Goal: Task Accomplishment & Management: Complete application form

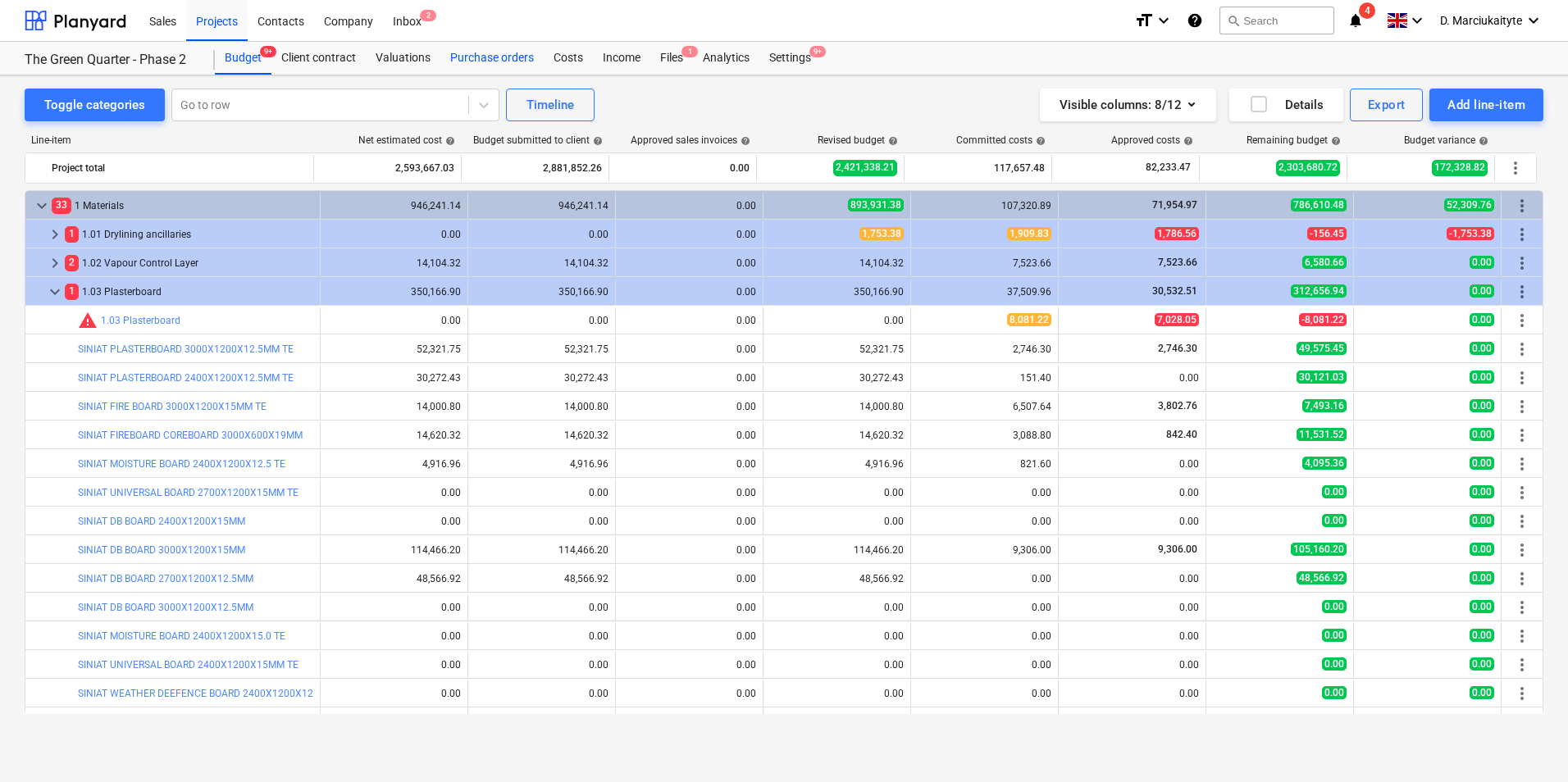
click at [476, 51] on div "Purchase orders" at bounding box center [492, 58] width 103 height 33
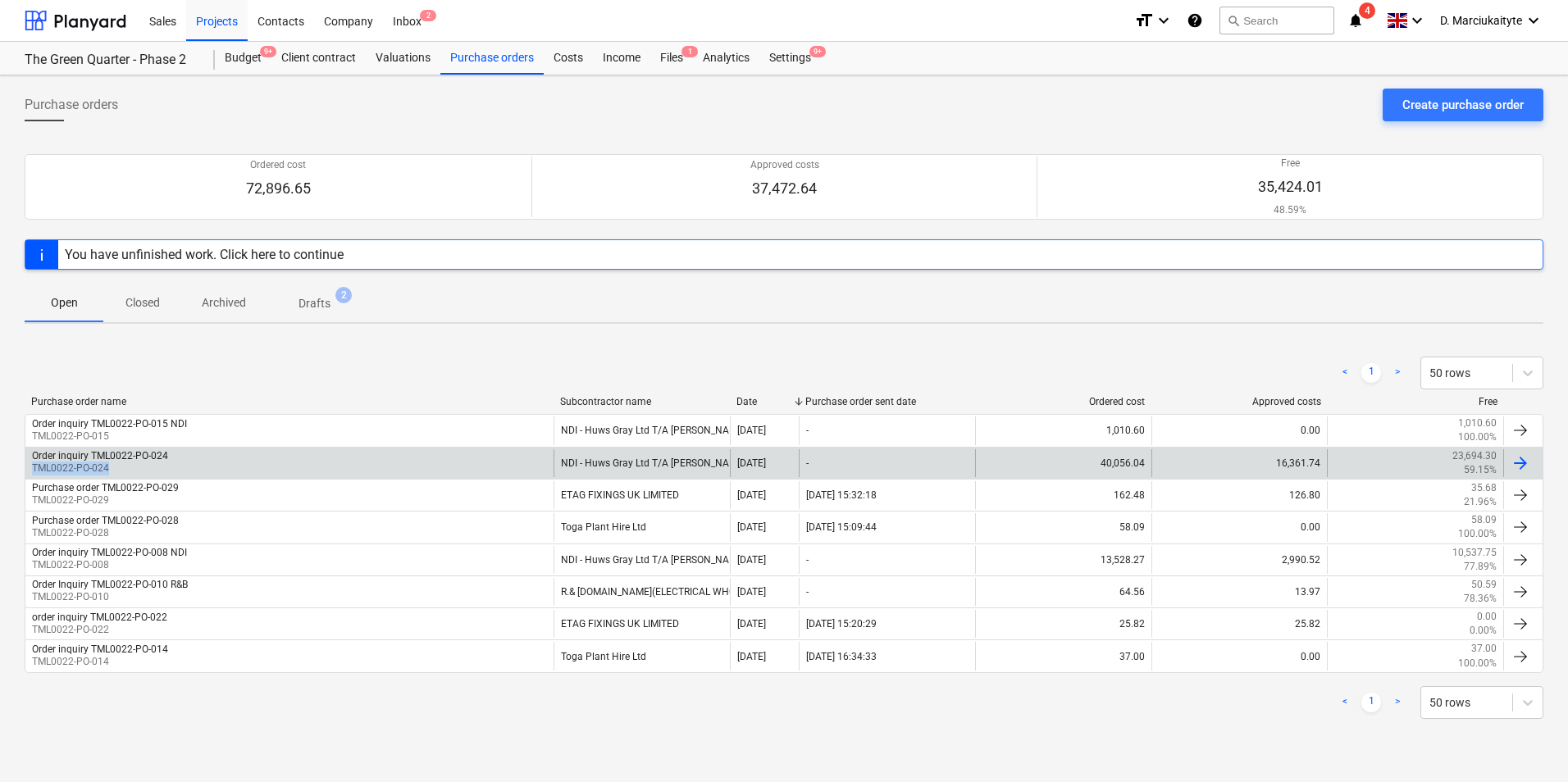
click at [258, 462] on div "Order inquiry TML0022-PO-024 TML0022-PO-024" at bounding box center [289, 463] width 528 height 28
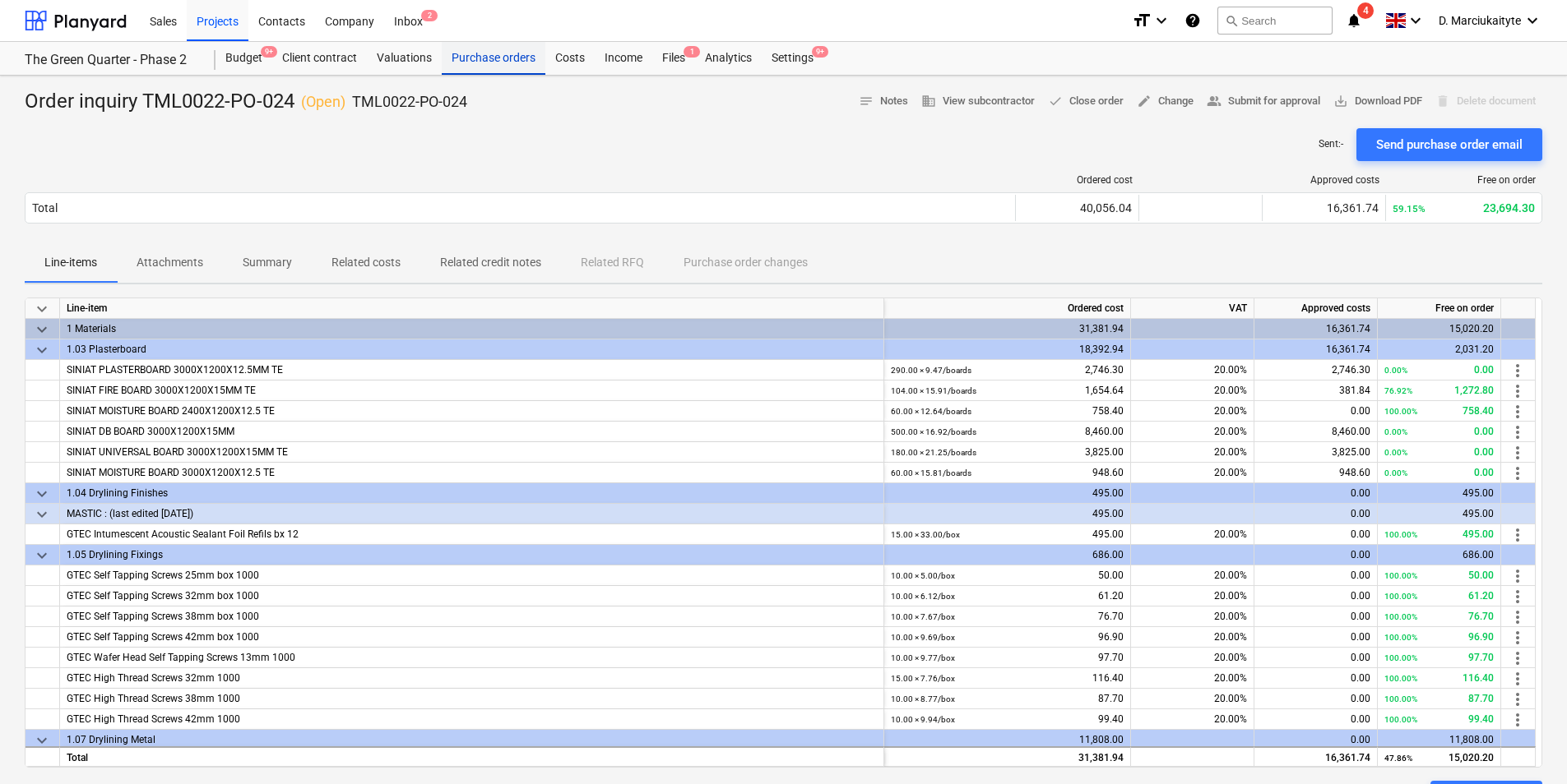
click at [490, 53] on div "Purchase orders" at bounding box center [494, 58] width 104 height 33
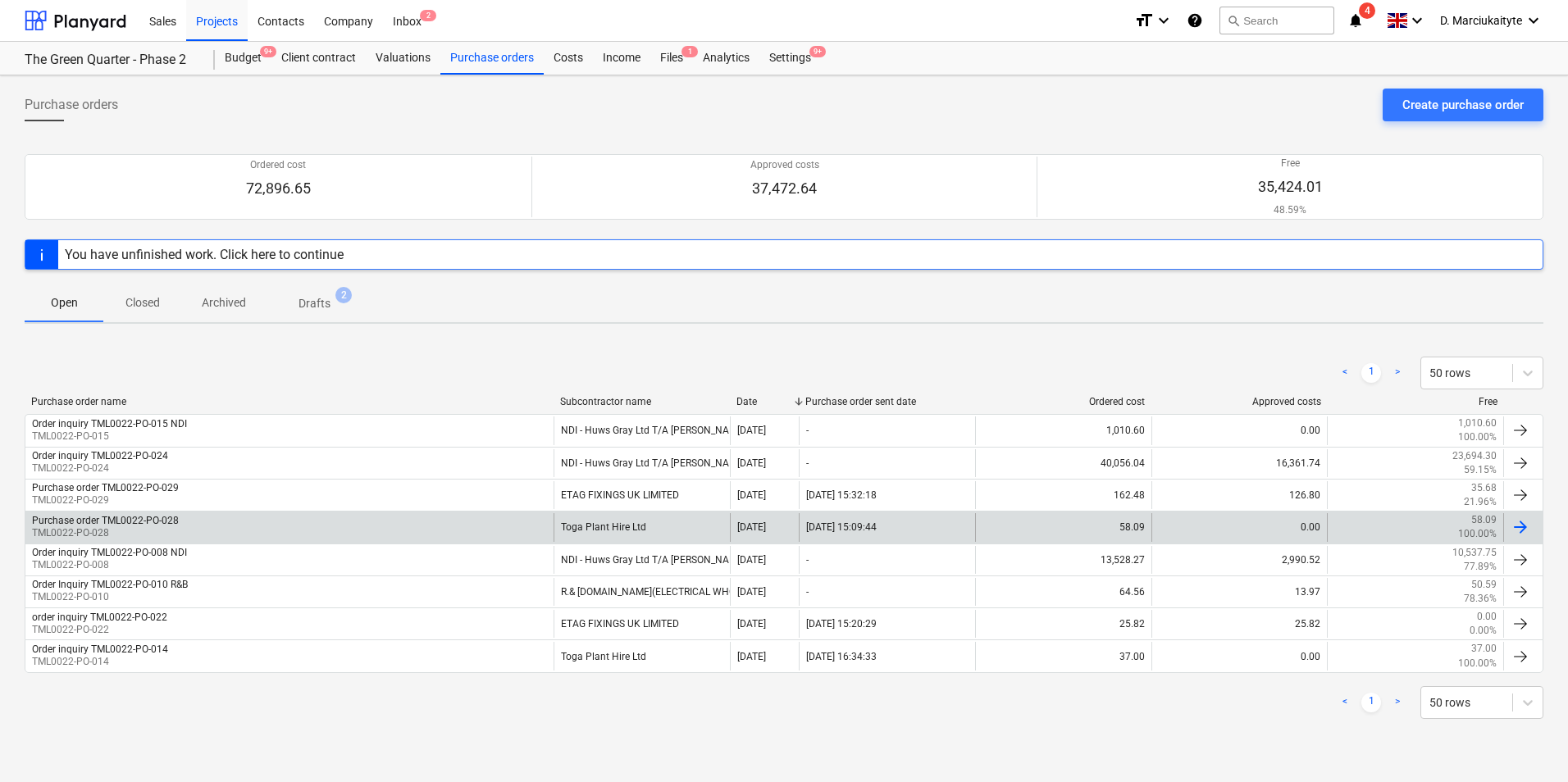
click at [445, 524] on div "Purchase order TML0022-PO-028 TML0022-PO-028" at bounding box center [289, 527] width 528 height 28
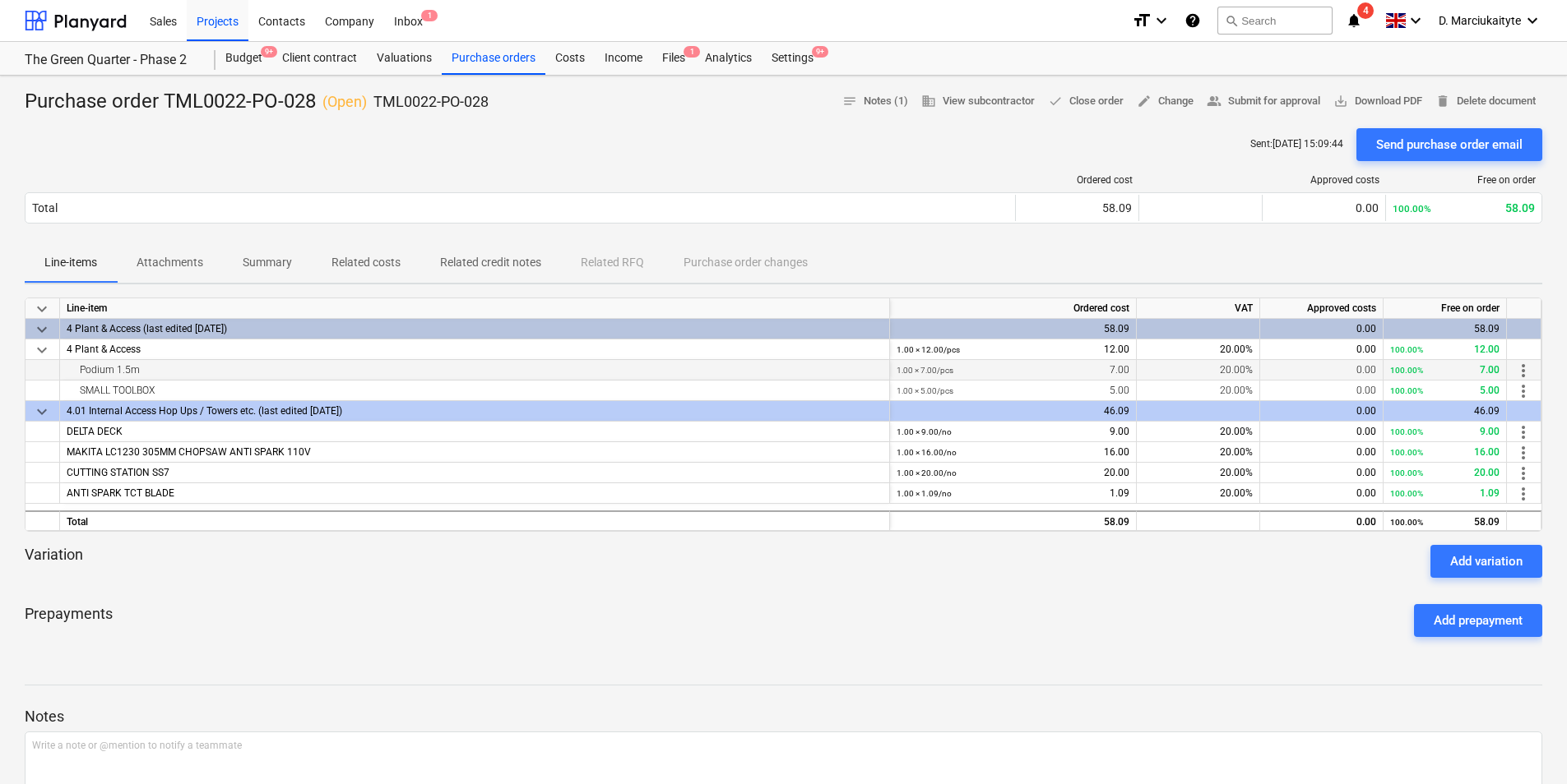
drag, startPoint x: 171, startPoint y: 375, endPoint x: 53, endPoint y: 370, distance: 118.1
click at [0, 0] on div "Podium 1.5m 1.00 × 7.00 / pcs 7.00 20.00% 0.00 100.00% 7.00 more_vert" at bounding box center [0, 0] width 0 height 0
copy div "Podium 1.5m"
click at [333, 450] on div "MAKITA LC1230 305MM CHOPSAW ANTI SPARK 110V" at bounding box center [474, 452] width 830 height 21
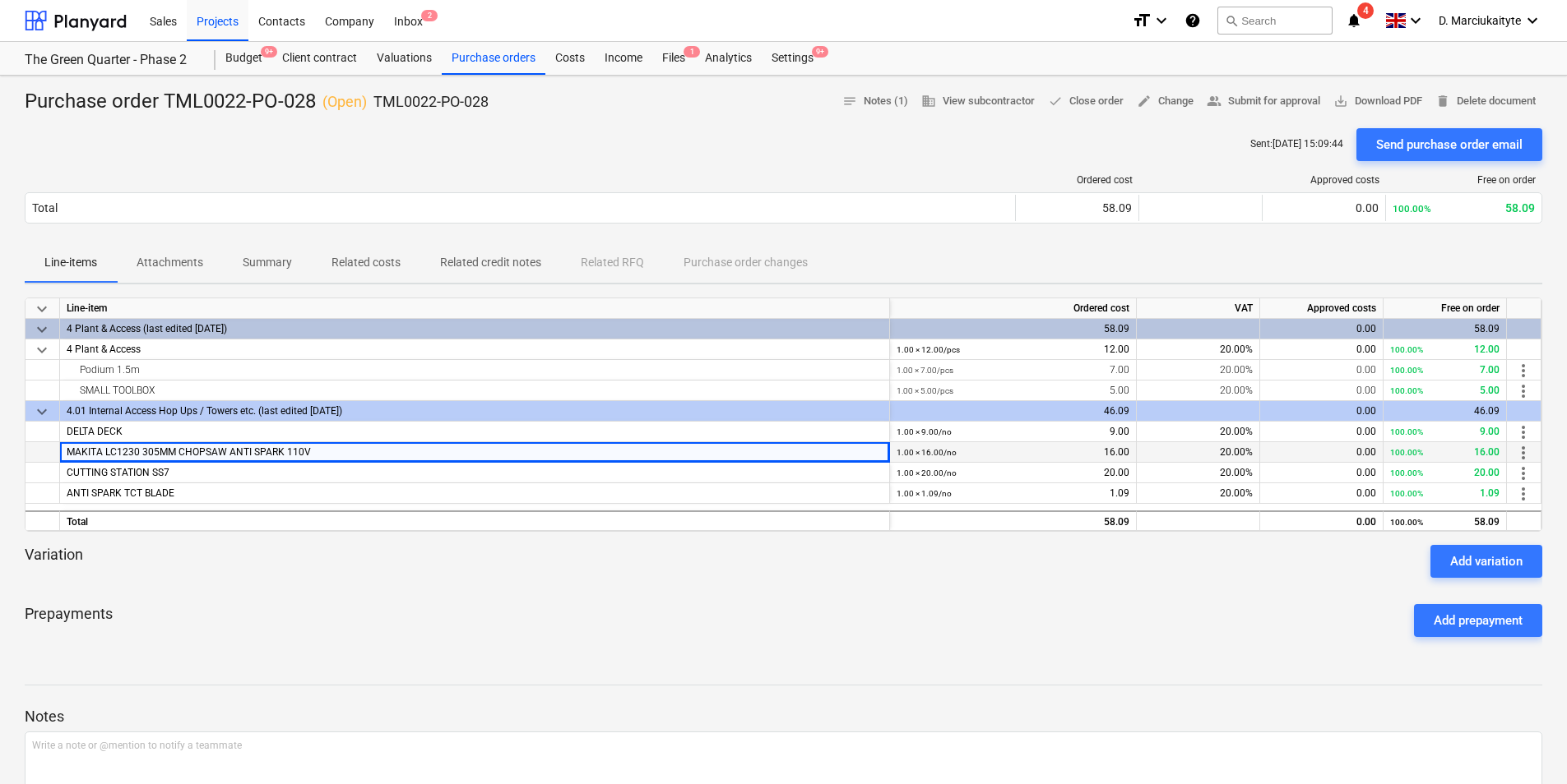
drag, startPoint x: 339, startPoint y: 452, endPoint x: 55, endPoint y: 455, distance: 284.0
click at [0, 0] on div "MAKITA LC1230 305MM CHOPSAW ANTI SPARK 110V 1.00 × 16.00 / no 16.00 20.00% 0.00…" at bounding box center [0, 0] width 0 height 0
copy div "MAKITA LC1230 305MM CHOPSAW ANTI SPARK 110V"
click at [169, 481] on div "CUTTING STATION SS7" at bounding box center [474, 473] width 830 height 21
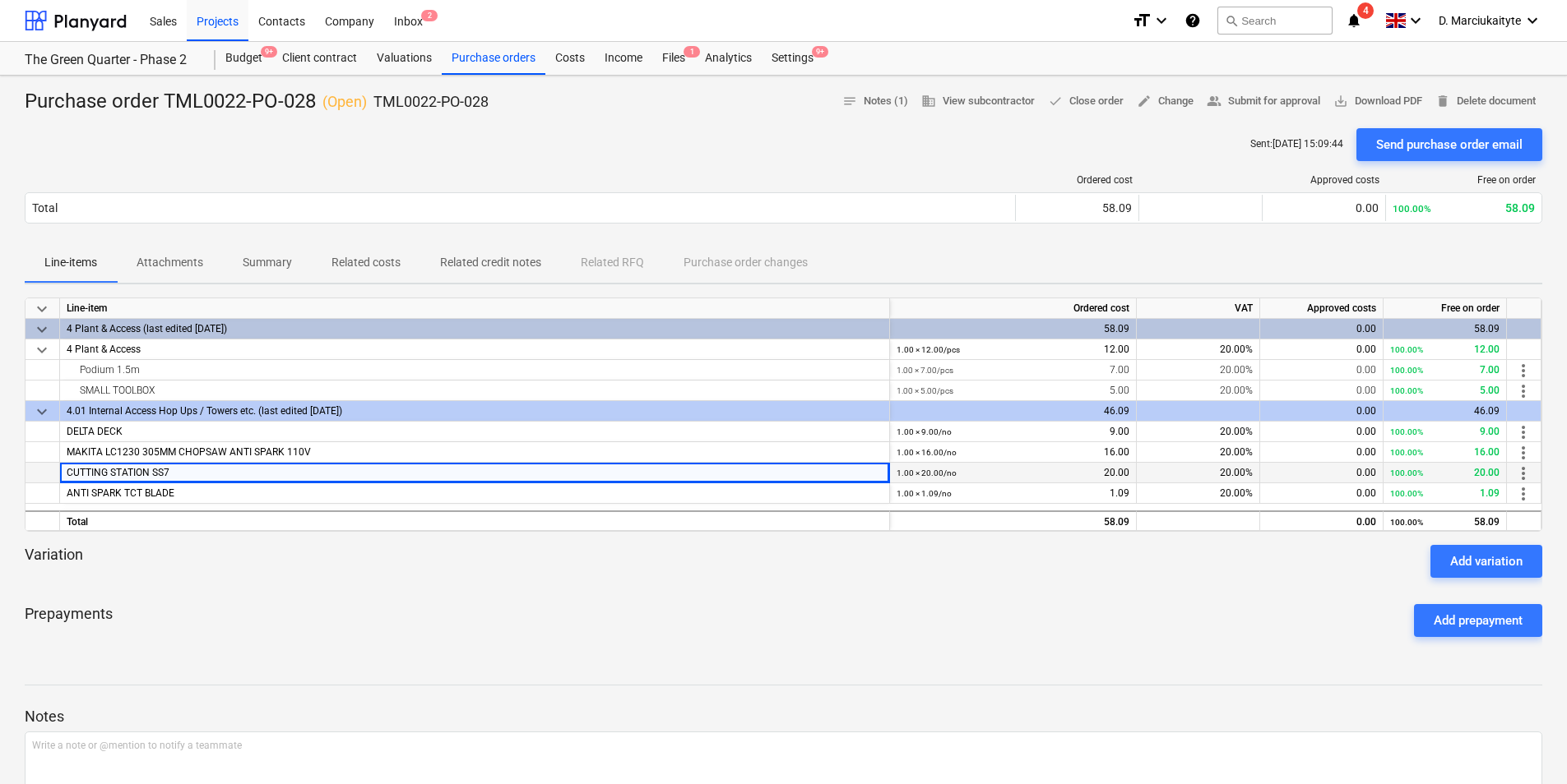
drag, startPoint x: 188, startPoint y: 478, endPoint x: 58, endPoint y: 478, distance: 130.0
click at [0, 0] on div "CUTTING STATION SS7 1.00 × 20.00 / no 20.00 20.00% 0.00 100.00% 20.00 more_vert" at bounding box center [0, 0] width 0 height 0
copy div "CUTTING STATION SS7"
click at [186, 491] on div "ANTI SPARK TCT BLADE" at bounding box center [474, 493] width 830 height 21
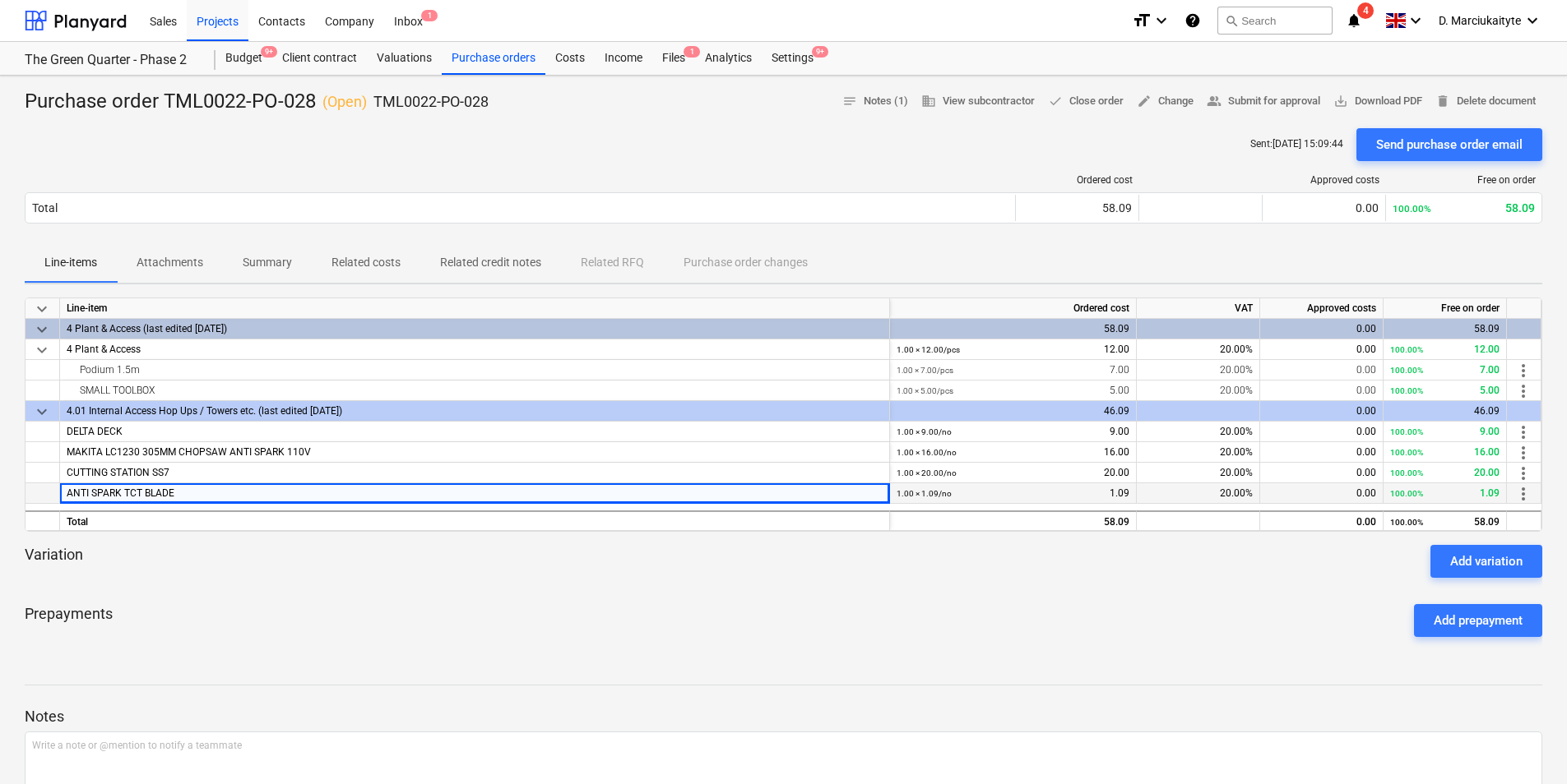
drag, startPoint x: 201, startPoint y: 495, endPoint x: 37, endPoint y: 489, distance: 164.1
click at [0, 0] on div "ANTI SPARK TCT BLADE 1.00 × 1.09 / no 1.09 20.00% 0.00 100.00% 1.09 more_vert" at bounding box center [0, 0] width 0 height 0
copy div "ANTI SPARK TCT BLADE"
click at [509, 57] on div "Purchase orders" at bounding box center [494, 58] width 104 height 33
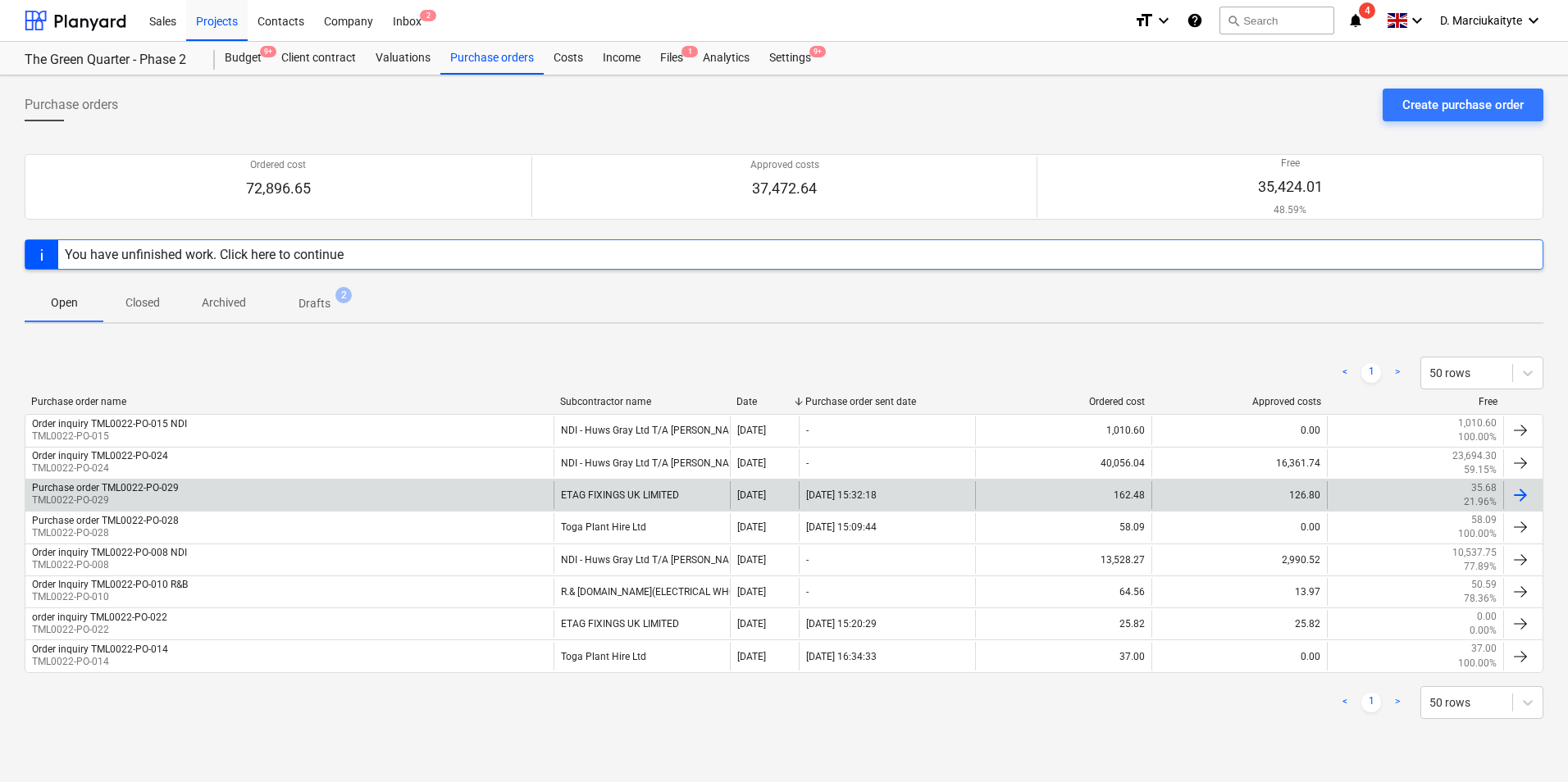
click at [595, 497] on div "ETAG FIXINGS UK LIMITED" at bounding box center [641, 495] width 177 height 28
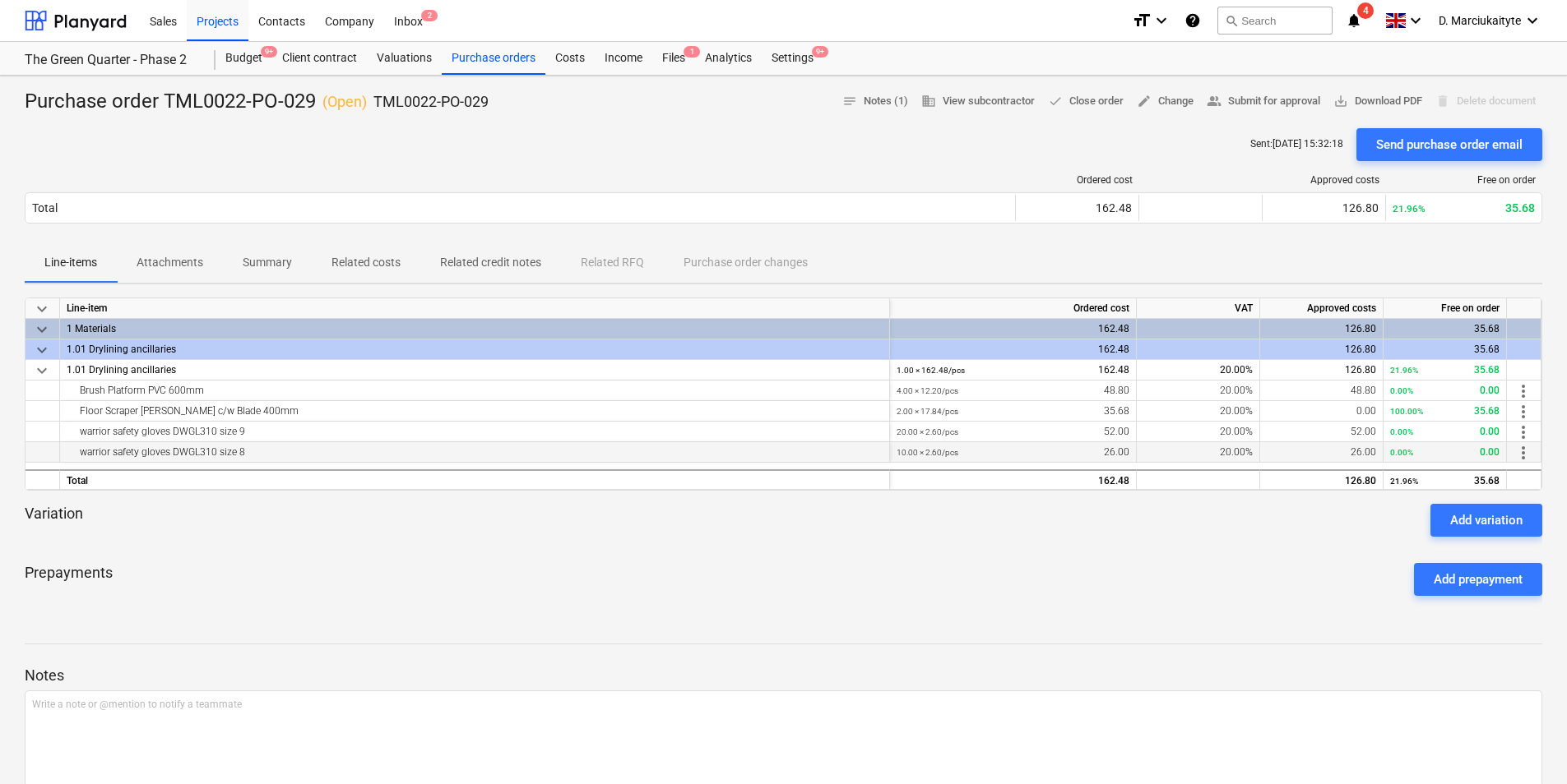
drag, startPoint x: 250, startPoint y: 451, endPoint x: 123, endPoint y: 448, distance: 127.0
click at [123, 448] on div "warrior safety gloves DWGL310 size 8" at bounding box center [474, 452] width 816 height 20
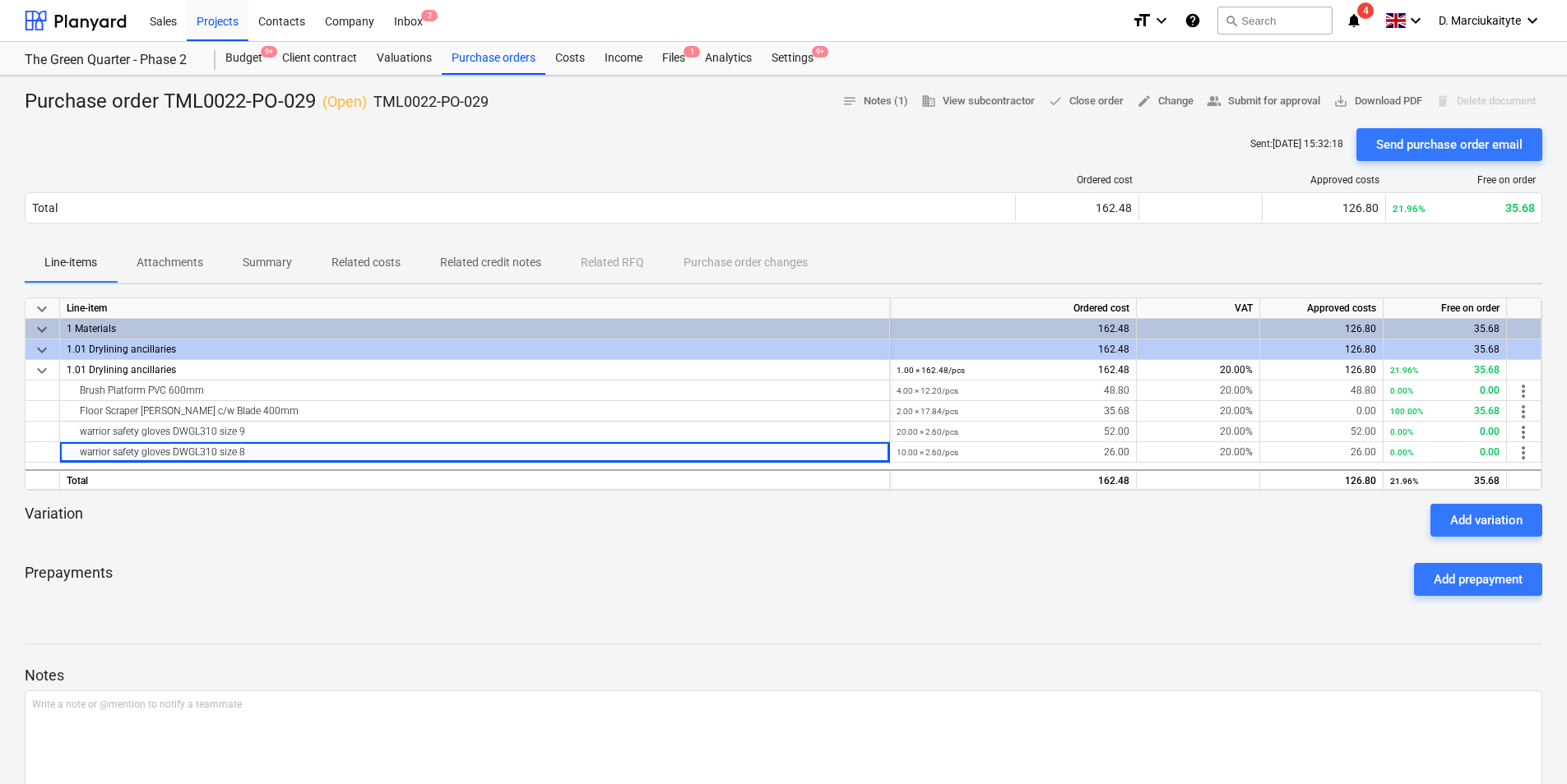
click at [604, 633] on div at bounding box center [784, 629] width 1518 height 13
click at [294, 25] on div "Contacts" at bounding box center [281, 20] width 66 height 42
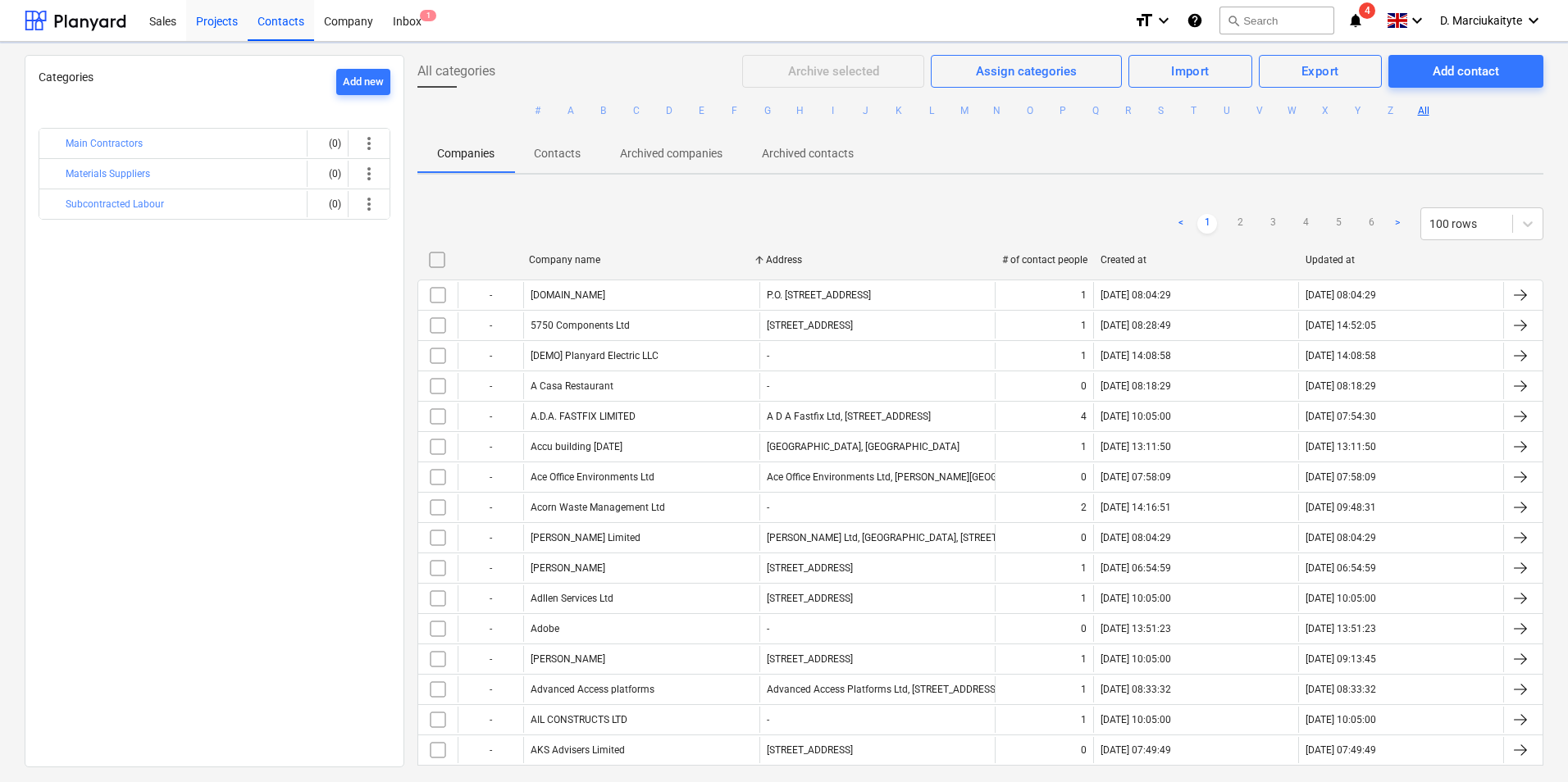
click at [210, 25] on div "Projects" at bounding box center [216, 20] width 62 height 42
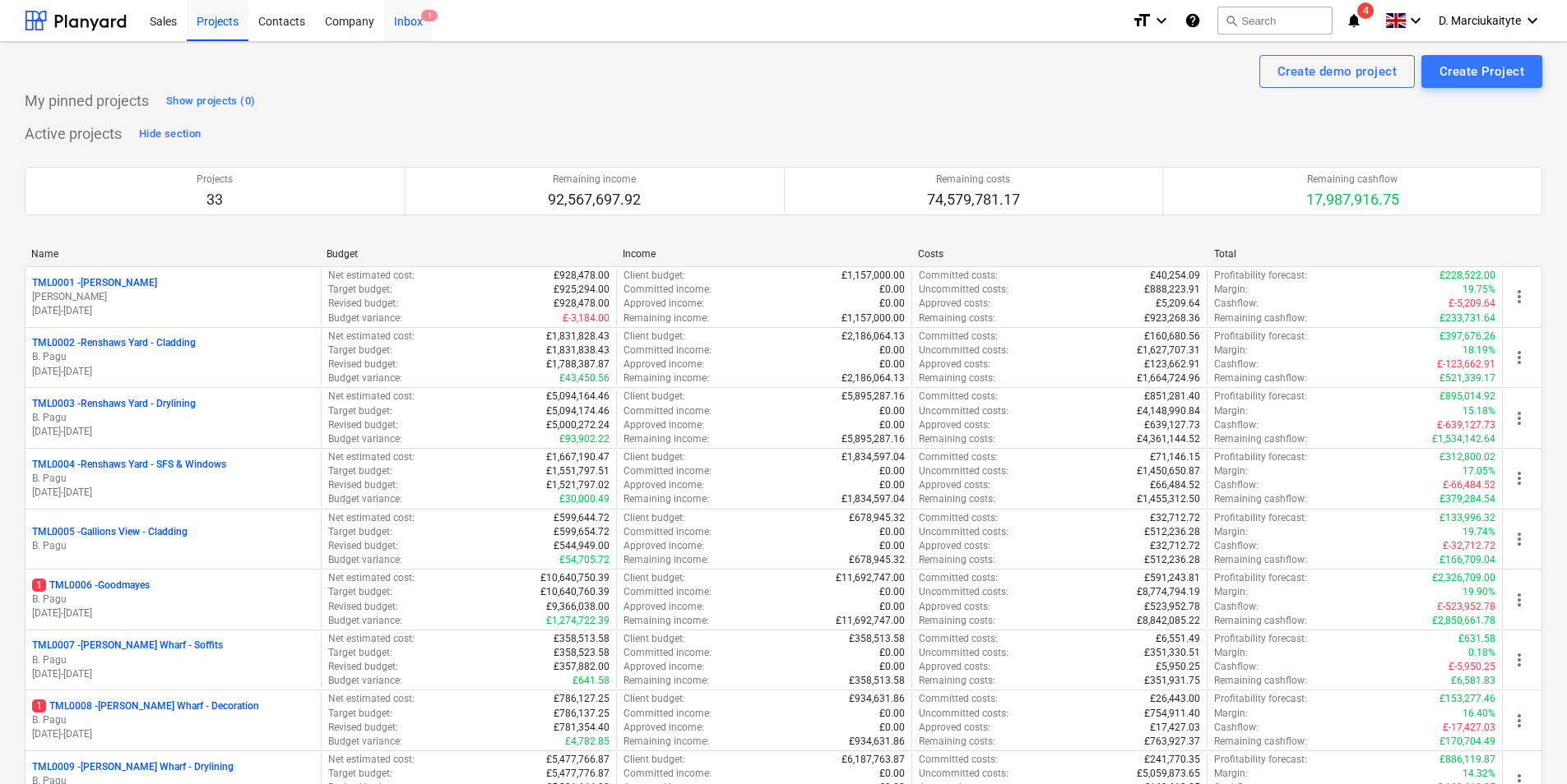
click at [396, 23] on div "Inbox 1" at bounding box center [408, 20] width 48 height 42
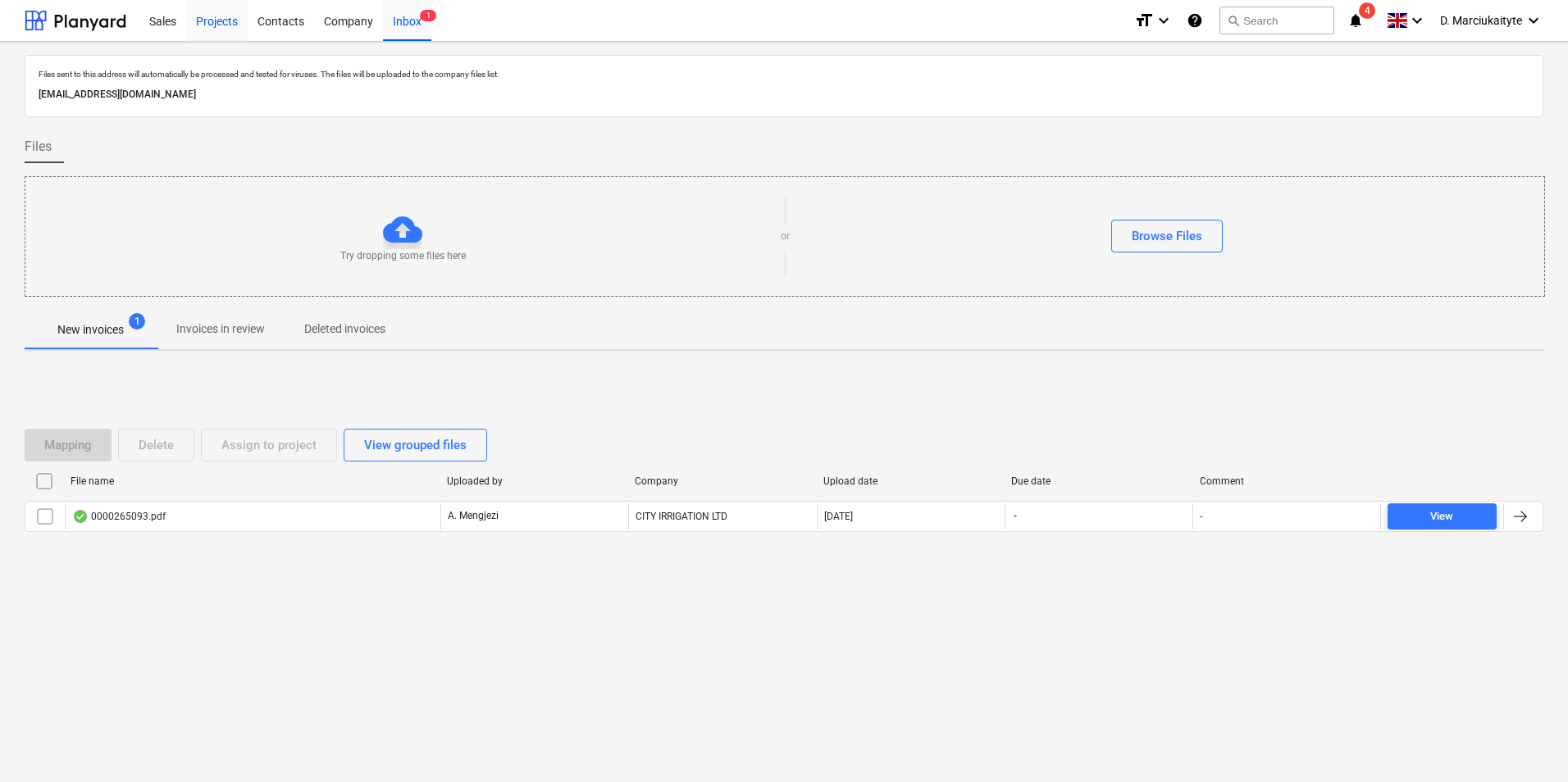
drag, startPoint x: 216, startPoint y: 6, endPoint x: 219, endPoint y: 18, distance: 12.4
click at [217, 8] on div "Projects" at bounding box center [216, 20] width 62 height 42
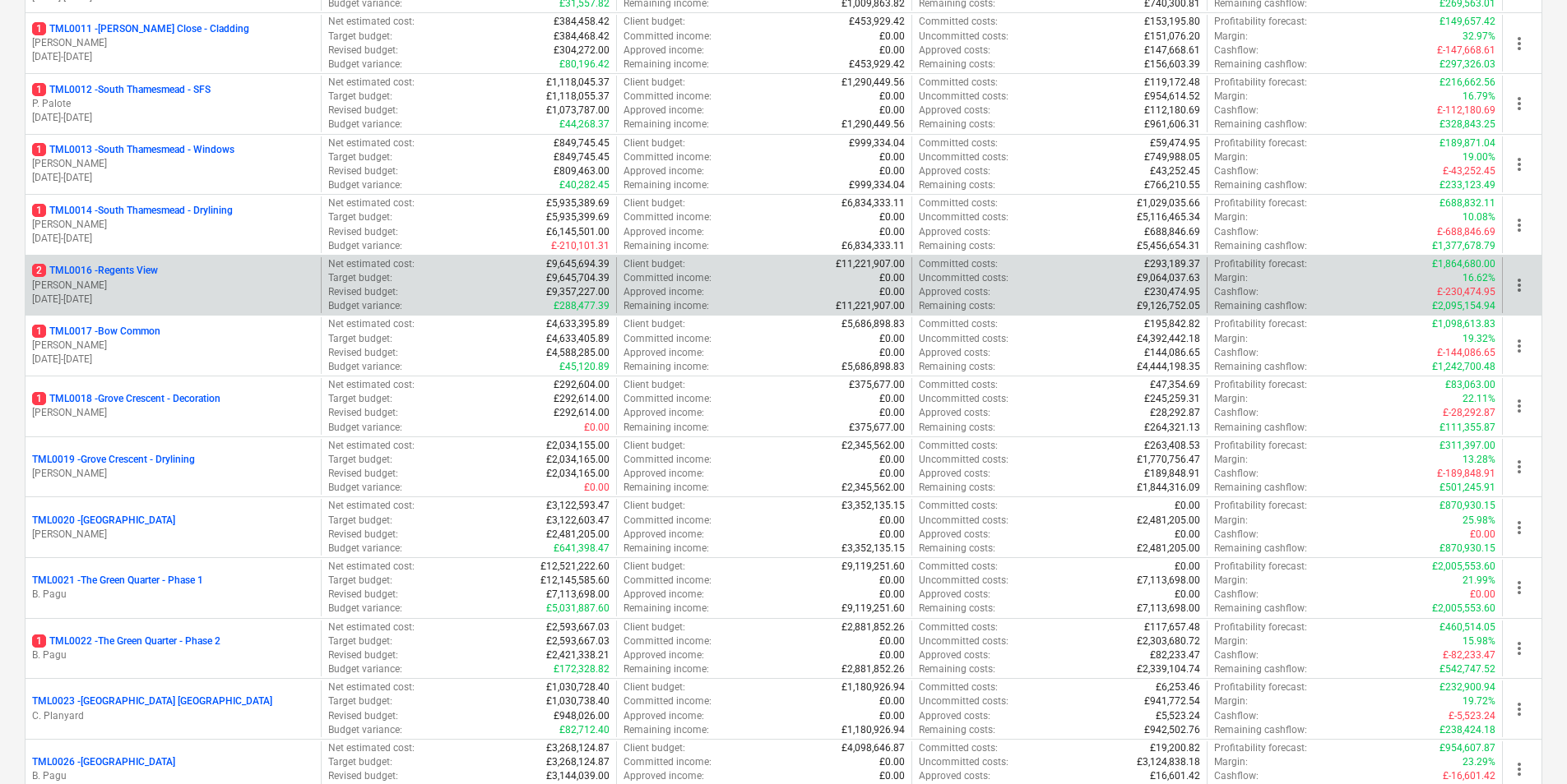
scroll to position [987, 0]
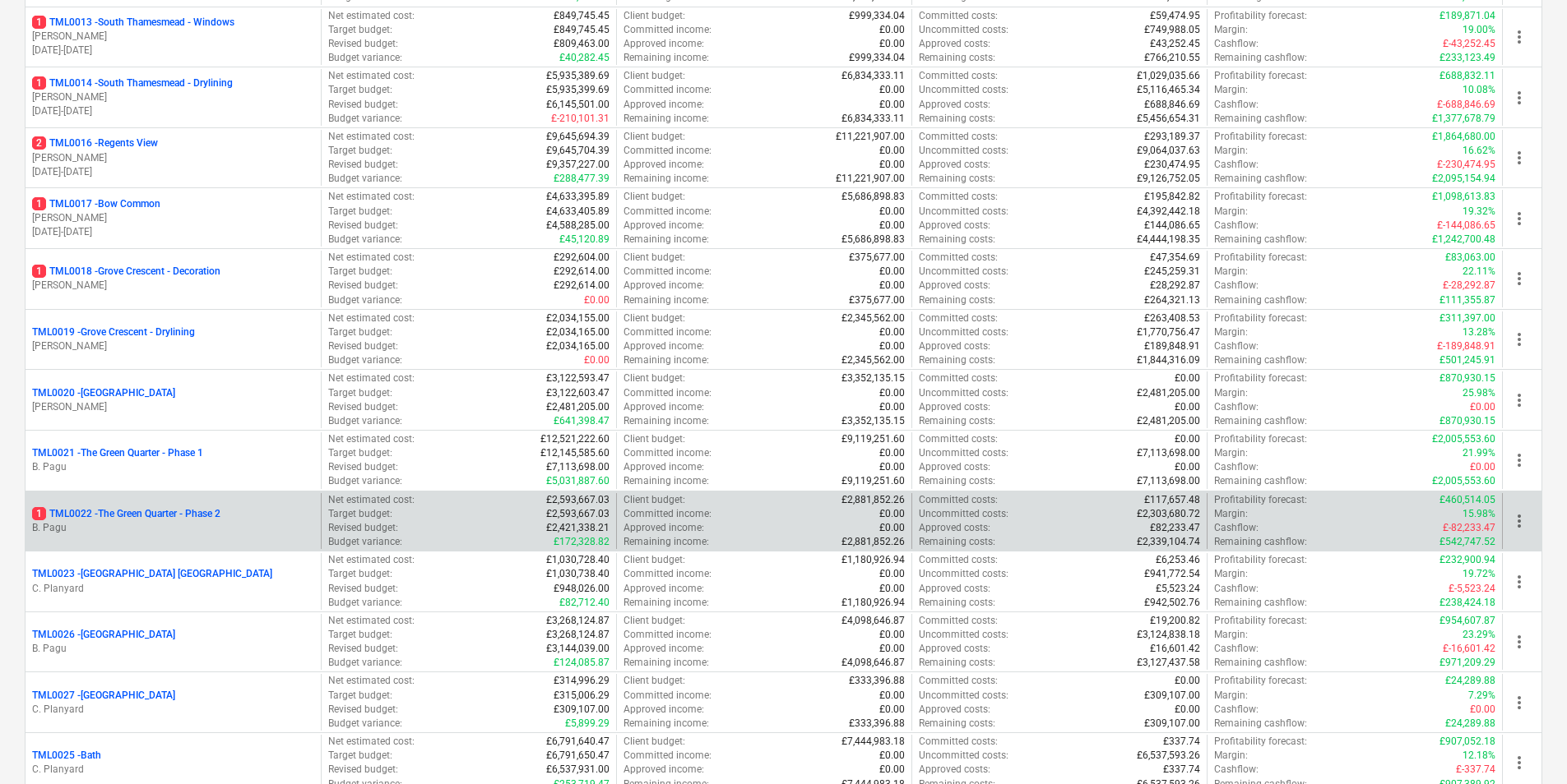
click at [185, 511] on p "1 TML0022 - The Green Quarter - Phase 2" at bounding box center [125, 513] width 188 height 14
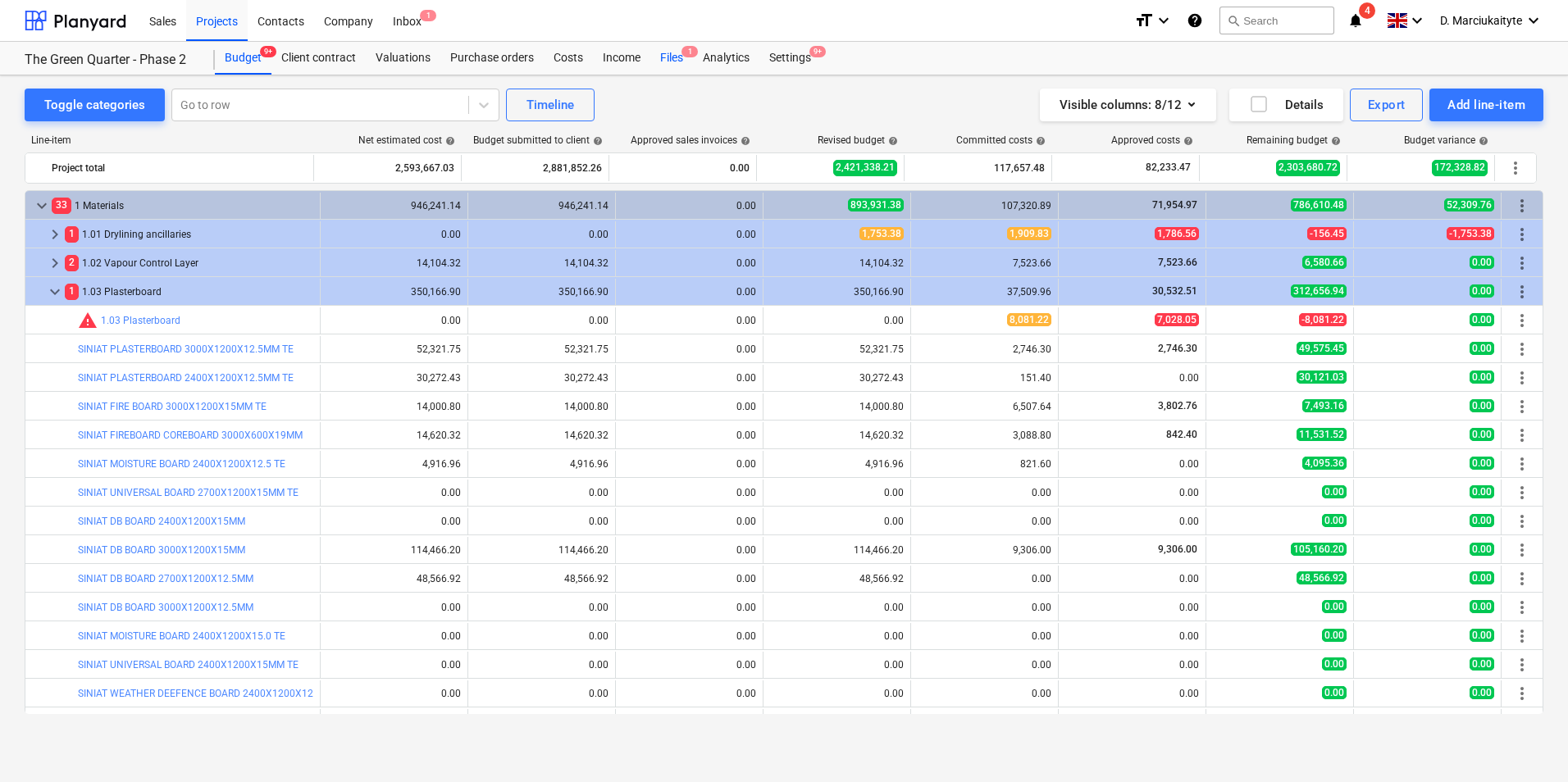
click at [669, 57] on div "Files 1" at bounding box center [671, 58] width 43 height 33
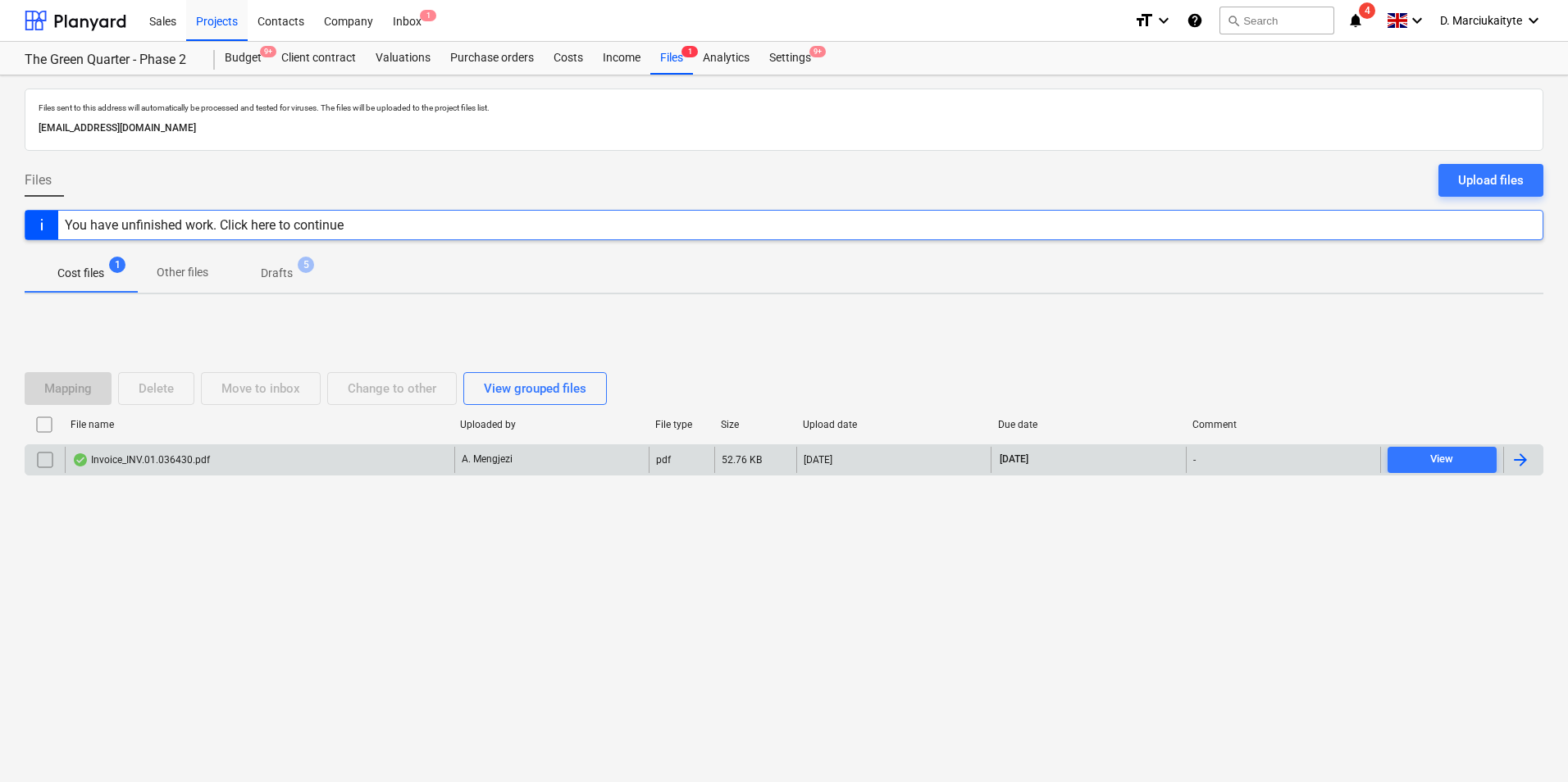
click at [111, 459] on div "Invoice_INV.01.036430.pdf" at bounding box center [141, 460] width 138 height 13
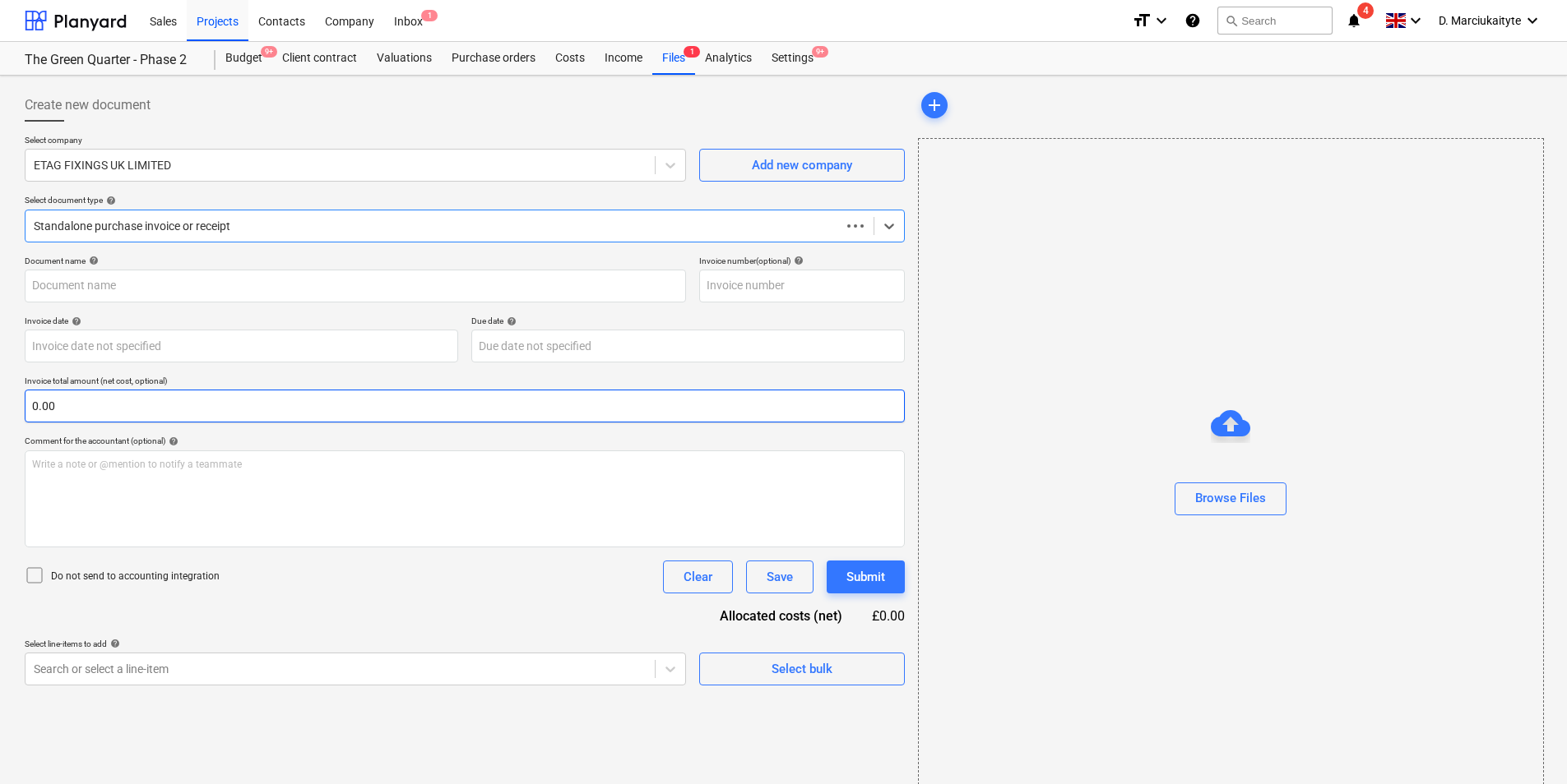
type input "#INV.01.036430"
type input "[DATE]"
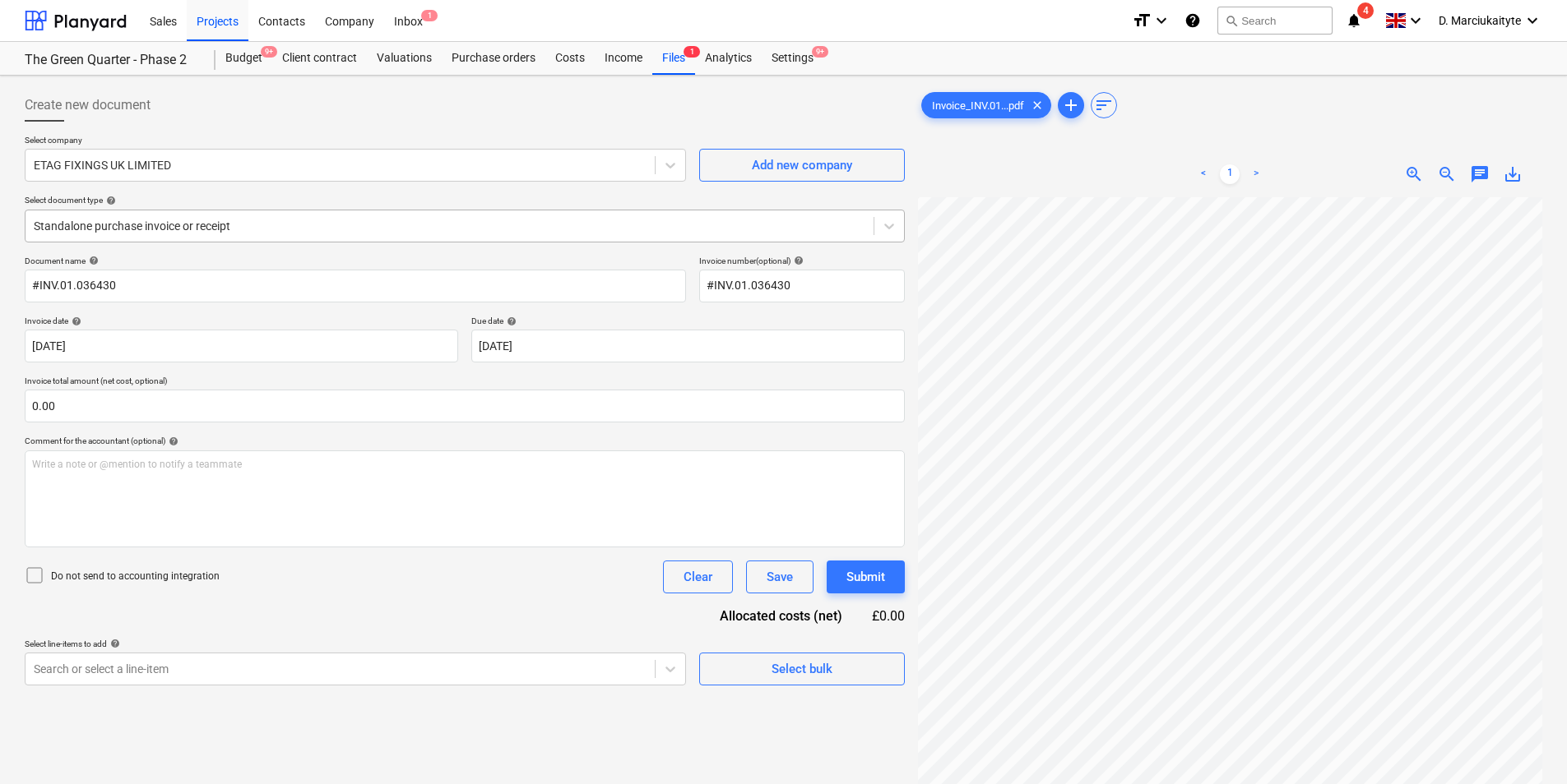
click at [416, 211] on div "Standalone purchase invoice or receipt" at bounding box center [464, 226] width 880 height 33
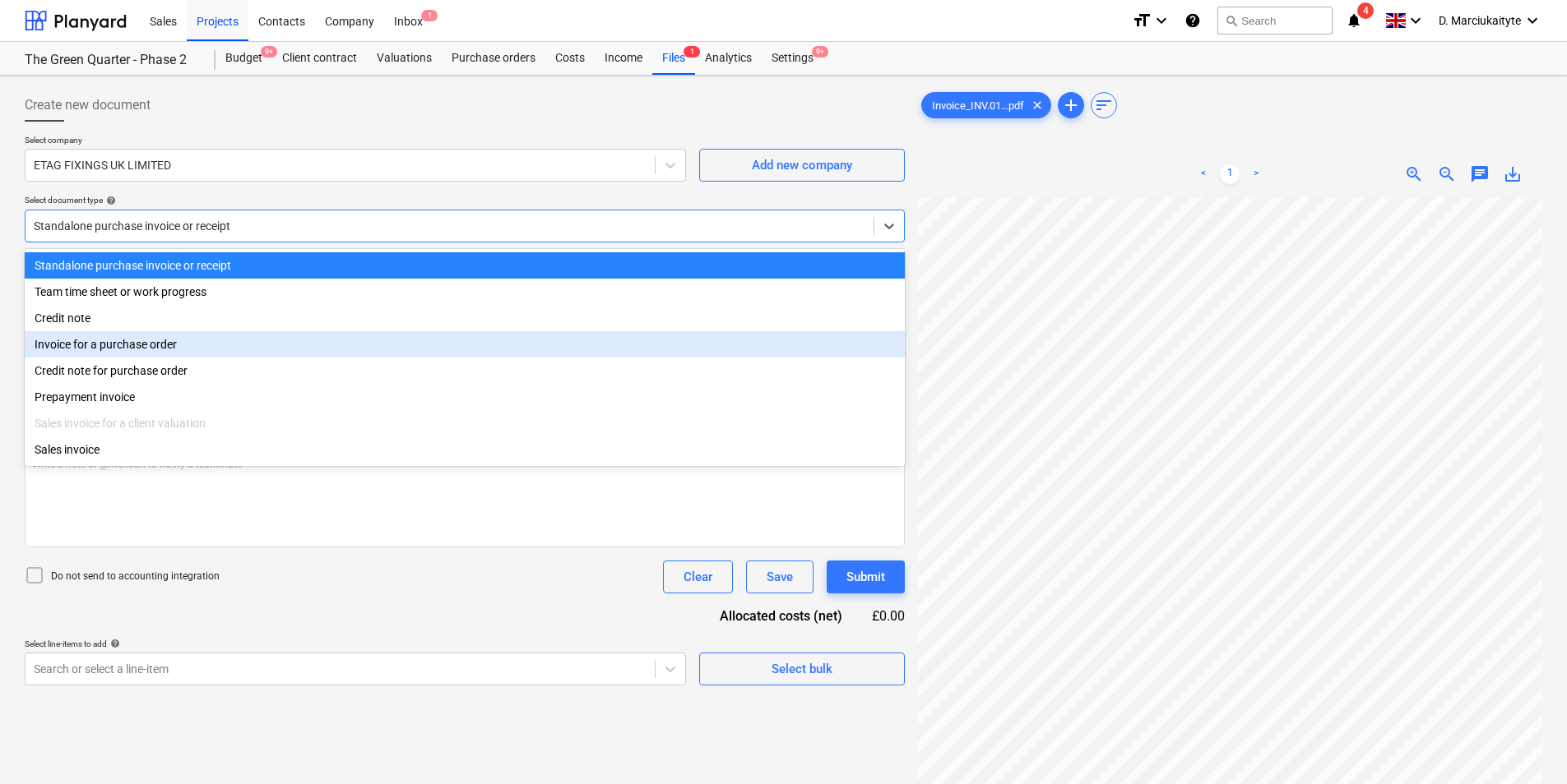
click at [185, 356] on div "Invoice for a purchase order" at bounding box center [464, 344] width 880 height 26
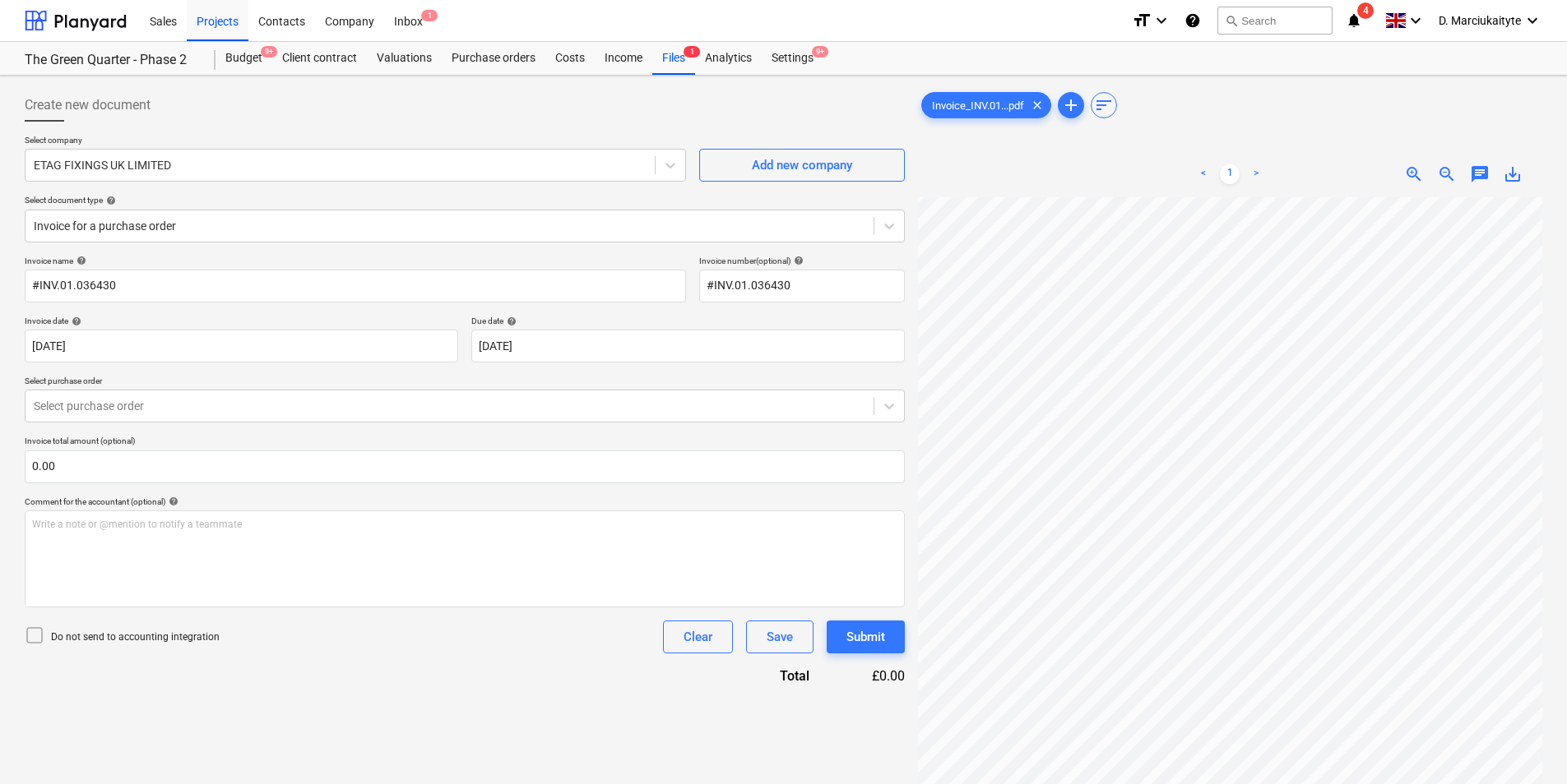
scroll to position [369, 423]
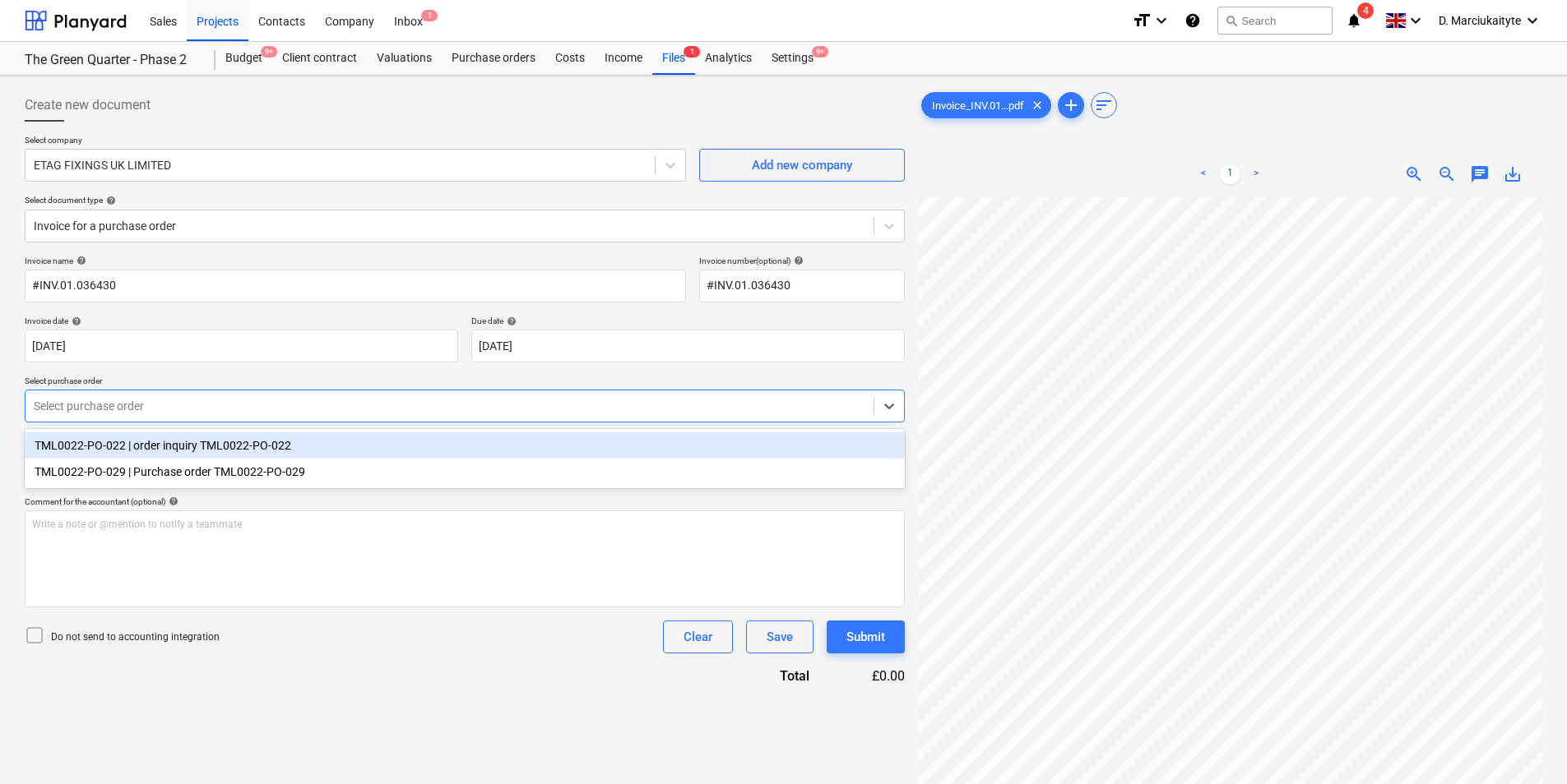
click at [153, 411] on div at bounding box center [449, 406] width 832 height 16
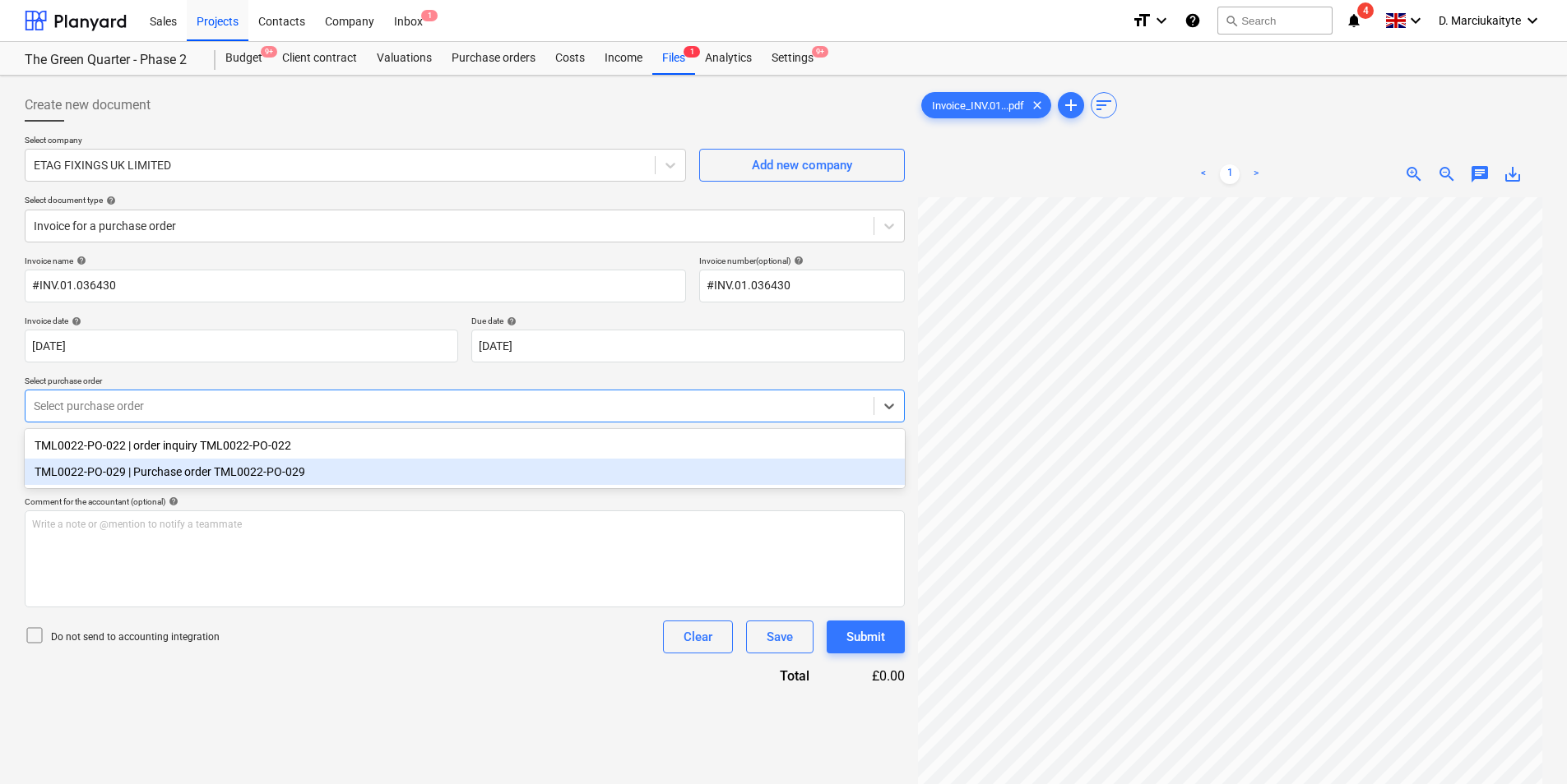
click at [185, 478] on div "TML0022-PO-029 | Purchase order TML0022-PO-029" at bounding box center [464, 471] width 880 height 26
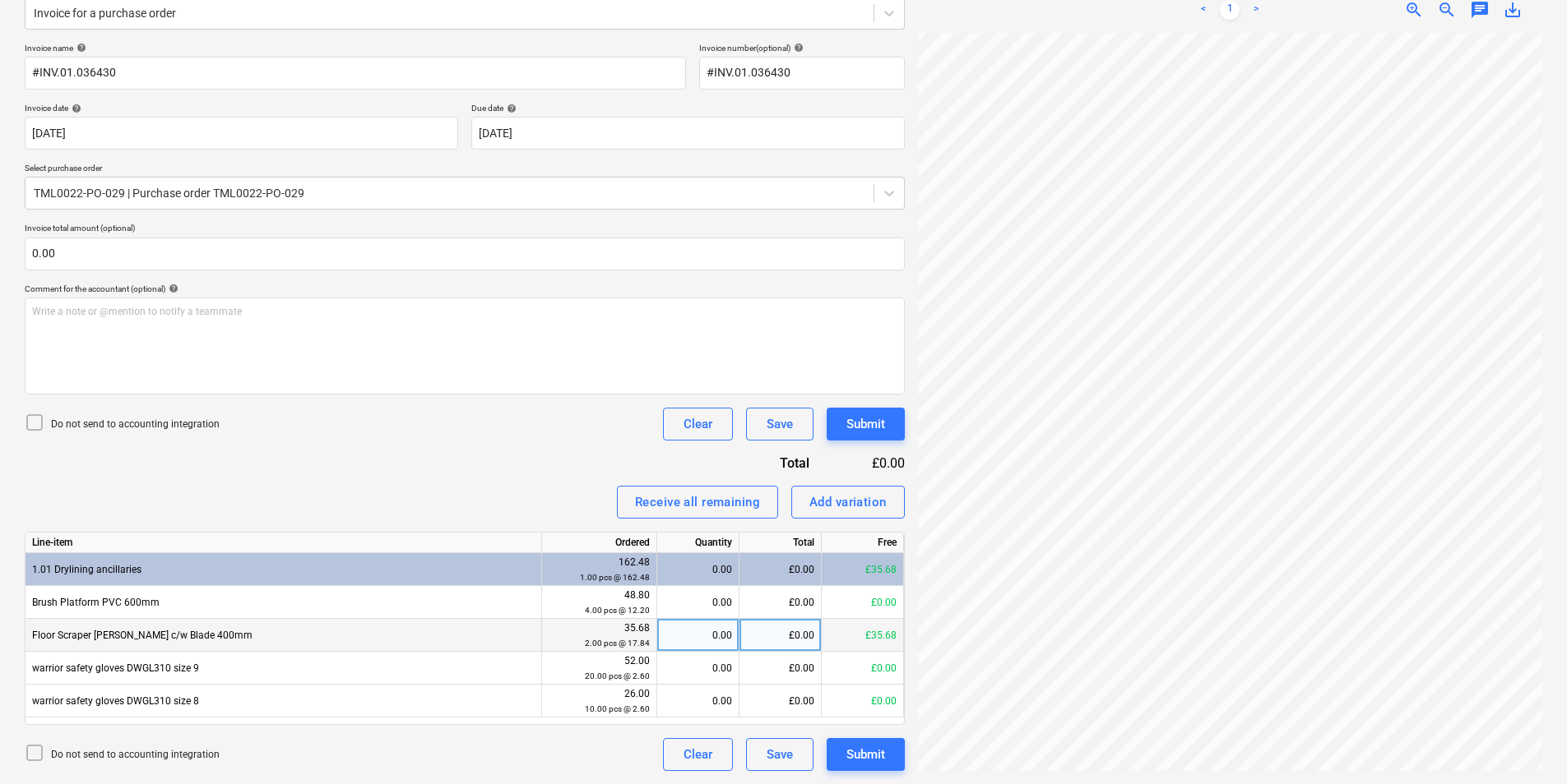
scroll to position [358, 517]
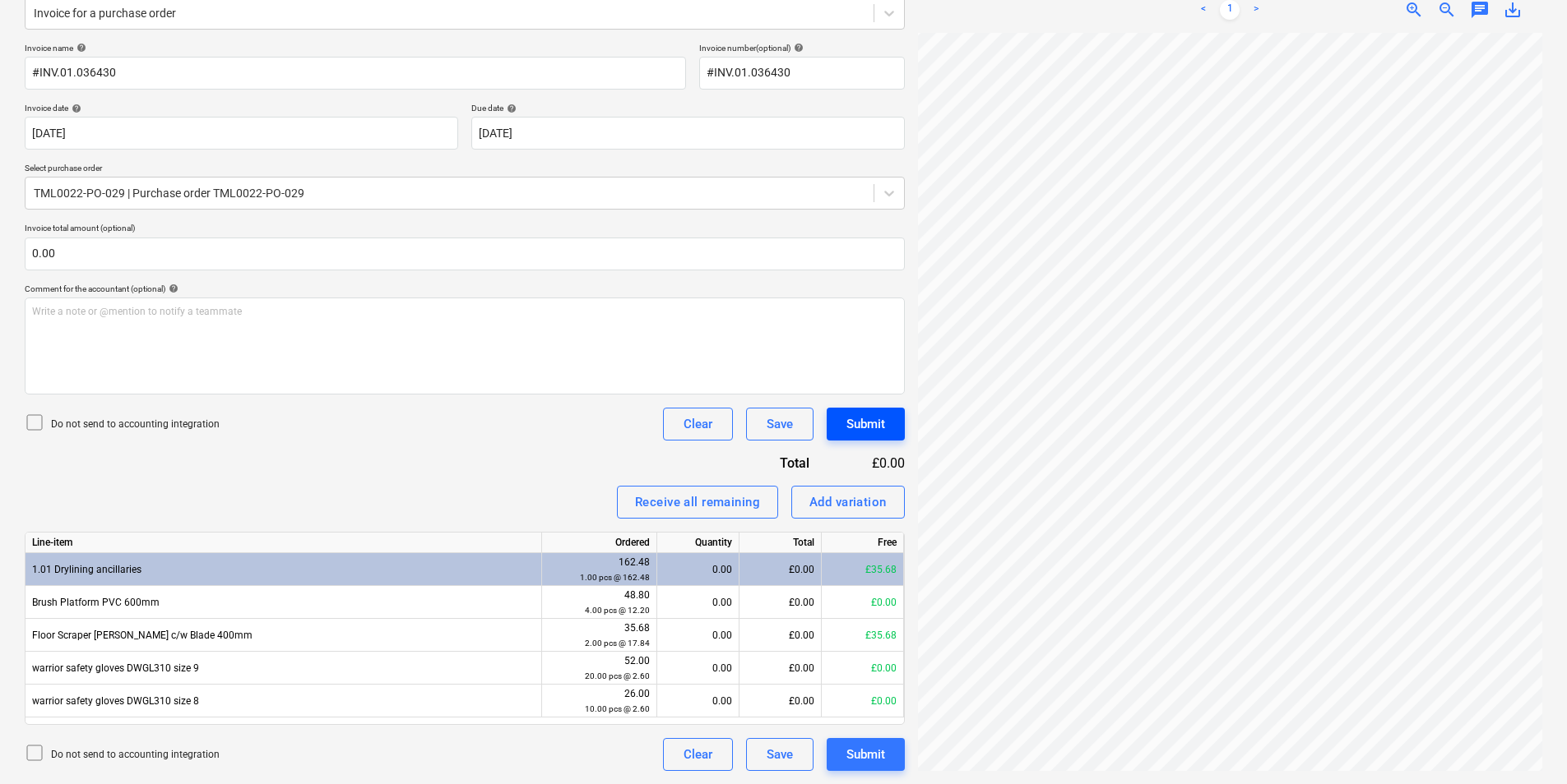
click at [897, 438] on div "Create new document Select company ETAG FIXINGS UK LIMITED Add new company Sele…" at bounding box center [784, 323] width 1531 height 908
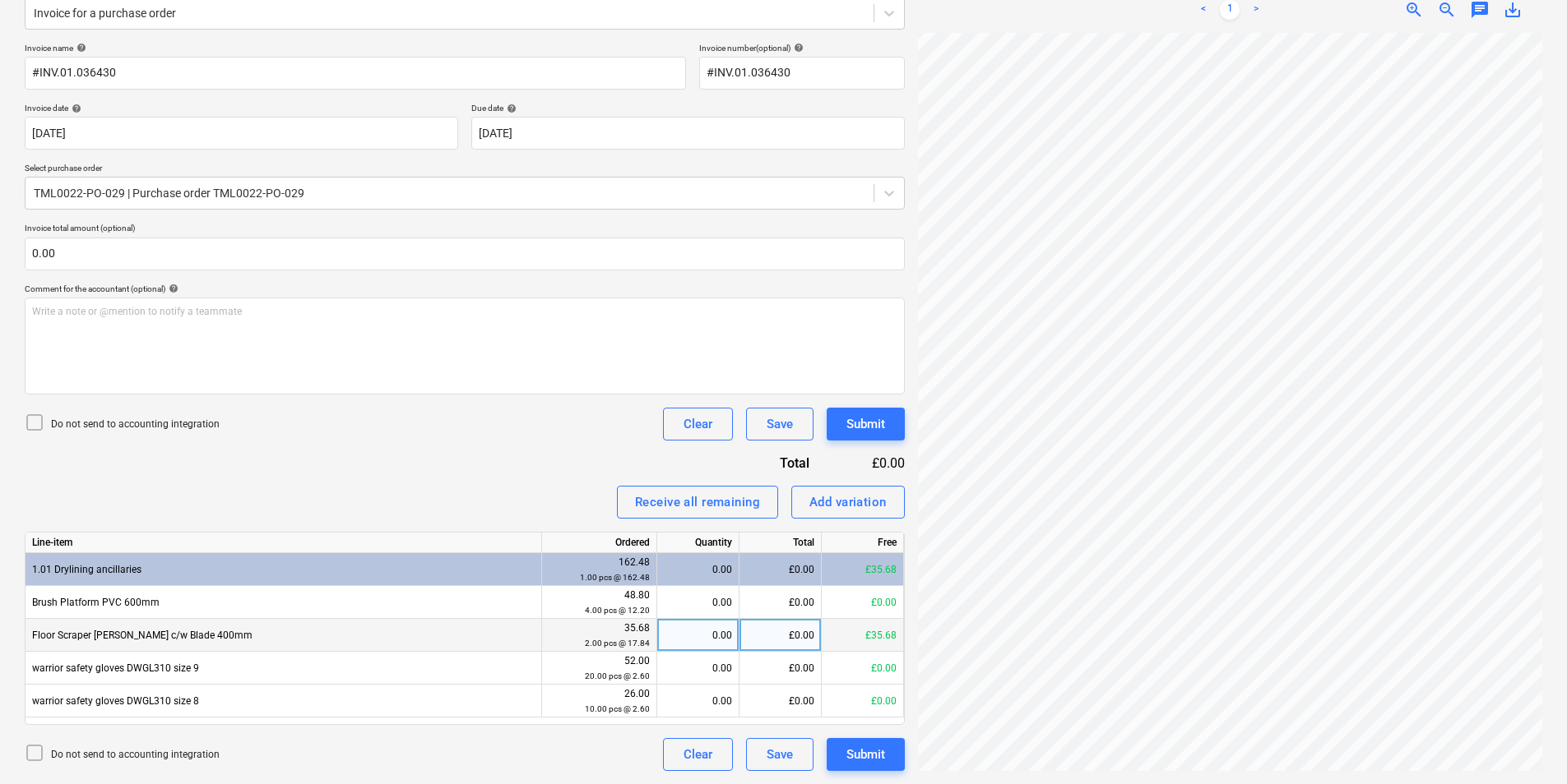
click at [704, 626] on div "0.00" at bounding box center [697, 636] width 68 height 33
click at [857, 429] on div "Create new document Select company ETAG FIXINGS UK LIMITED Add new company Sele…" at bounding box center [784, 323] width 1531 height 908
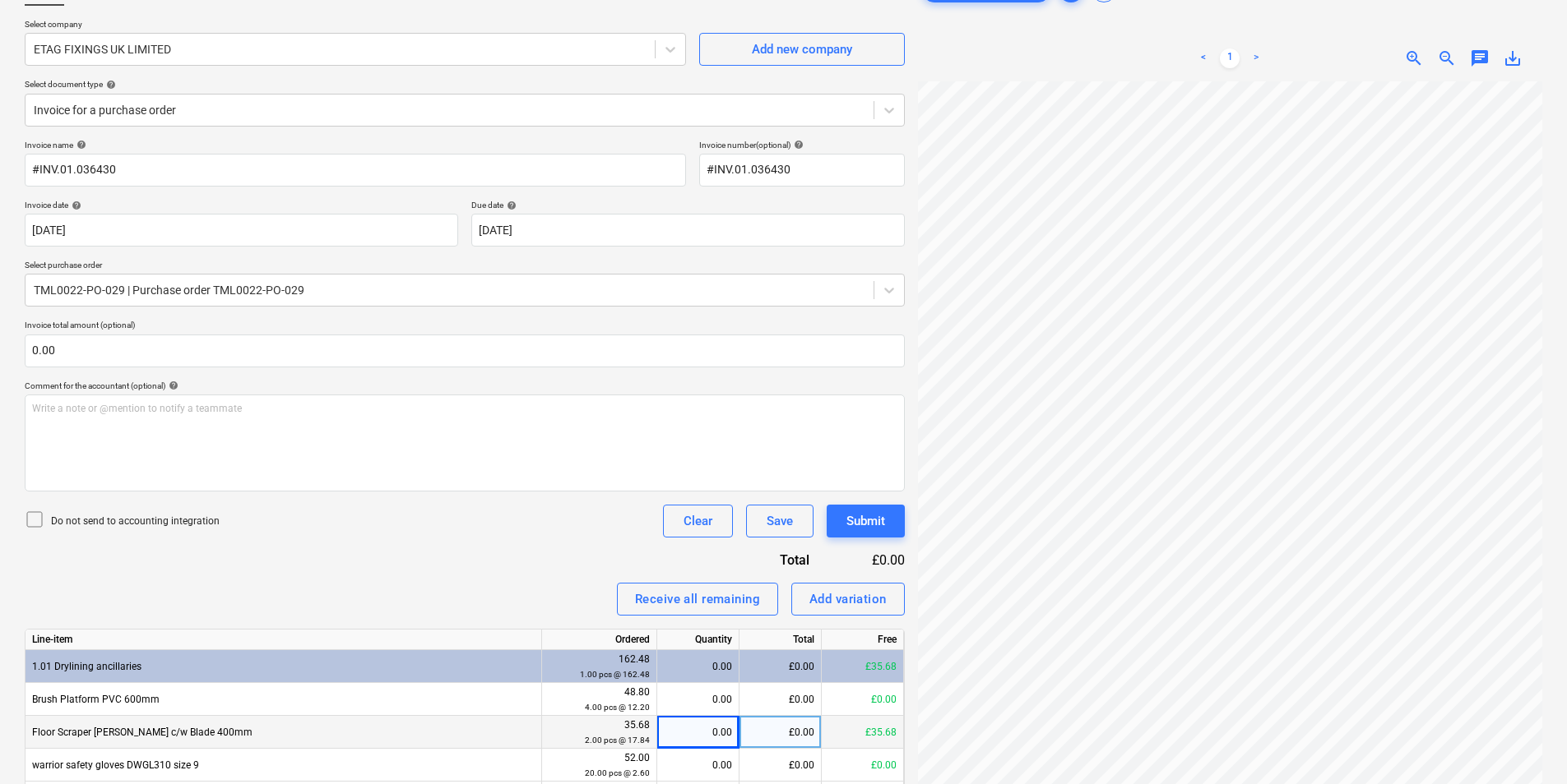
scroll to position [0, 0]
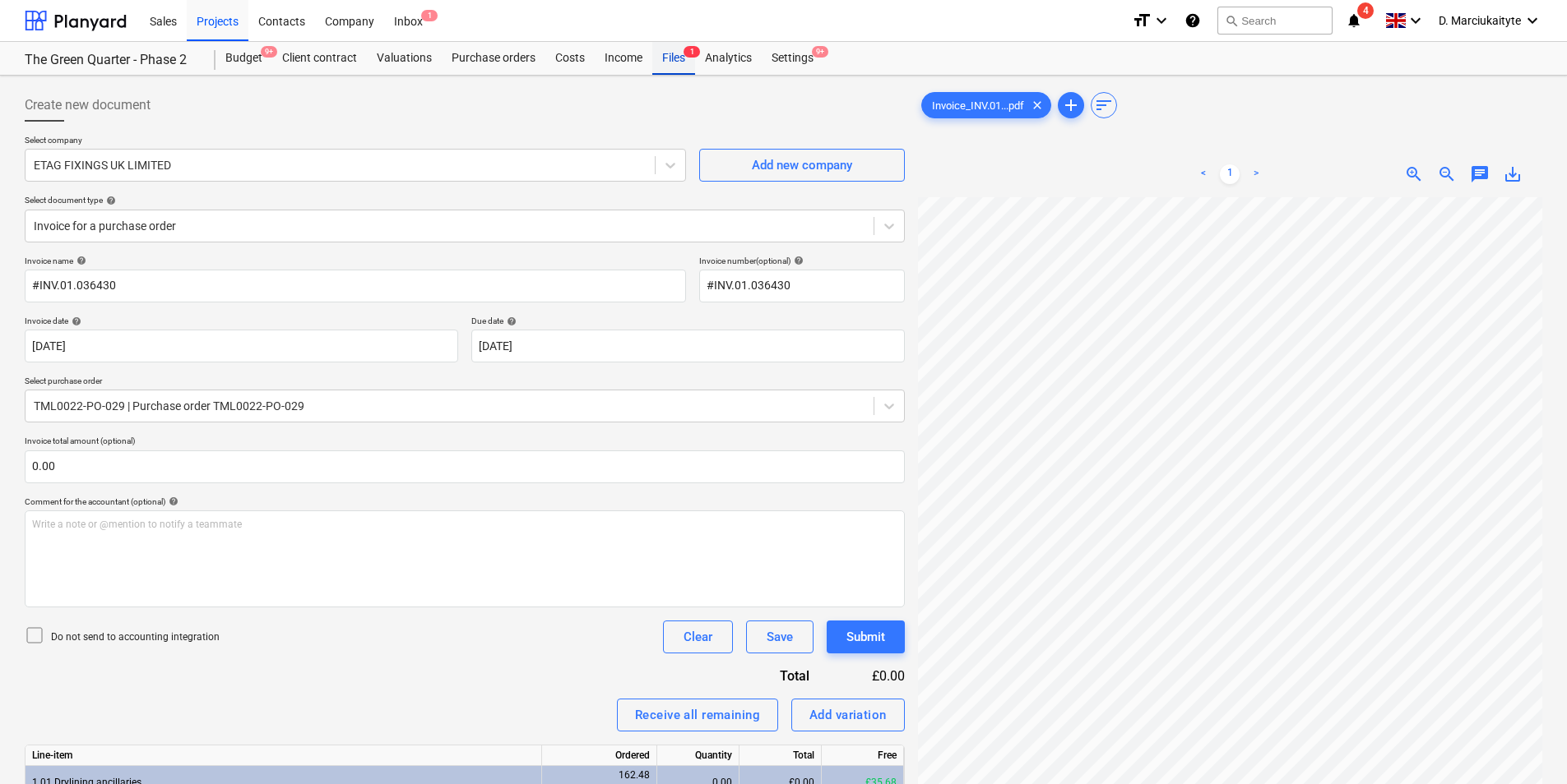
click at [674, 53] on div "Files 1" at bounding box center [674, 58] width 43 height 33
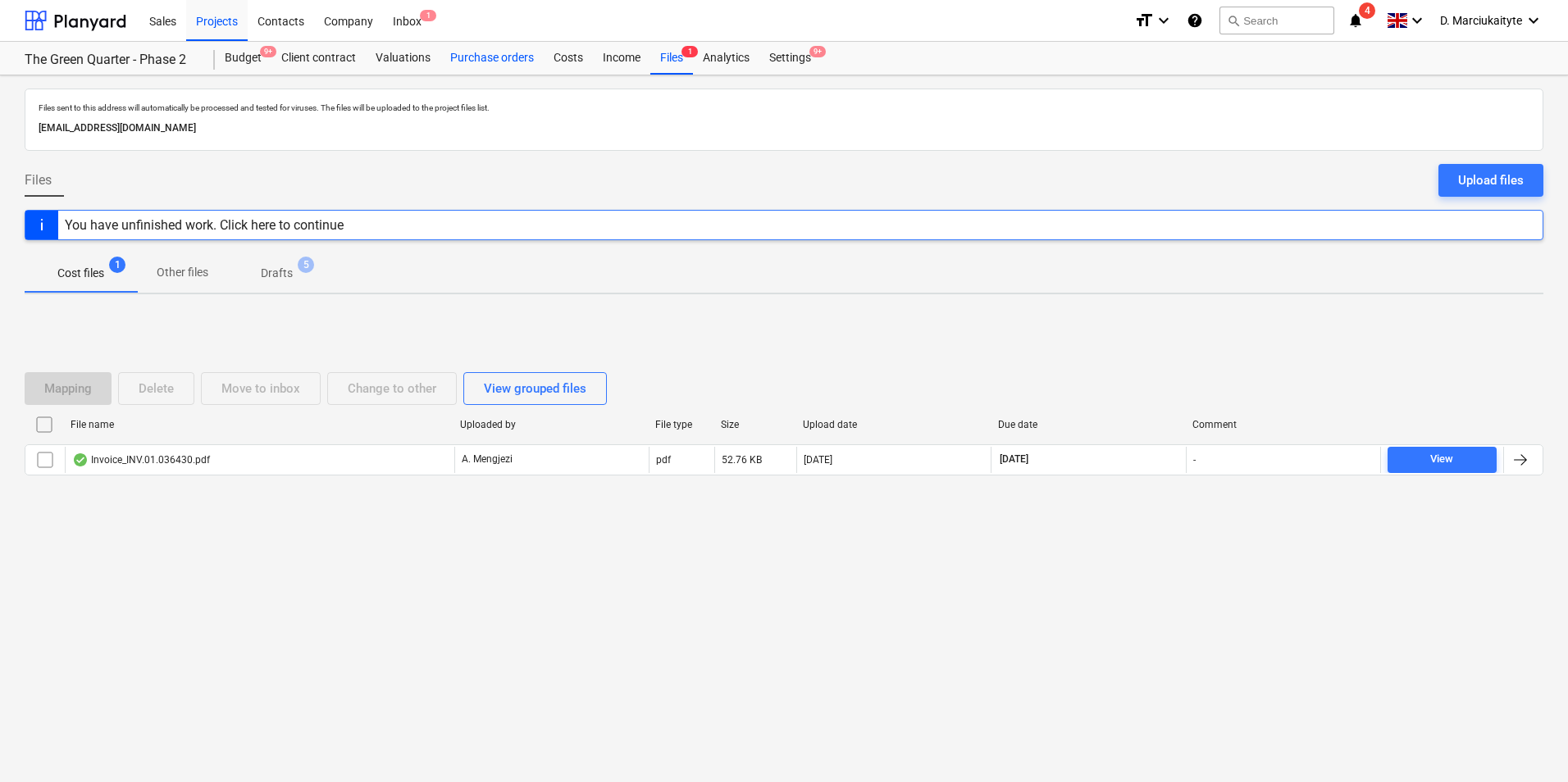
click at [489, 53] on div "Purchase orders" at bounding box center [492, 58] width 103 height 33
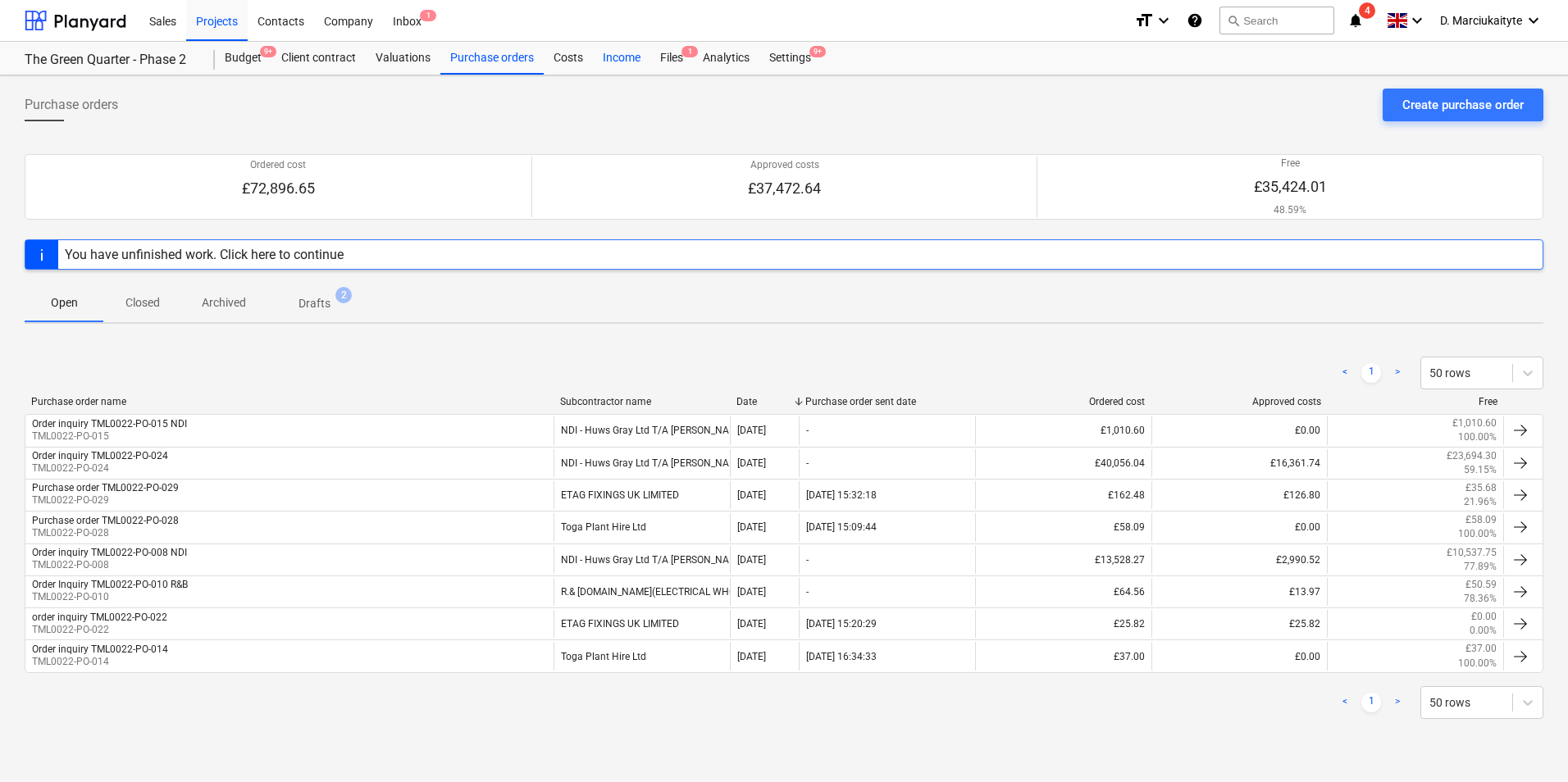
click at [617, 55] on div "Income" at bounding box center [620, 58] width 57 height 33
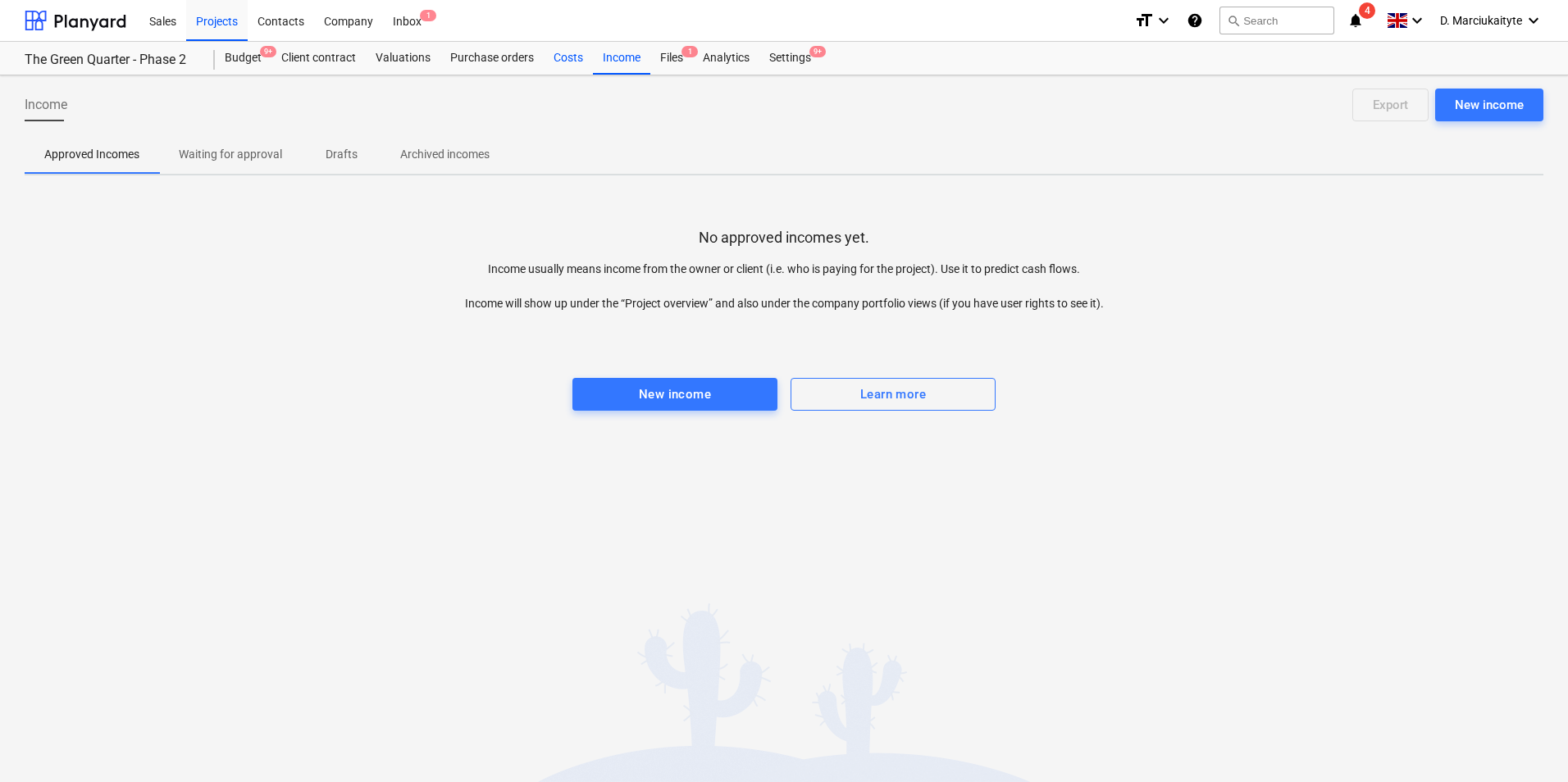
click at [562, 63] on div "Costs" at bounding box center [568, 58] width 49 height 33
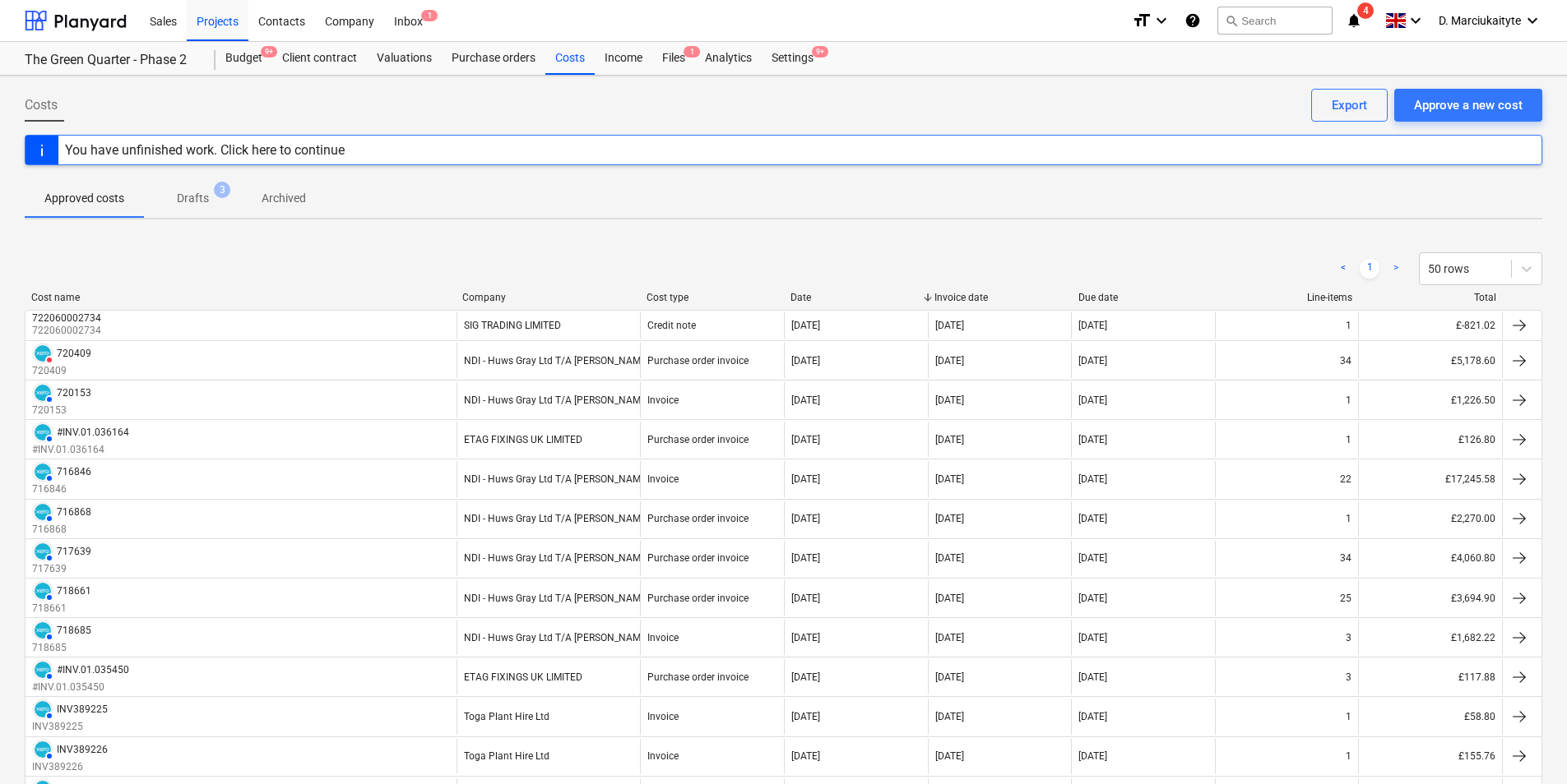
click at [487, 297] on div "Company" at bounding box center [548, 297] width 171 height 12
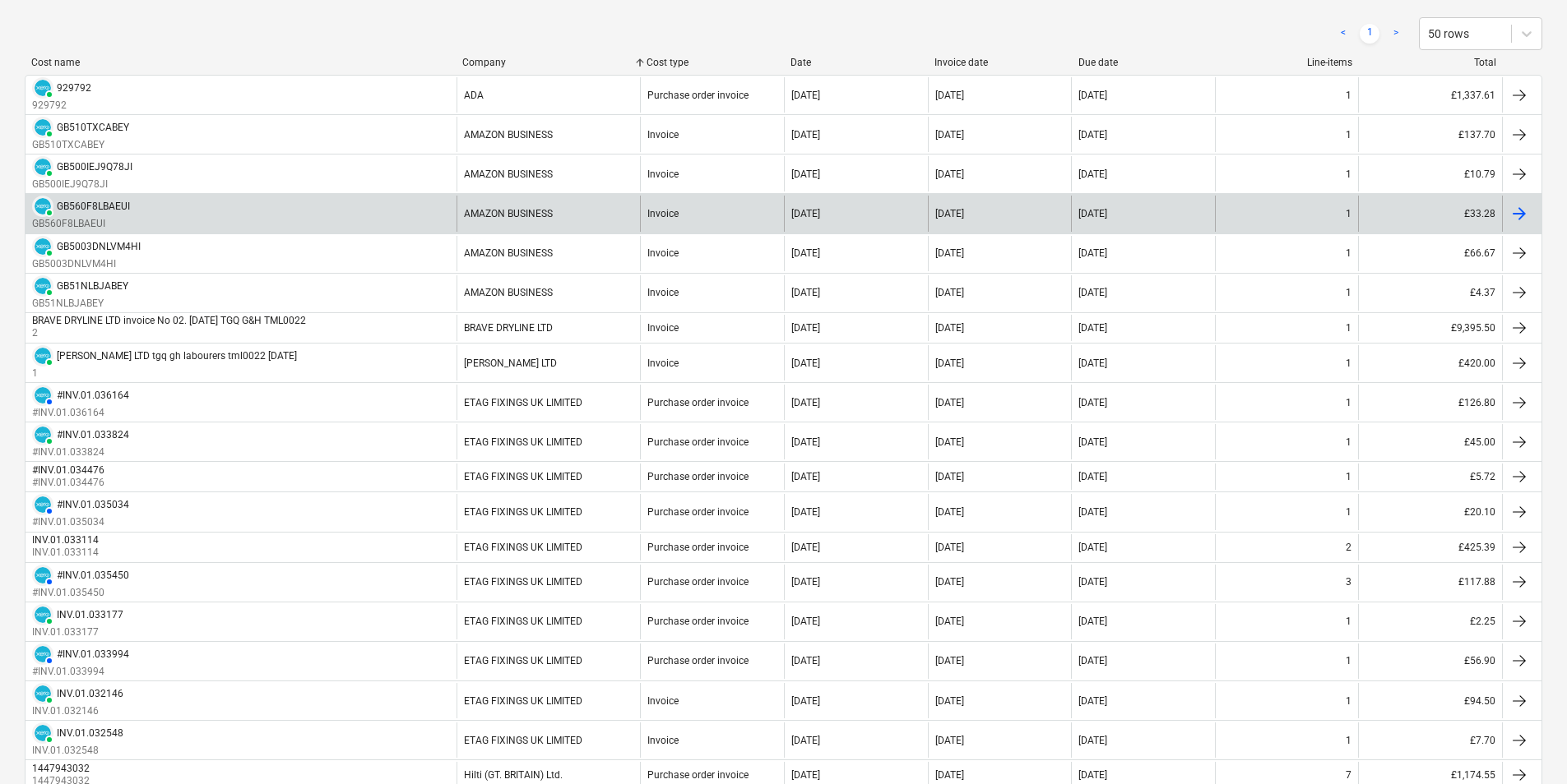
scroll to position [329, 0]
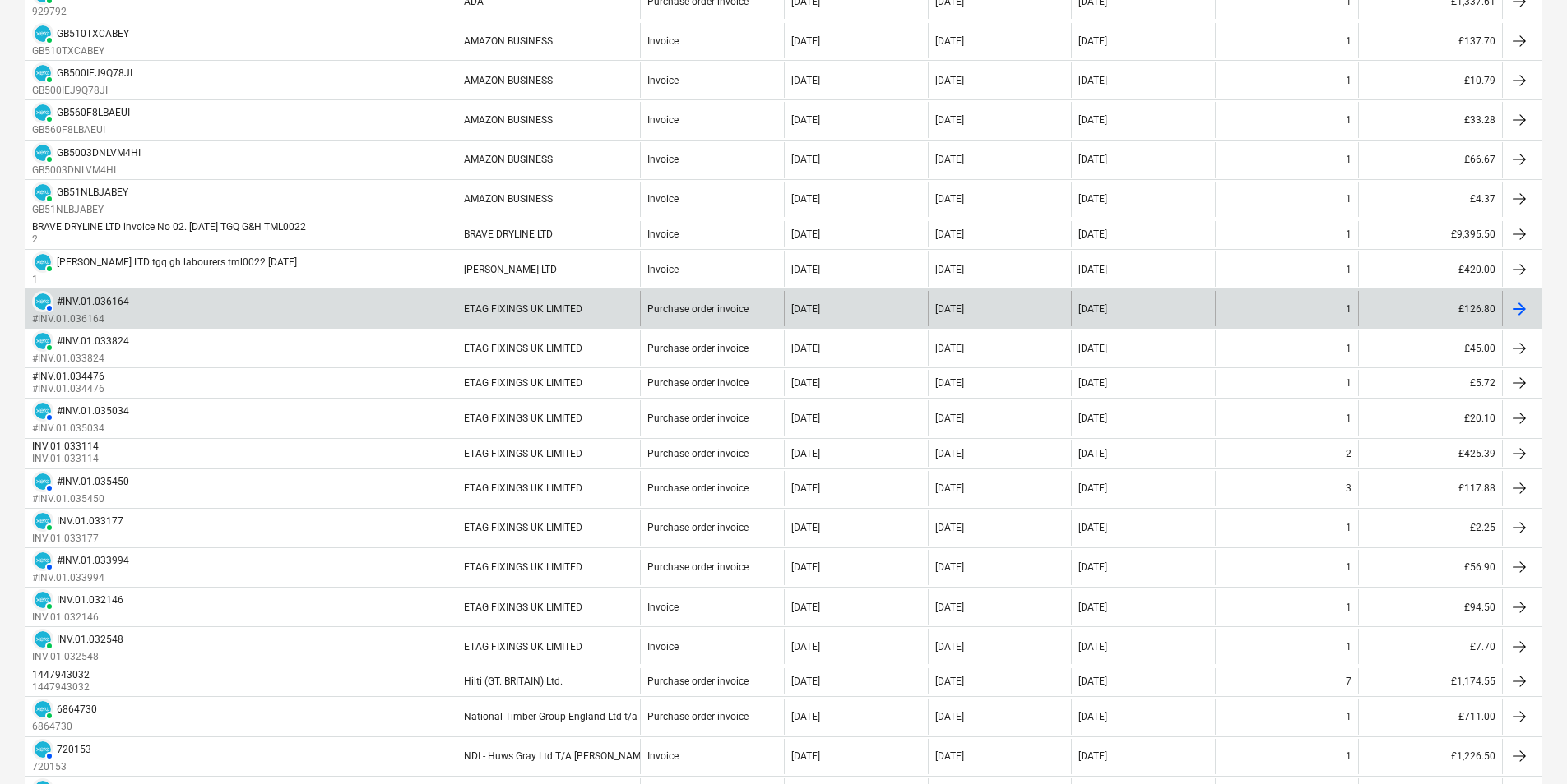
click at [264, 316] on div "AUTHORISED #INV.01.036164 #INV.01.036164" at bounding box center [241, 308] width 431 height 35
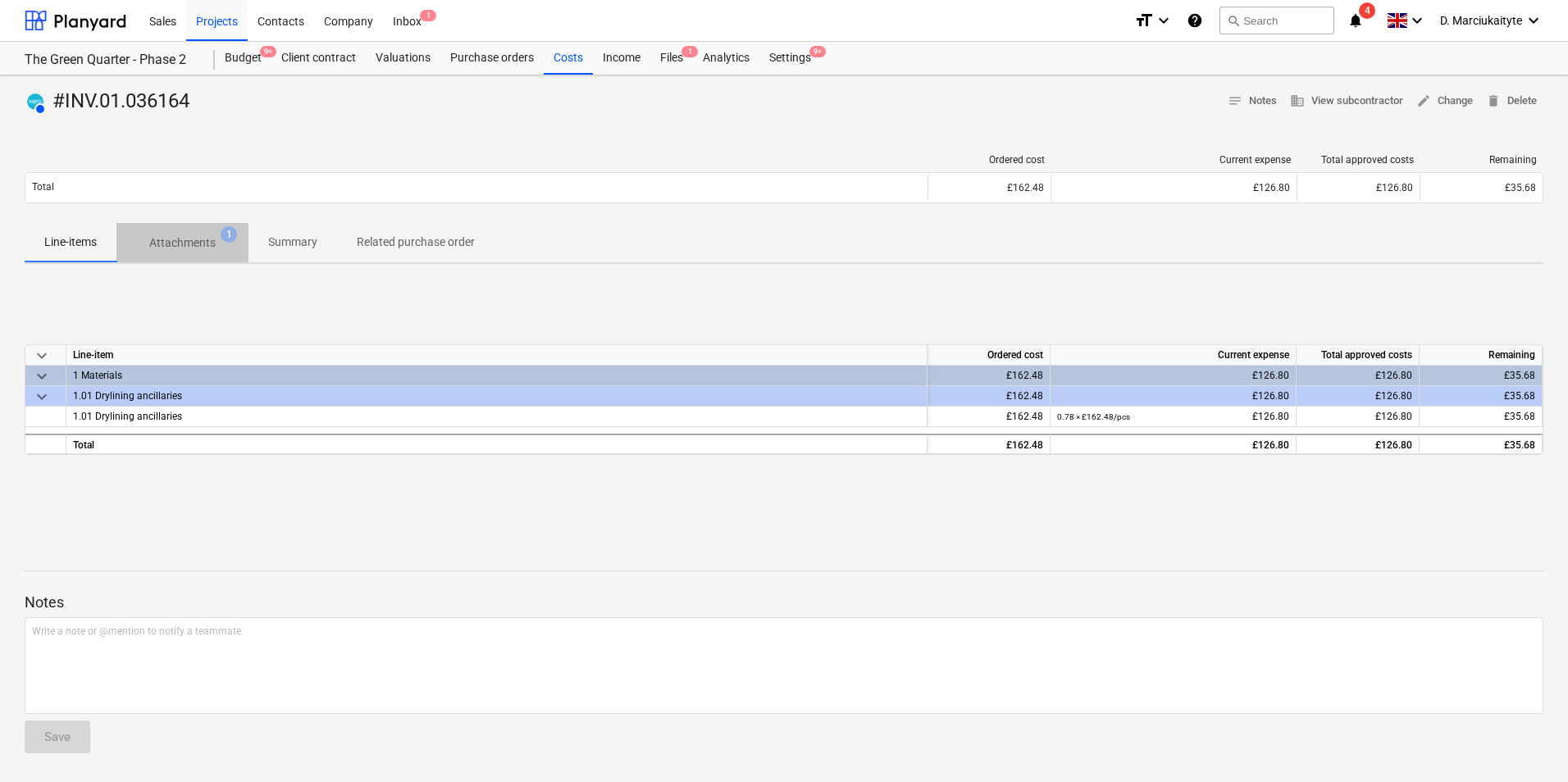
click at [188, 239] on p "Attachments" at bounding box center [182, 243] width 66 height 17
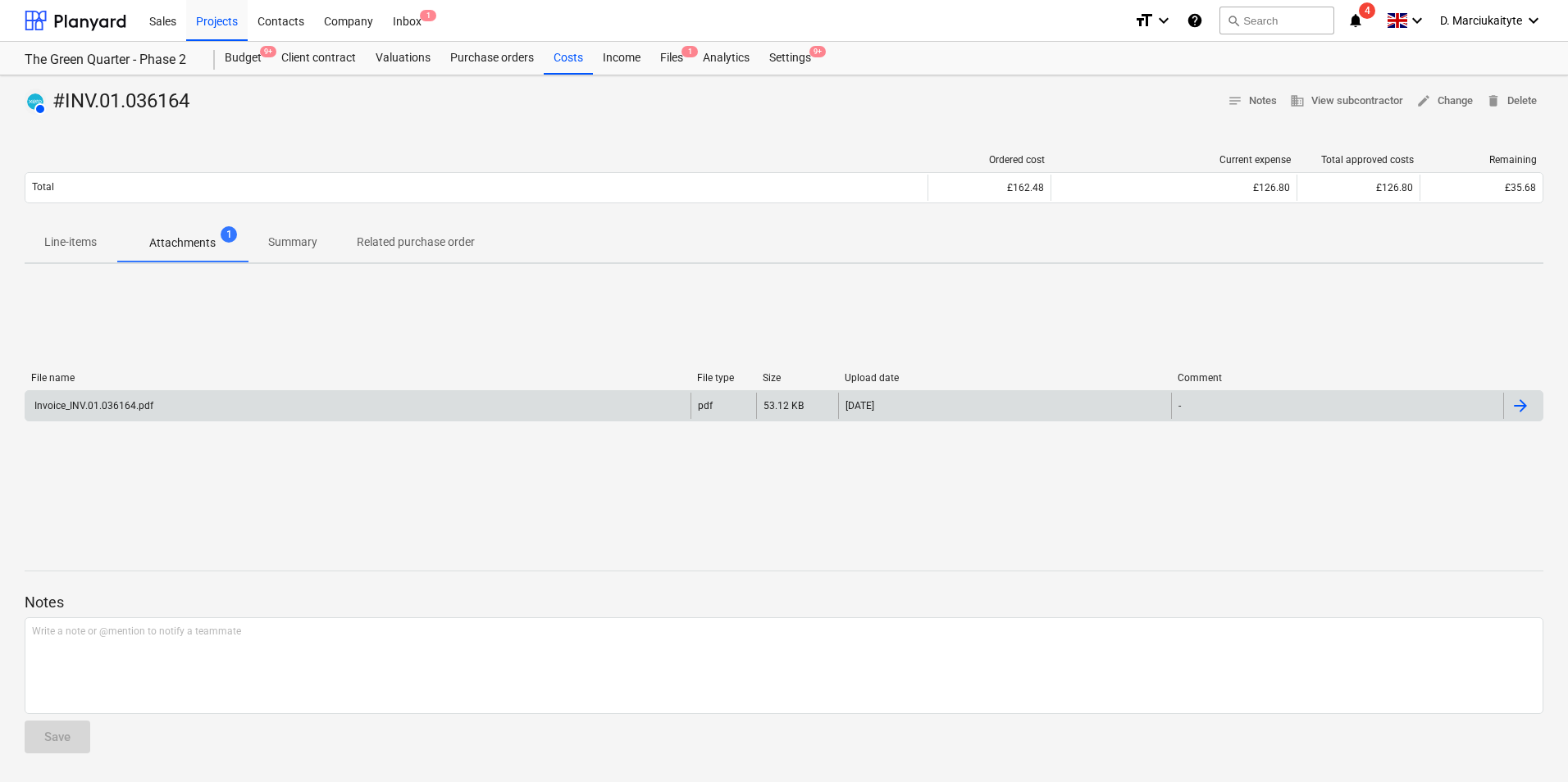
click at [279, 408] on div "Invoice_INV.01.036164.pdf" at bounding box center [358, 406] width 665 height 26
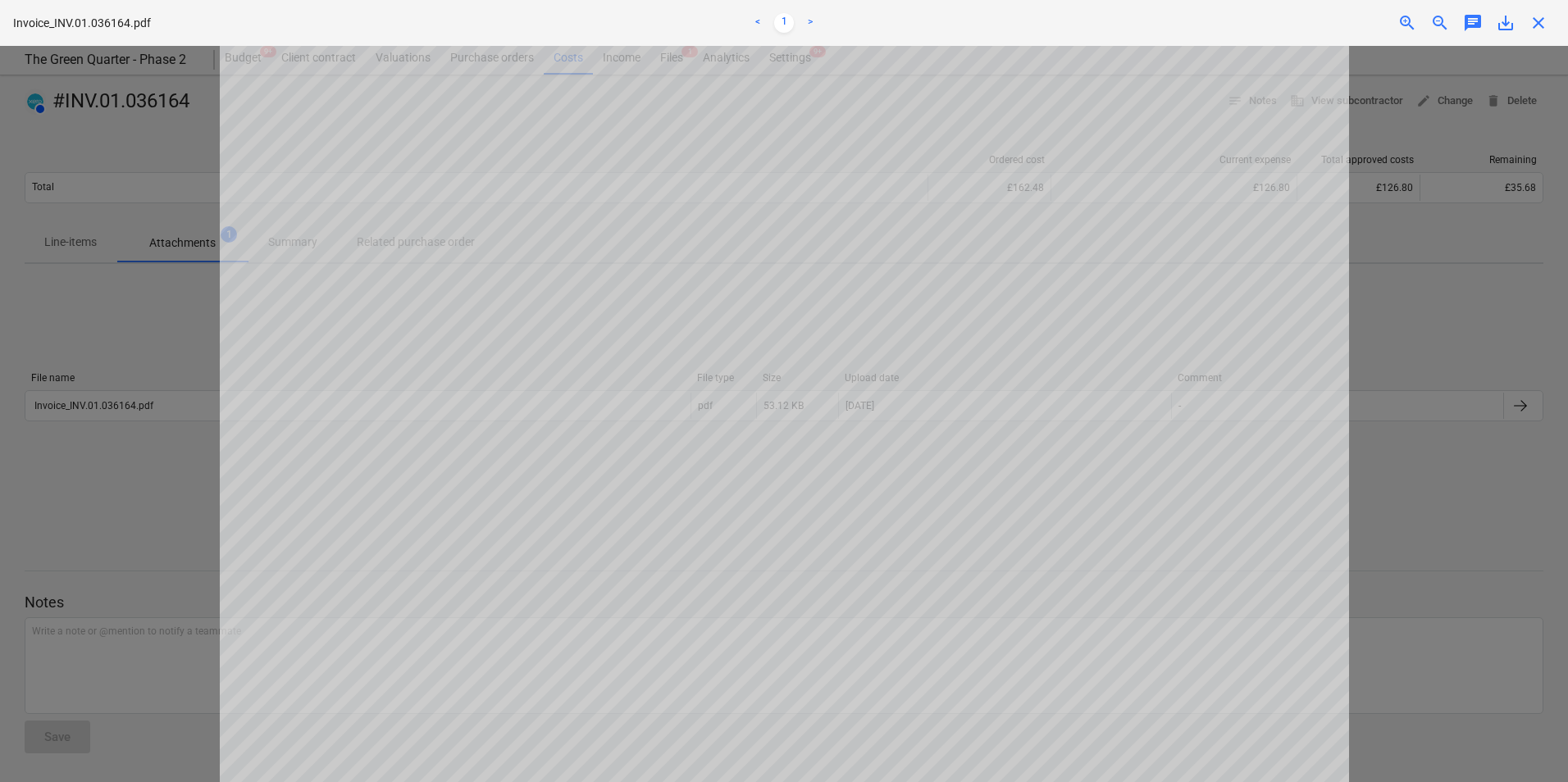
click at [1537, 18] on span "close" at bounding box center [1538, 23] width 20 height 20
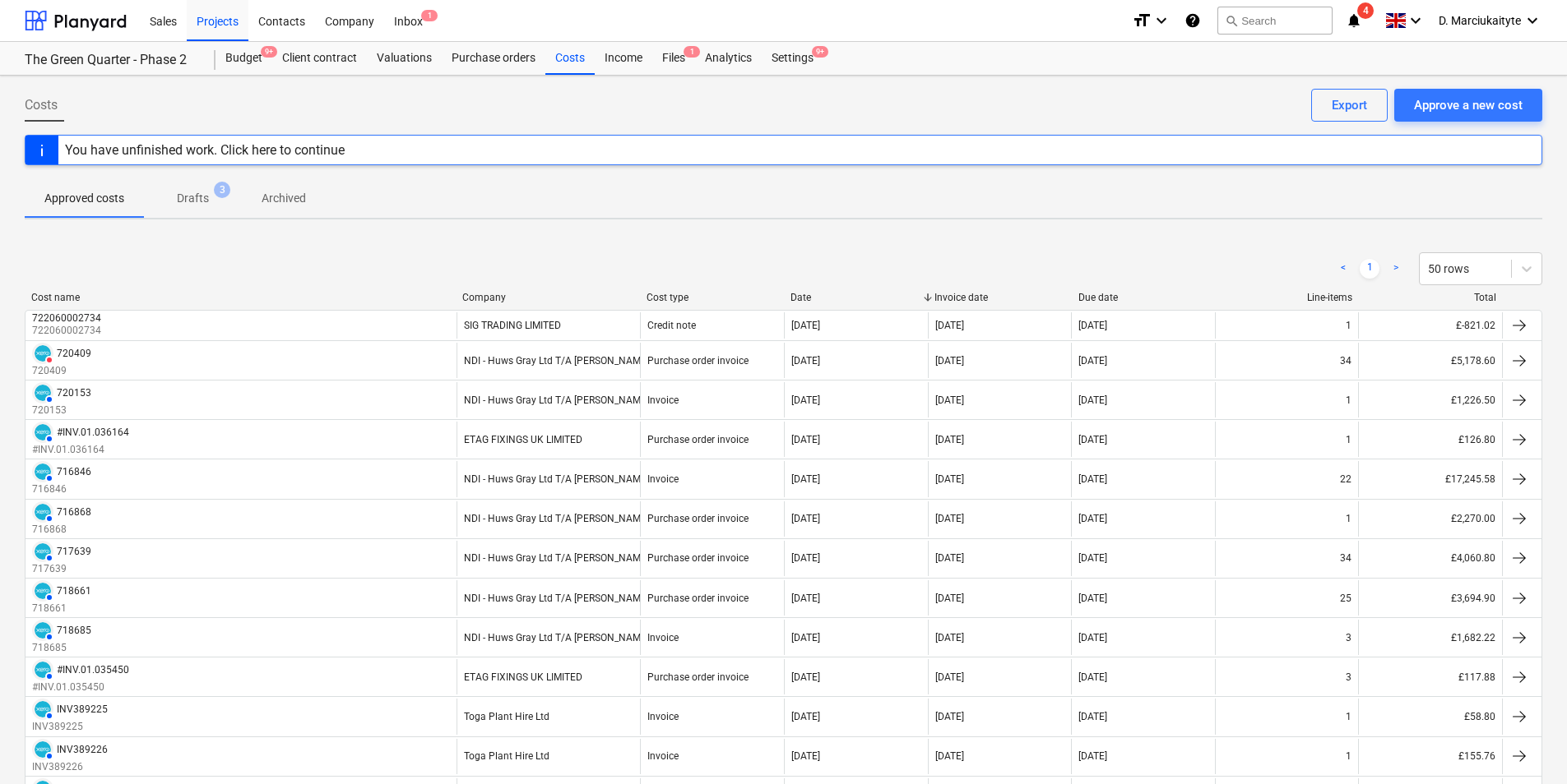
click at [477, 301] on div "Company" at bounding box center [548, 297] width 171 height 12
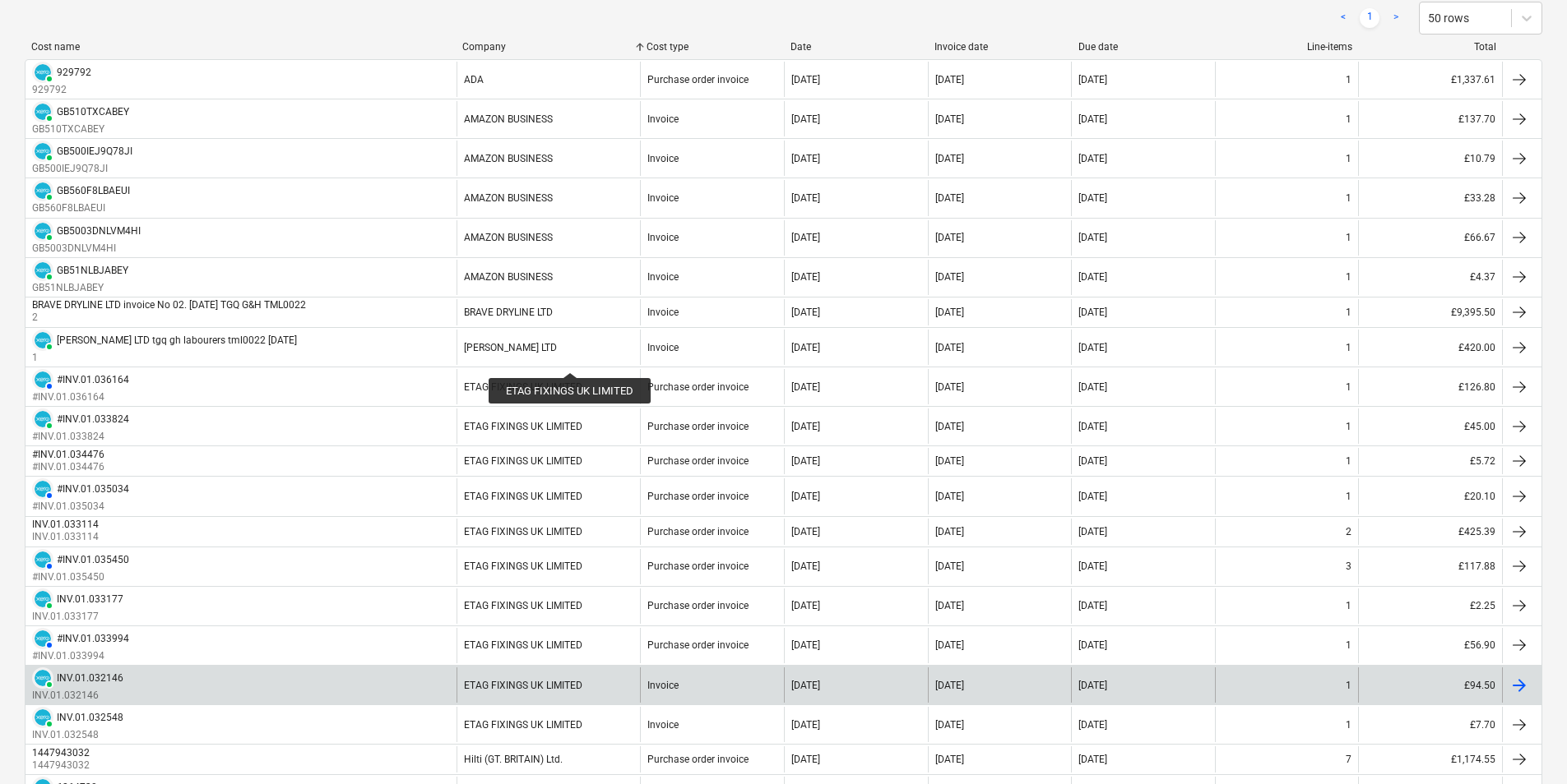
scroll to position [576, 0]
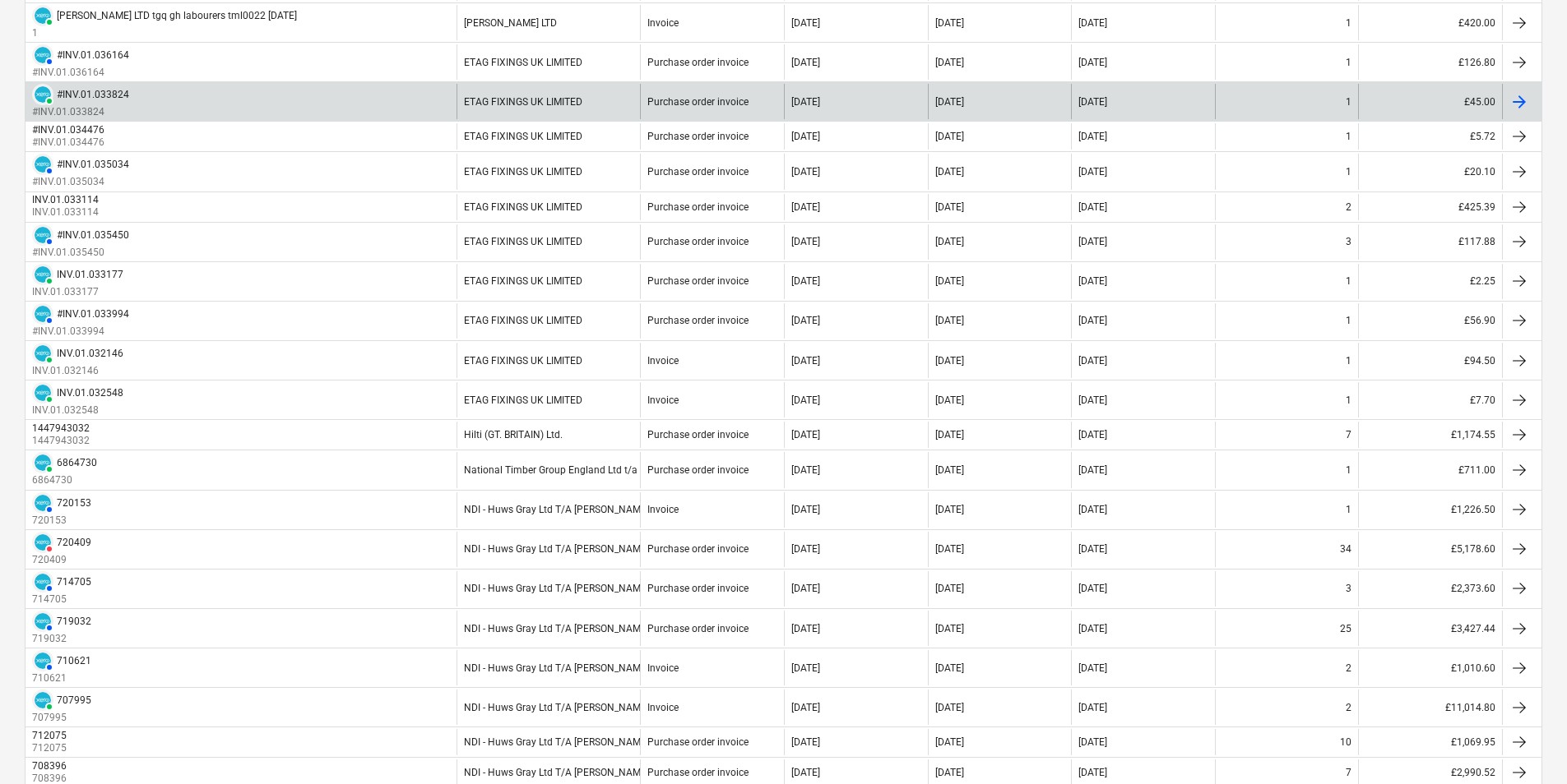
click at [577, 110] on div "ETAG FIXINGS UK LIMITED" at bounding box center [548, 101] width 185 height 35
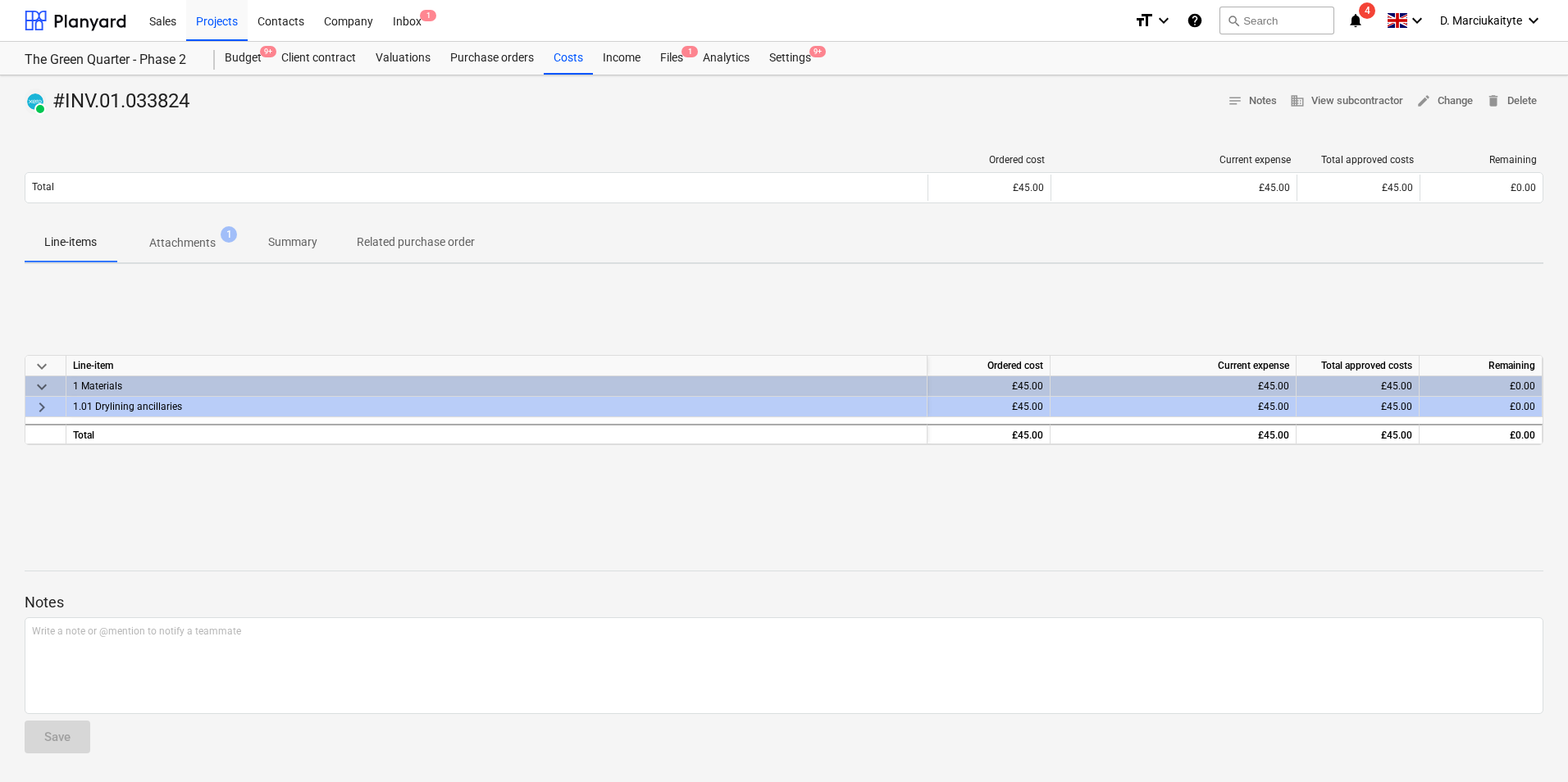
click at [200, 246] on p "Attachments" at bounding box center [182, 243] width 66 height 17
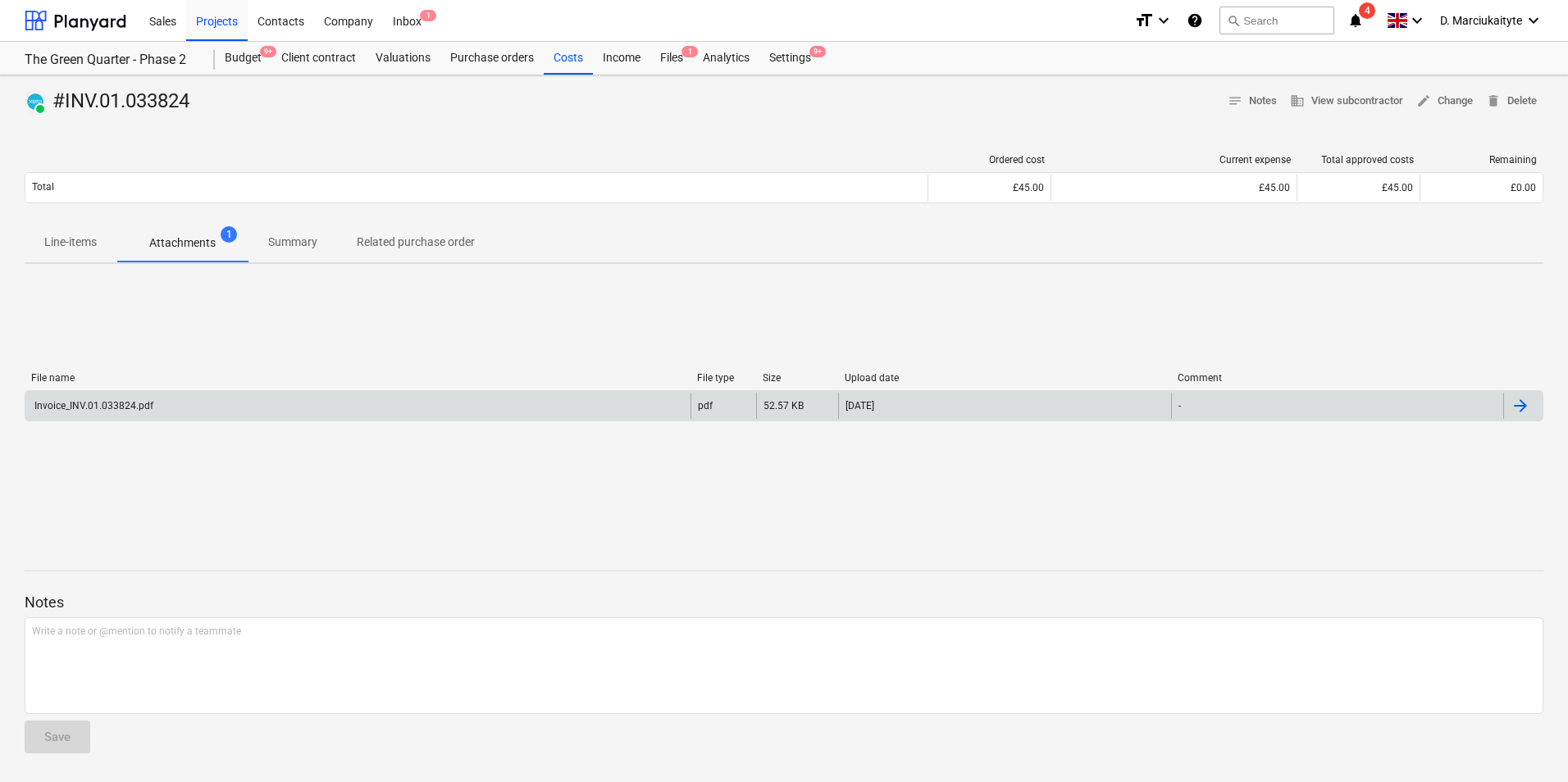
click at [222, 417] on div "Invoice_INV.01.033824.pdf" at bounding box center [358, 406] width 665 height 26
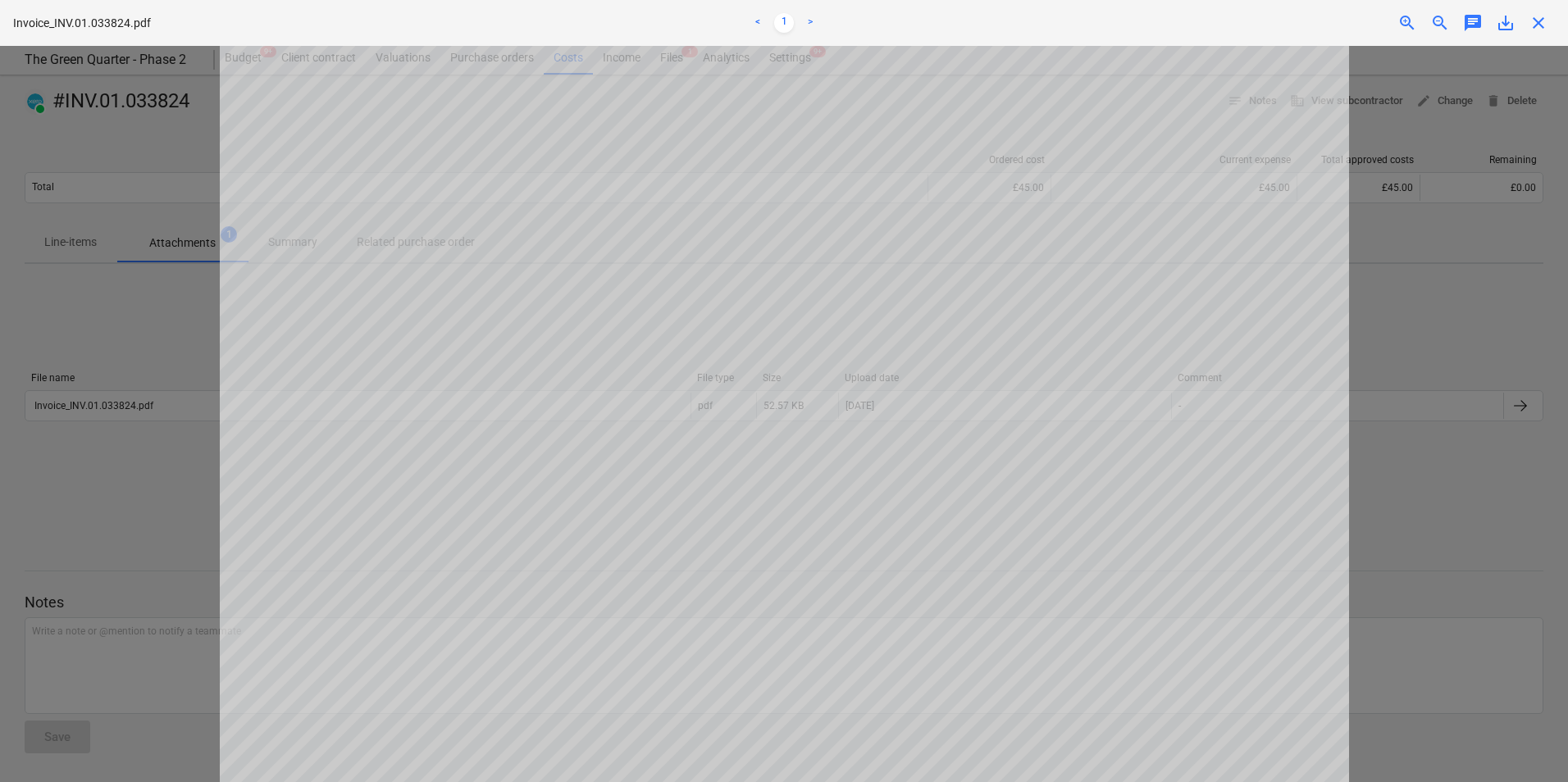
drag, startPoint x: 168, startPoint y: 490, endPoint x: 206, endPoint y: 462, distance: 47.2
click at [184, 477] on div at bounding box center [784, 414] width 1568 height 737
click at [1529, 20] on div "close" at bounding box center [1538, 23] width 33 height 20
click at [1536, 20] on span "close" at bounding box center [1538, 23] width 20 height 20
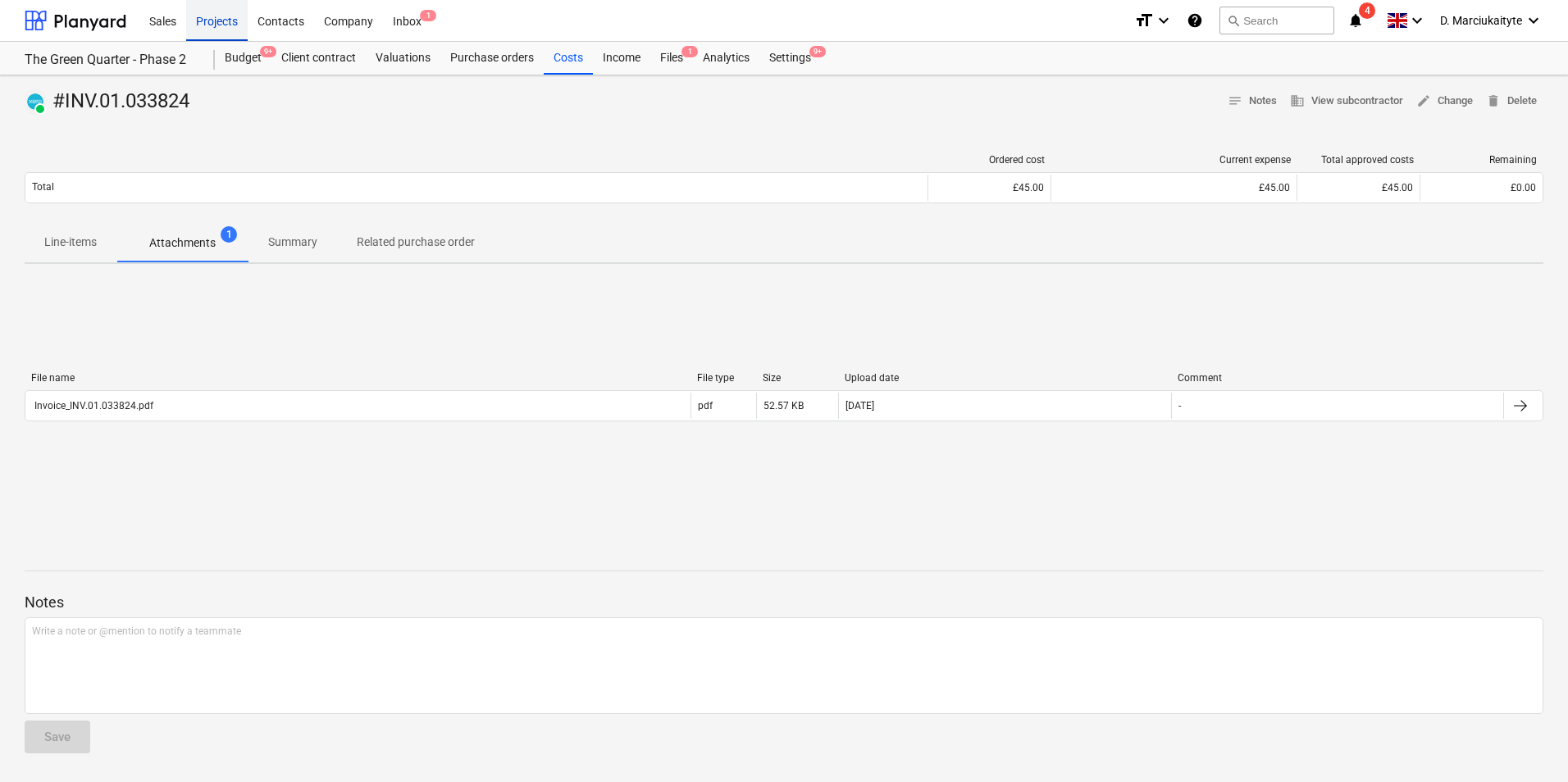
click at [197, 20] on div "Projects" at bounding box center [216, 20] width 62 height 42
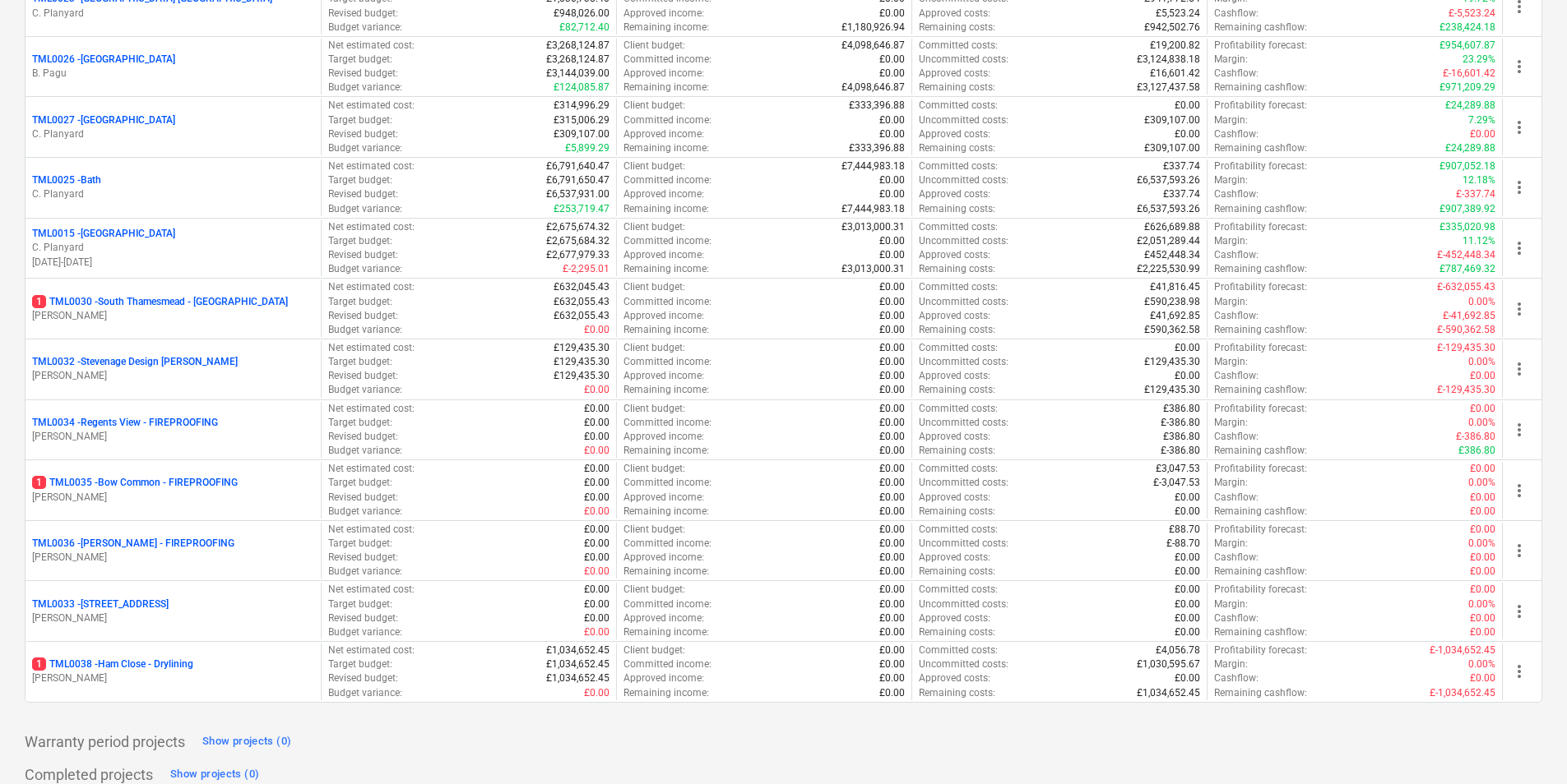
scroll to position [1613, 0]
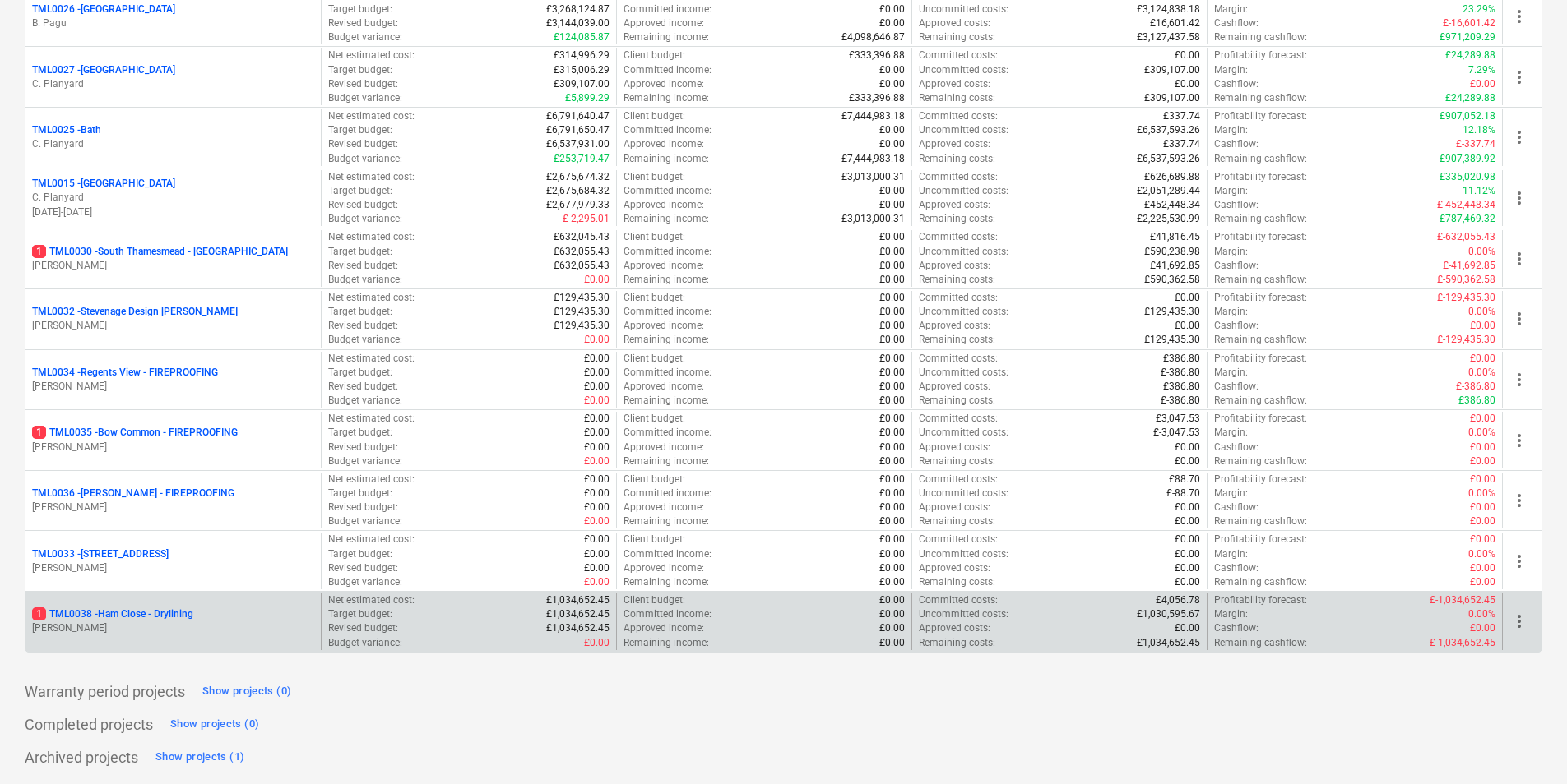
click at [175, 616] on p "1 TML0038 - Ham Close - Drylining" at bounding box center [112, 614] width 161 height 14
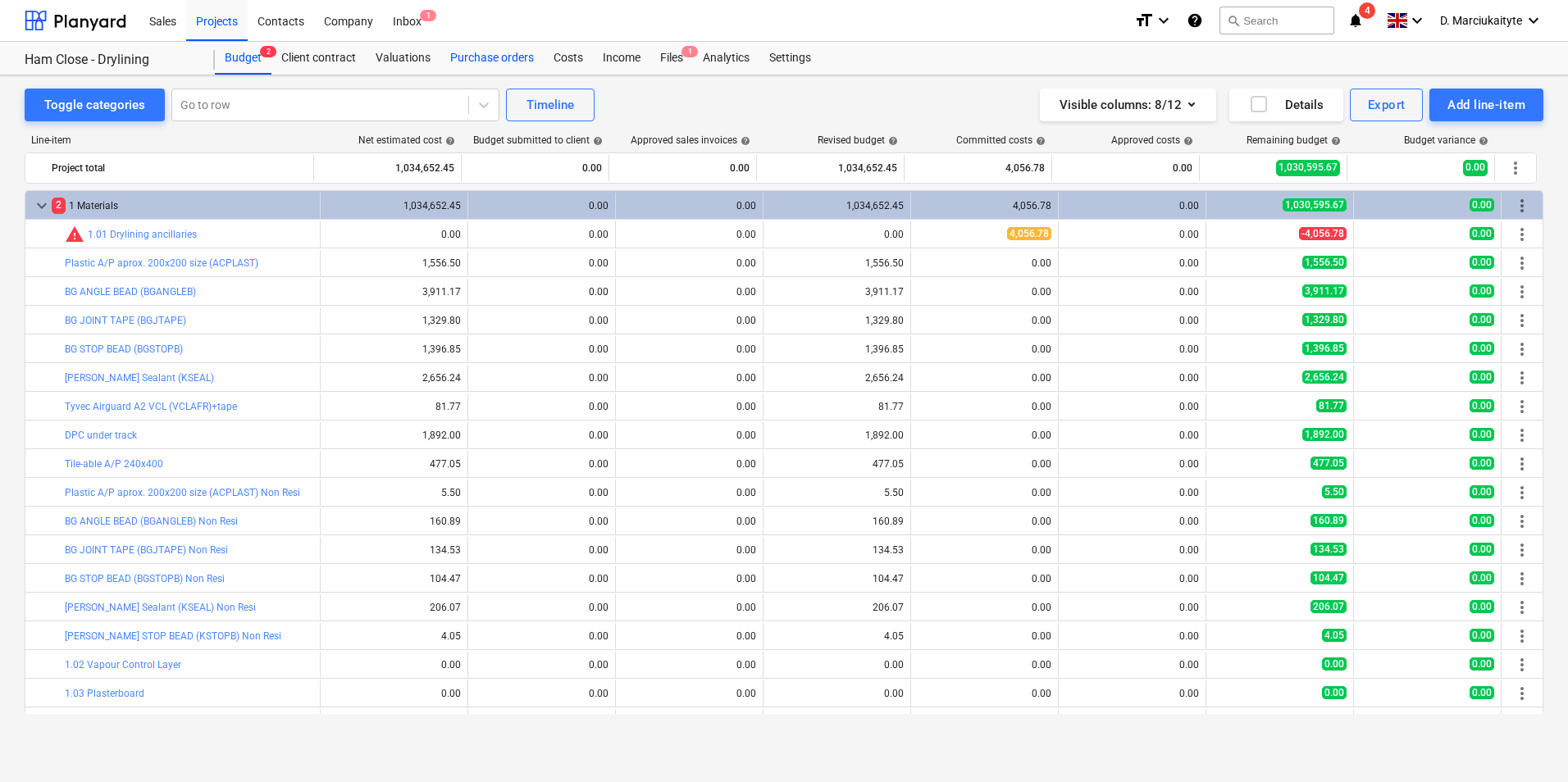
click at [510, 60] on div "Purchase orders" at bounding box center [492, 58] width 103 height 33
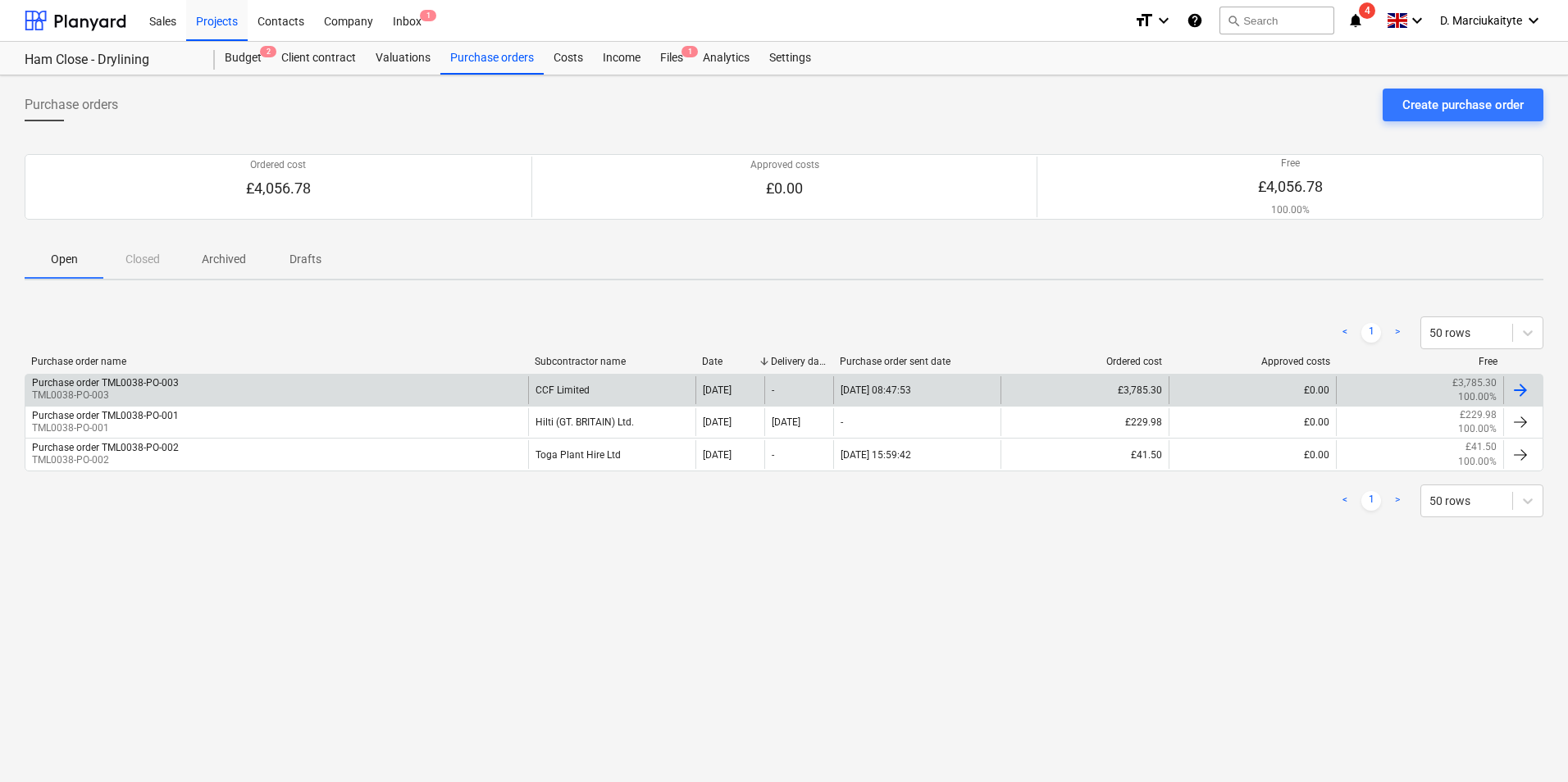
click at [208, 395] on div "Purchase order TML0038-PO-003 TML0038-PO-003" at bounding box center [276, 390] width 503 height 28
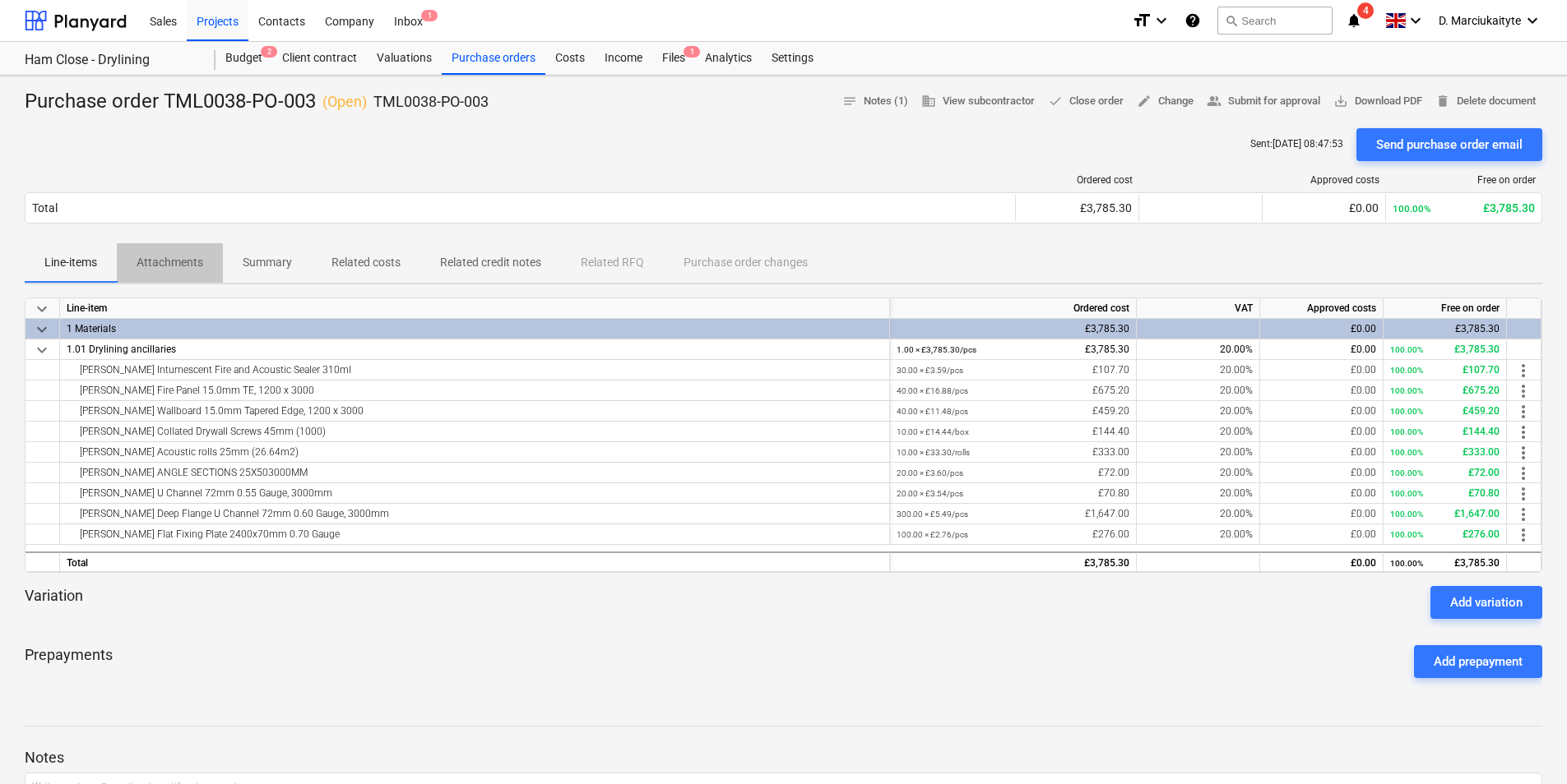
drag, startPoint x: 162, startPoint y: 262, endPoint x: 192, endPoint y: 259, distance: 30.1
click at [165, 261] on p "Attachments" at bounding box center [169, 263] width 66 height 17
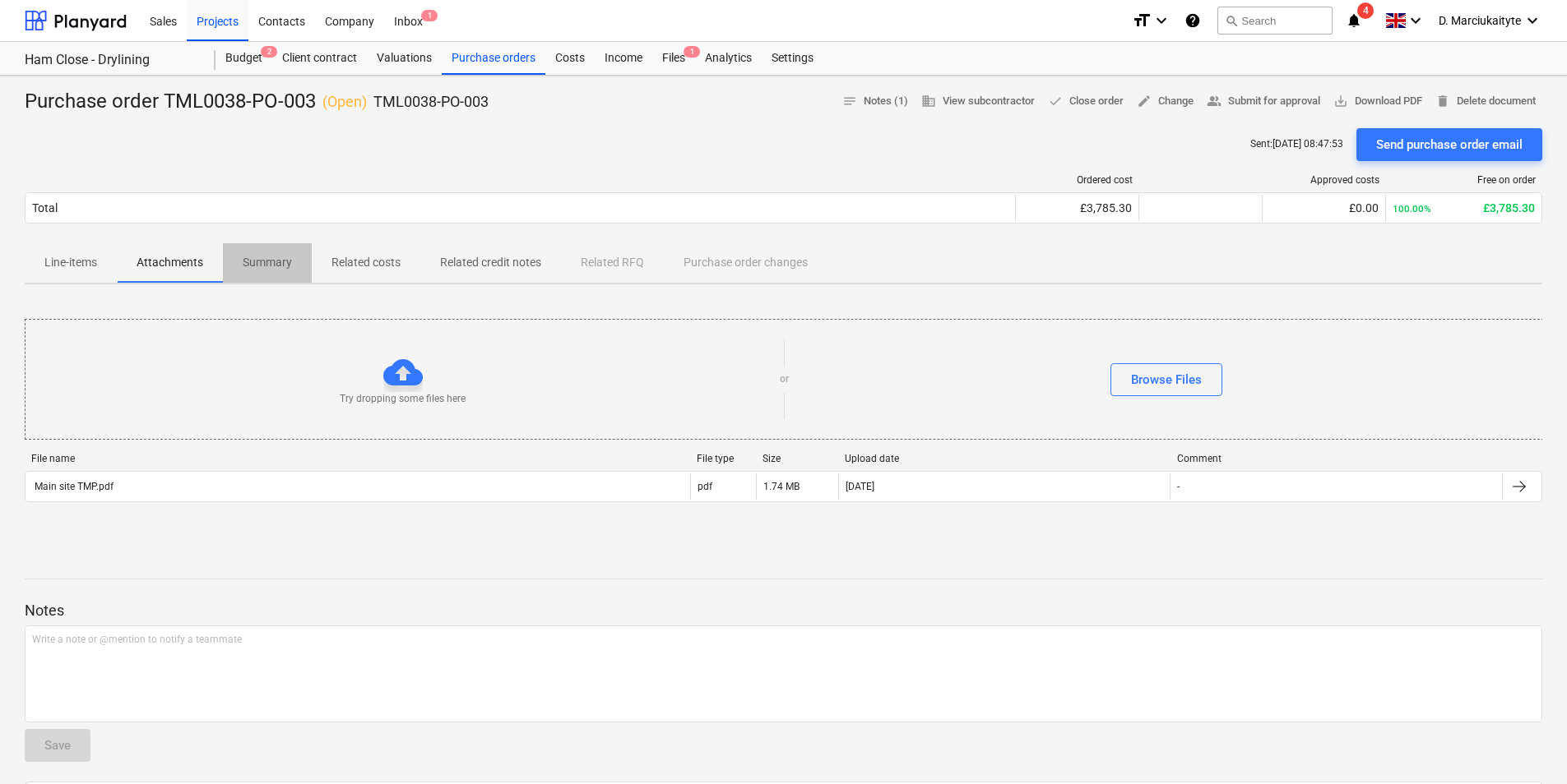
click at [255, 264] on p "Summary" at bounding box center [267, 263] width 49 height 17
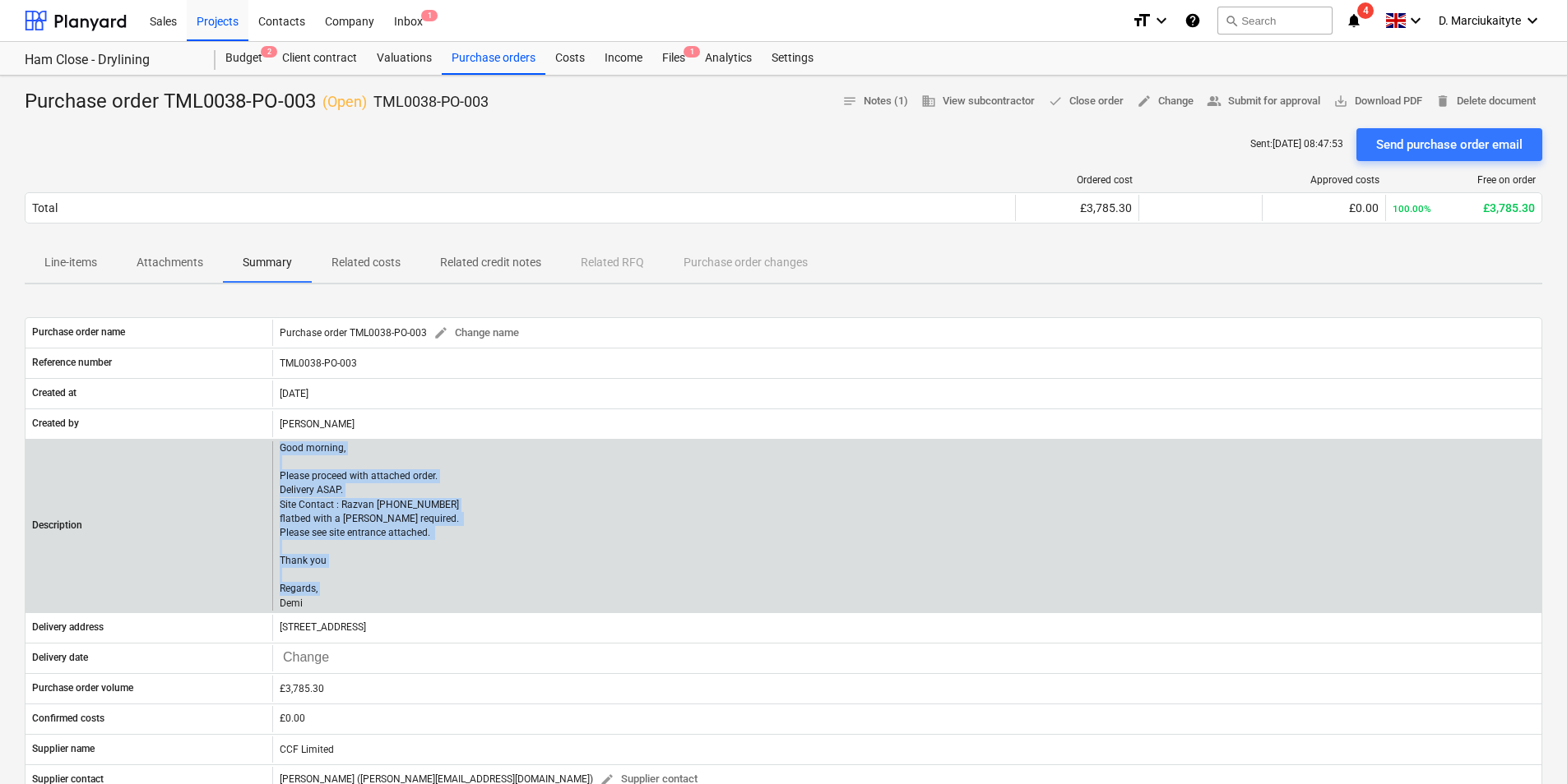
drag, startPoint x: 321, startPoint y: 601, endPoint x: 276, endPoint y: 454, distance: 153.7
click at [274, 455] on div "Good morning, Please proceed with attached order. Delivery ASAP. Site Contact :…" at bounding box center [907, 526] width 1270 height 169
click at [360, 519] on p "Good morning, Please proceed with attached order. Delivery ASAP. Site Contact :…" at bounding box center [371, 526] width 182 height 169
click at [384, 551] on p "Good morning, Please proceed with attached order. Delivery ASAP. Site Contact :…" at bounding box center [371, 526] width 182 height 169
click at [507, 487] on div "Good morning, Please proceed with attached order. Delivery ASAP. Site Contact :…" at bounding box center [907, 526] width 1270 height 169
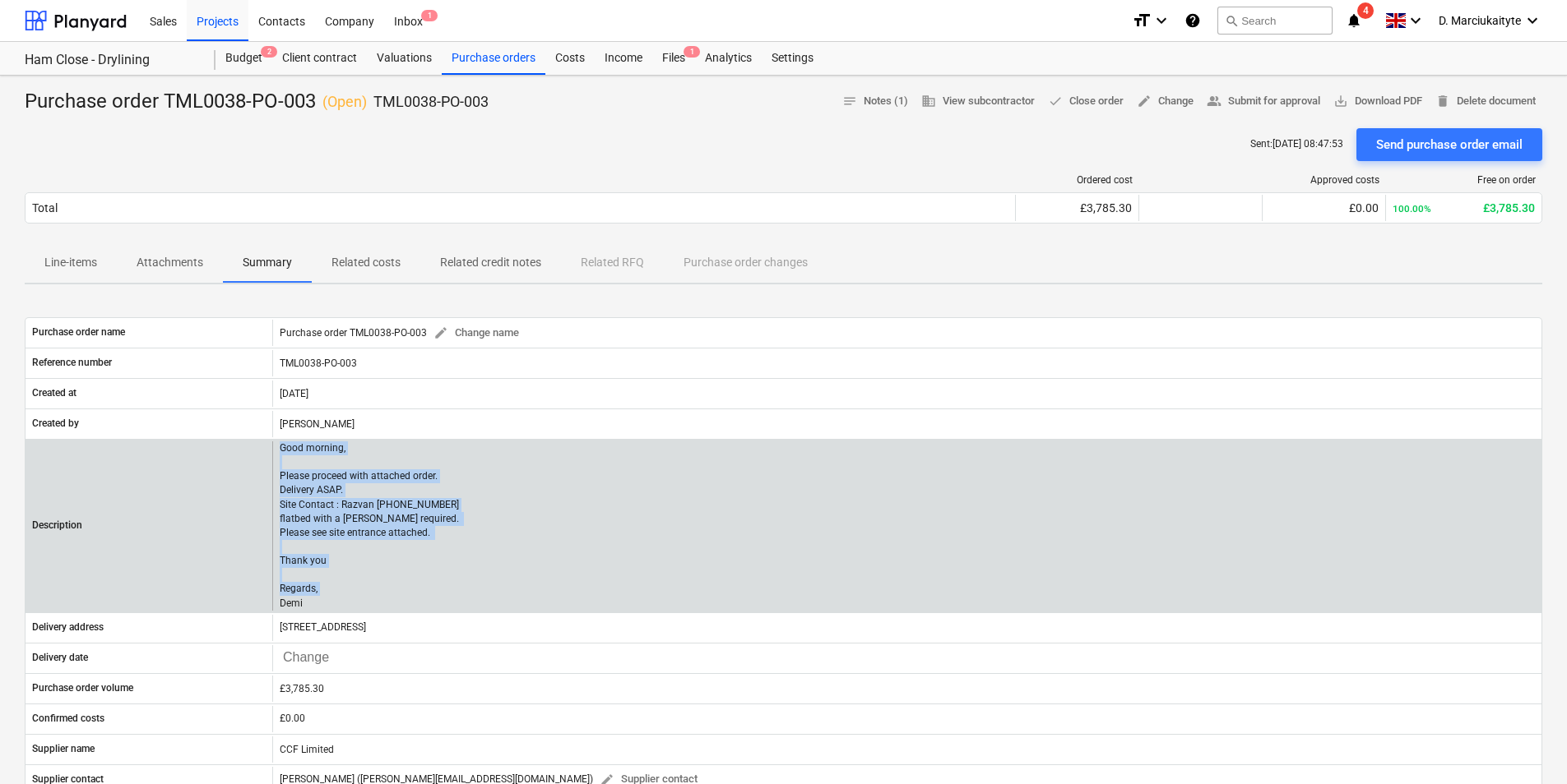
copy p "Good morning, Please proceed with attached order. Delivery ASAP. Site Contact :…"
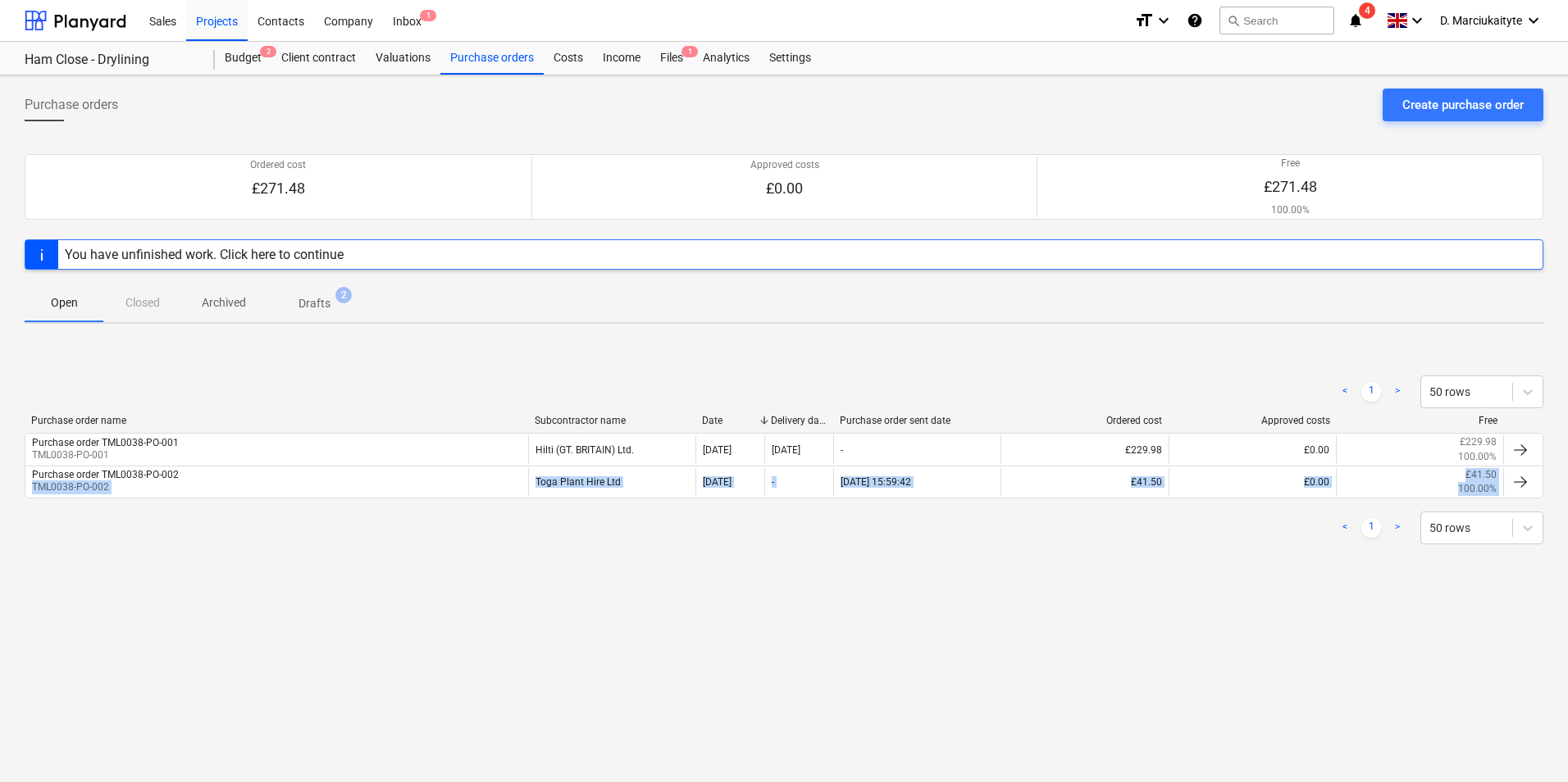
drag, startPoint x: 264, startPoint y: 479, endPoint x: 323, endPoint y: 525, distance: 74.8
click at [323, 525] on div "< 1 > 50 rows Purchase order name Subcontractor name Date Delivery date Purchas…" at bounding box center [784, 460] width 1518 height 208
click at [500, 62] on div "Purchase orders" at bounding box center [492, 58] width 103 height 33
drag, startPoint x: 565, startPoint y: 359, endPoint x: 591, endPoint y: 381, distance: 34.1
click at [567, 361] on div "< 1 > 50 rows Purchase order name Subcontractor name Date Delivery date Purchas…" at bounding box center [784, 460] width 1518 height 208
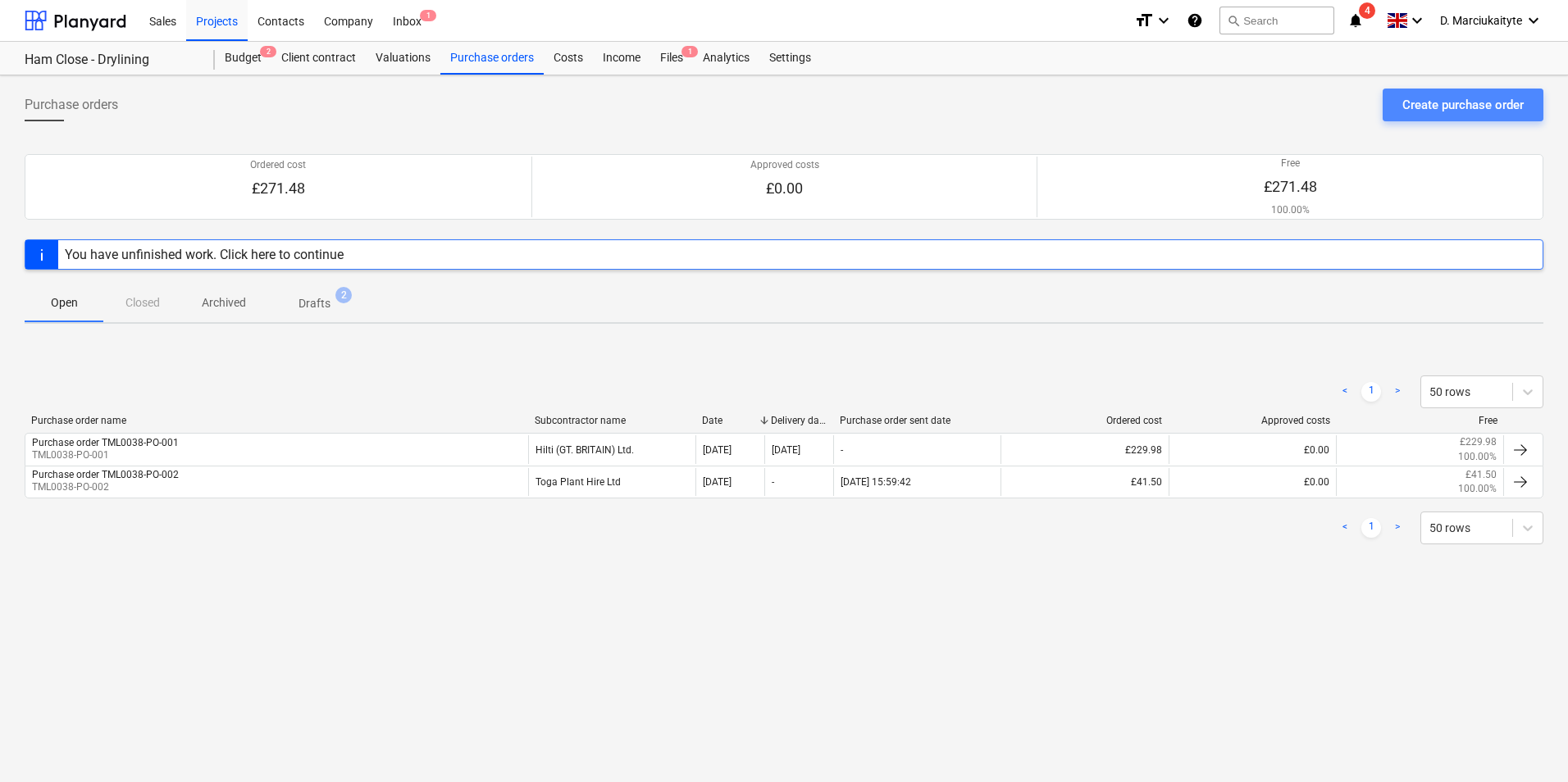
click at [1438, 117] on button "Create purchase order" at bounding box center [1462, 105] width 160 height 33
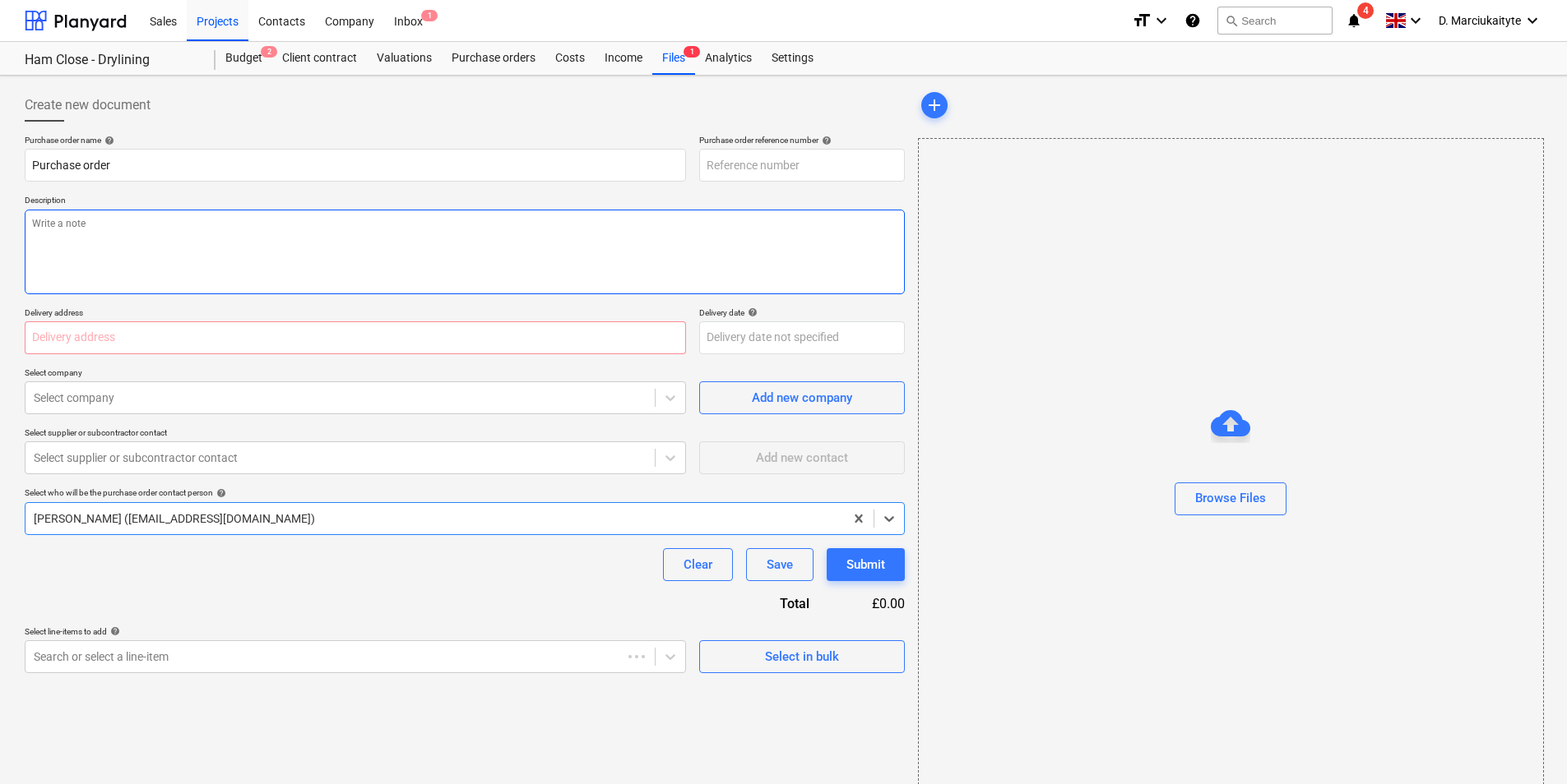
type textarea "x"
type input "TML0038-PO-008"
click at [215, 245] on textarea at bounding box center [464, 252] width 880 height 84
type textarea "x"
type textarea "A"
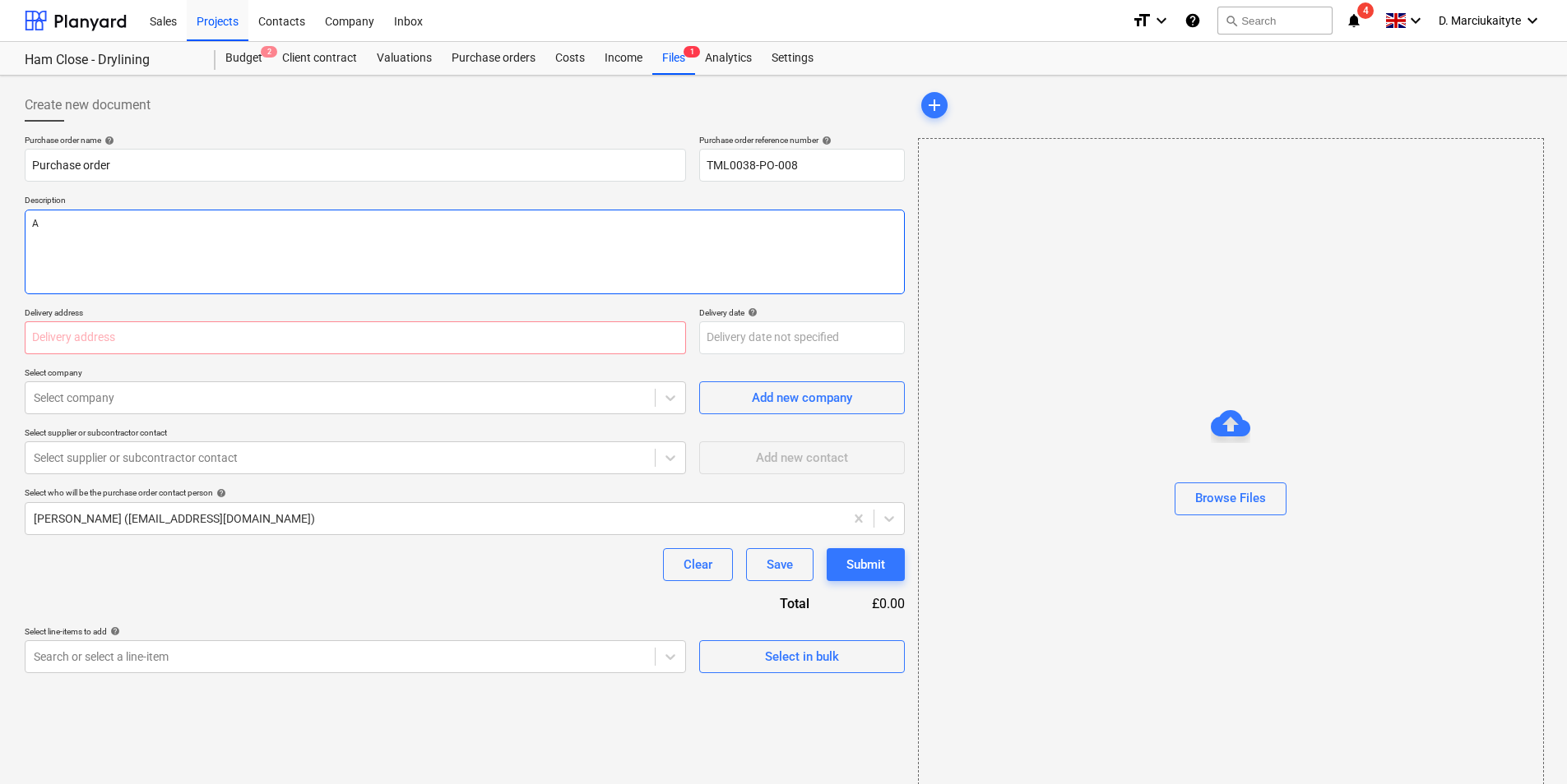
type textarea "x"
type textarea "Af"
type textarea "x"
type textarea "Aft"
type textarea "x"
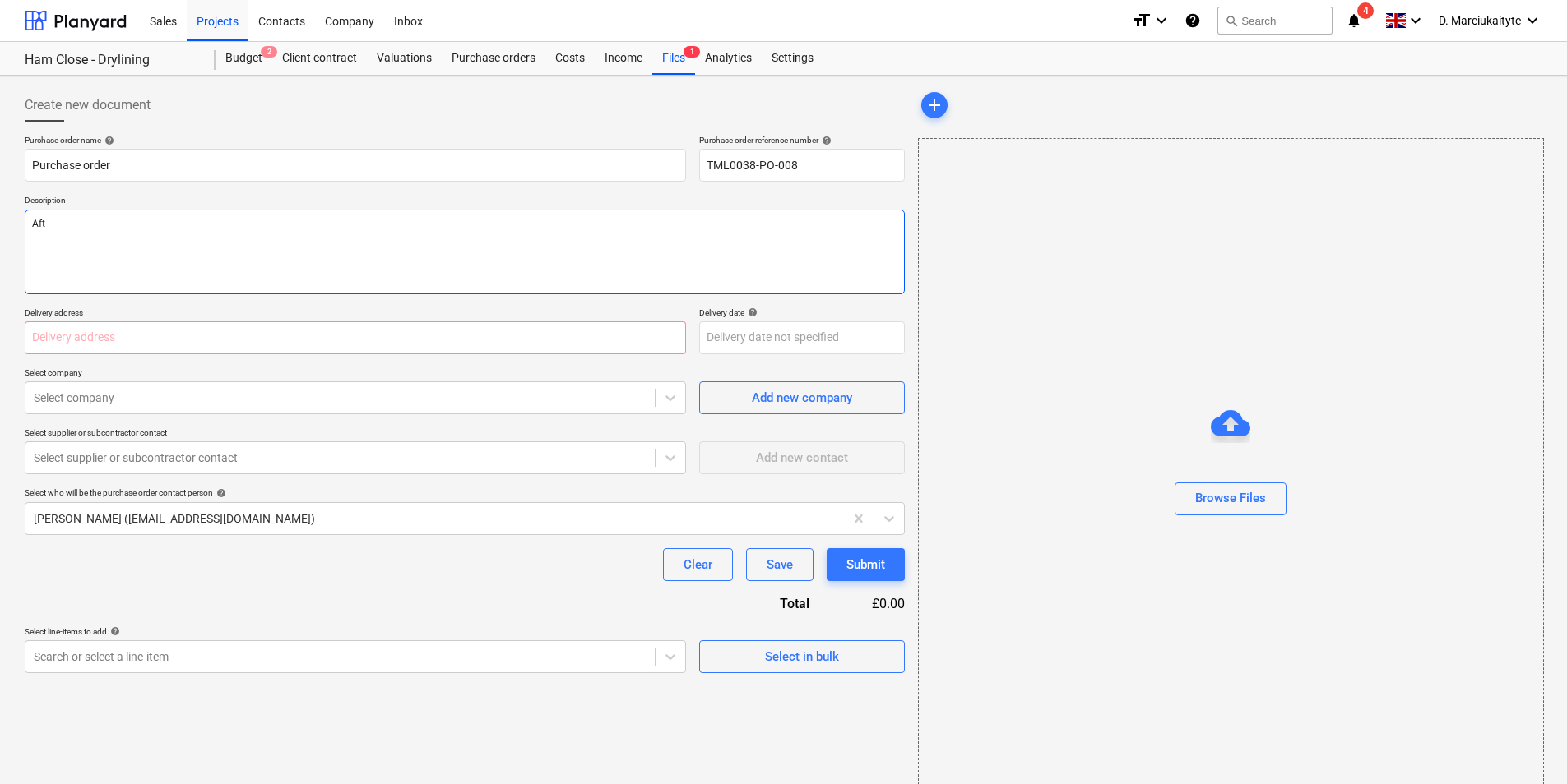
type textarea "Afte"
type textarea "x"
type textarea "After"
type textarea "x"
type textarea "Aftern"
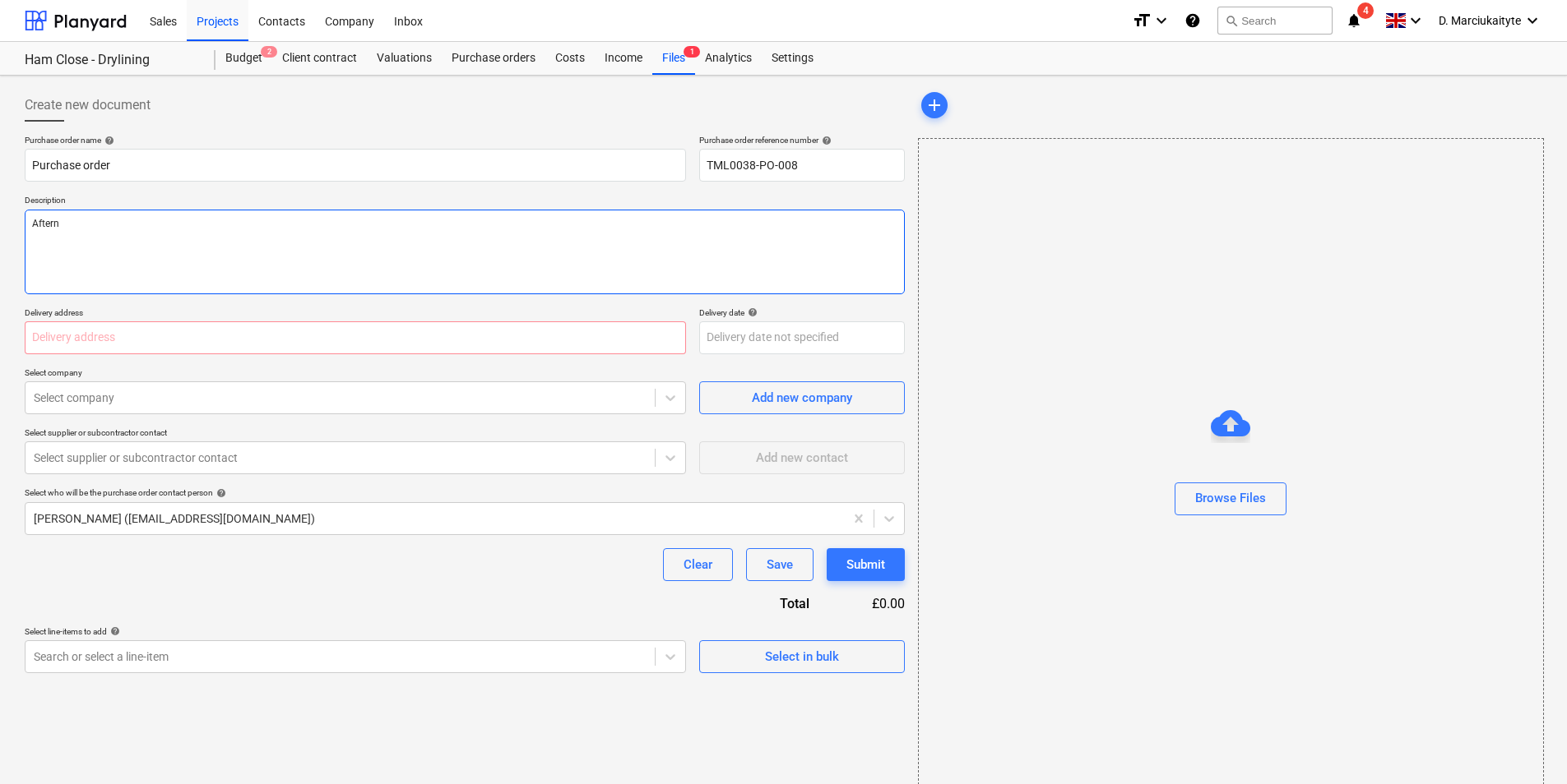
type textarea "x"
type textarea "Afterno"
type textarea "x"
type textarea "Afternoo"
type textarea "x"
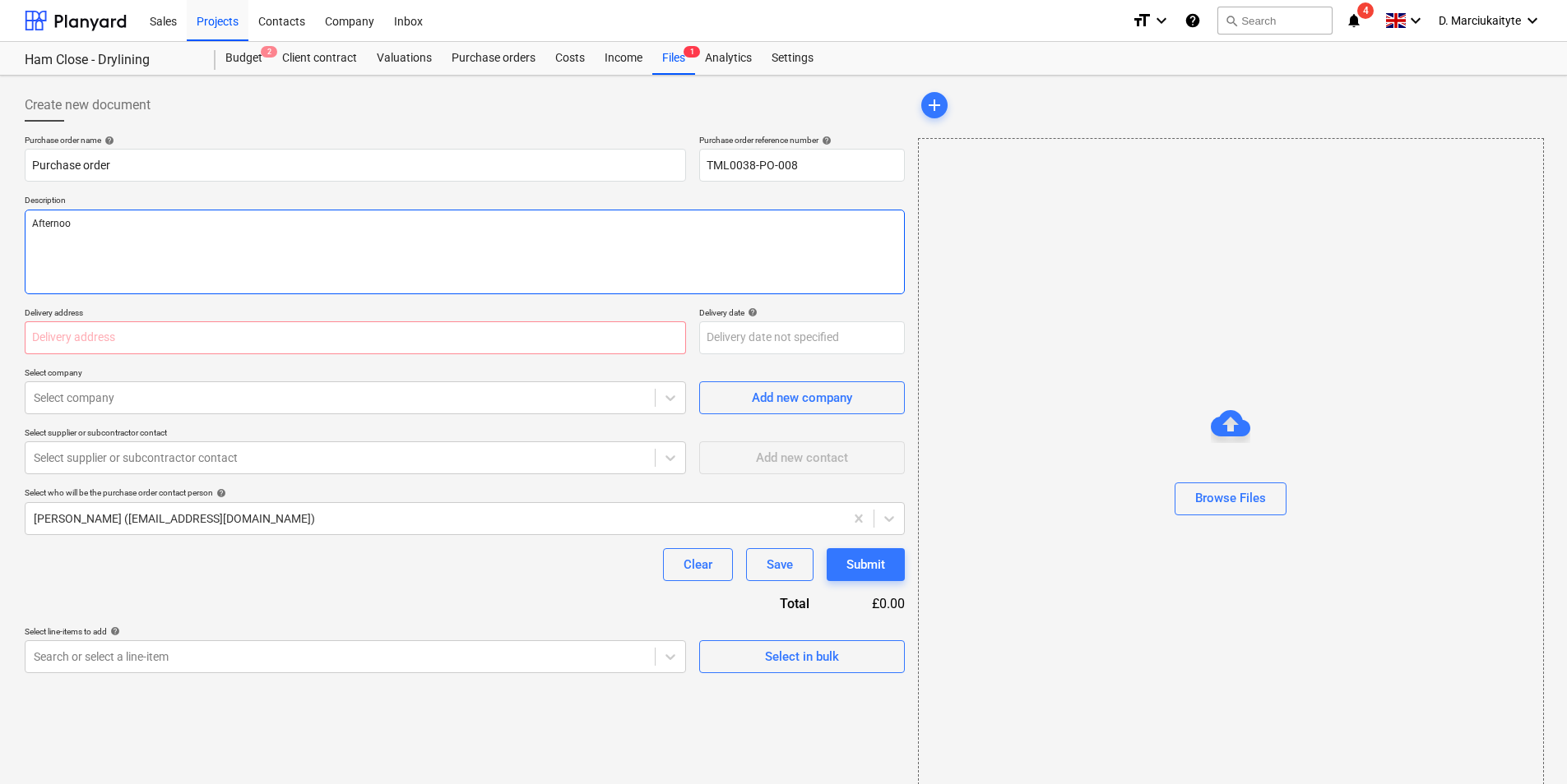
type textarea "Afternoon"
type textarea "x"
type textarea "Afternoon,"
type textarea "x"
type textarea "Afternoon,"
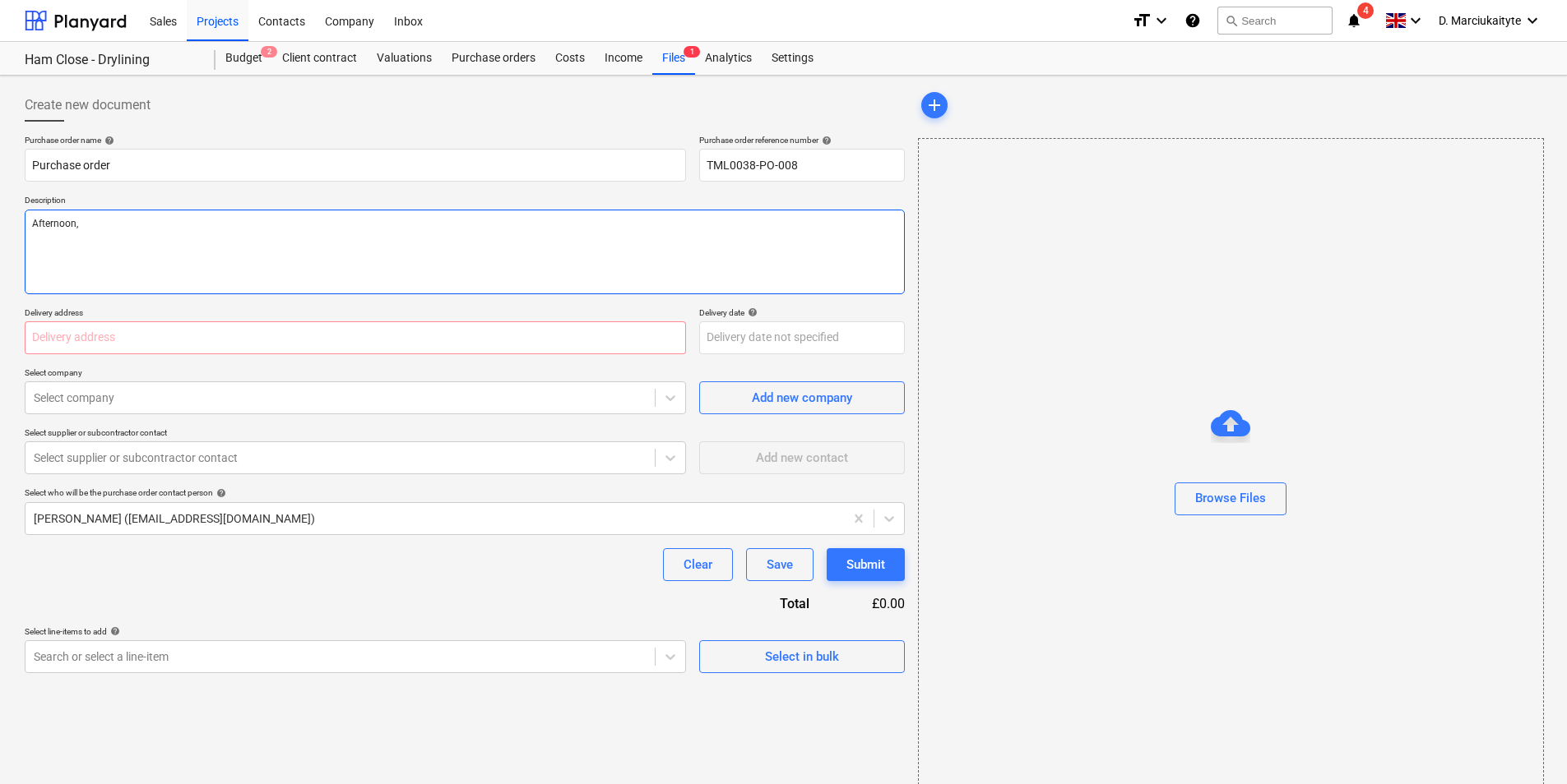
type textarea "x"
type textarea "Afternoon,"
type textarea "x"
type textarea "Afternoon, P"
type textarea "x"
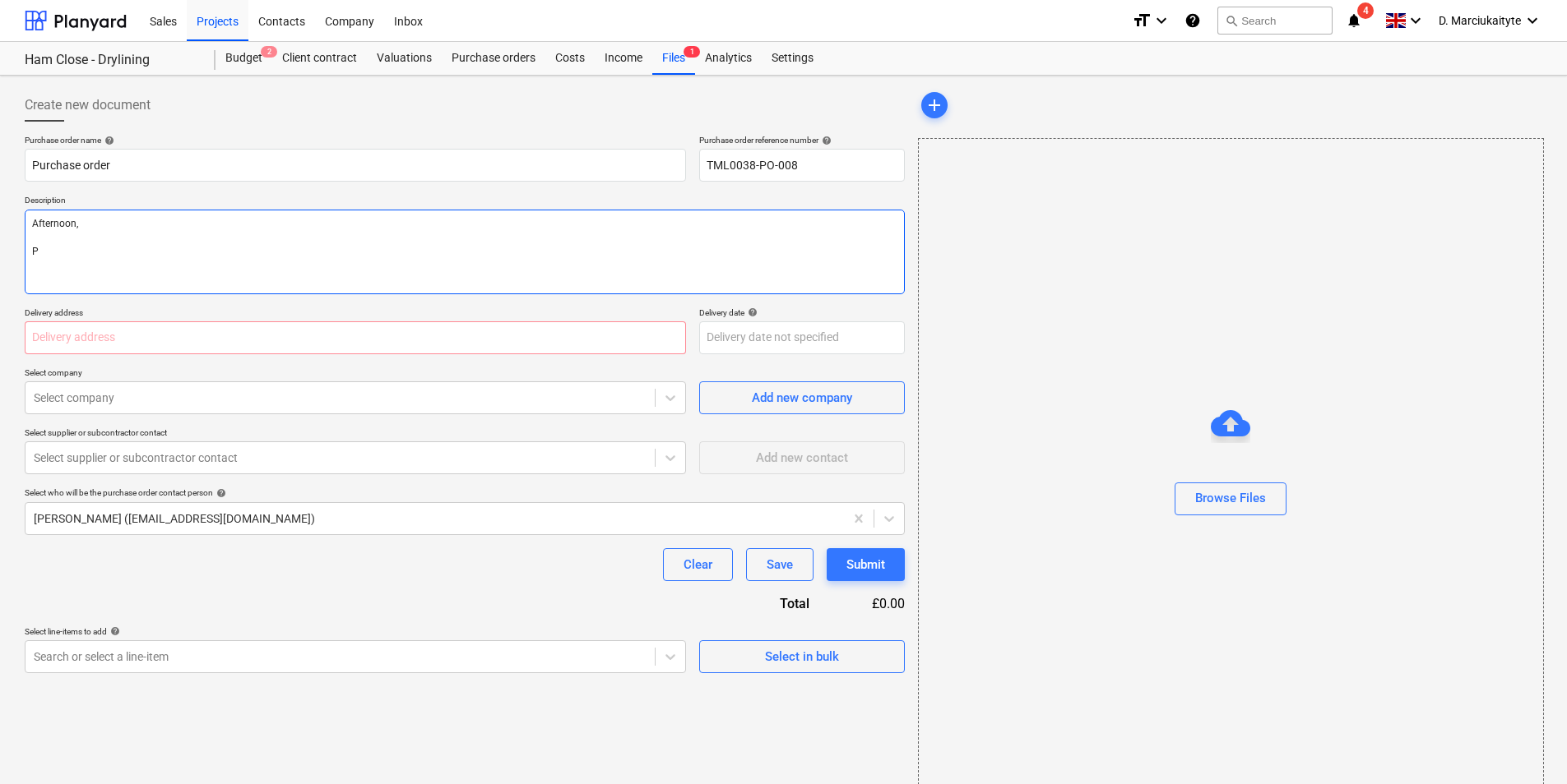
type textarea "Afternoon, PP"
type textarea "x"
type textarea "Afternoon, PPl"
type textarea "x"
type textarea "Afternoon, PPle"
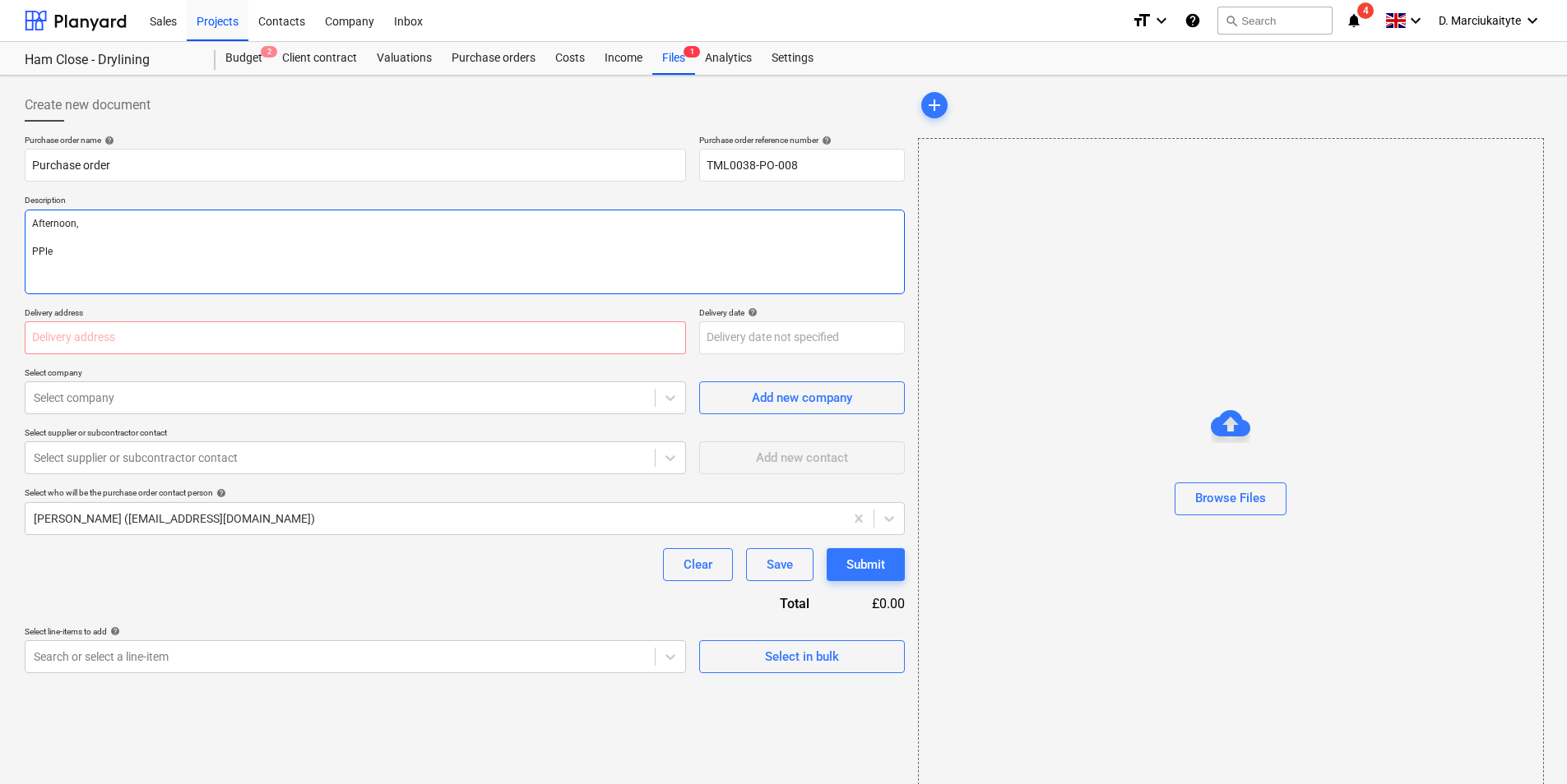
type textarea "x"
type textarea "Afternoon, PPlea"
type textarea "x"
type textarea "Afternoon, PPleas"
type textarea "x"
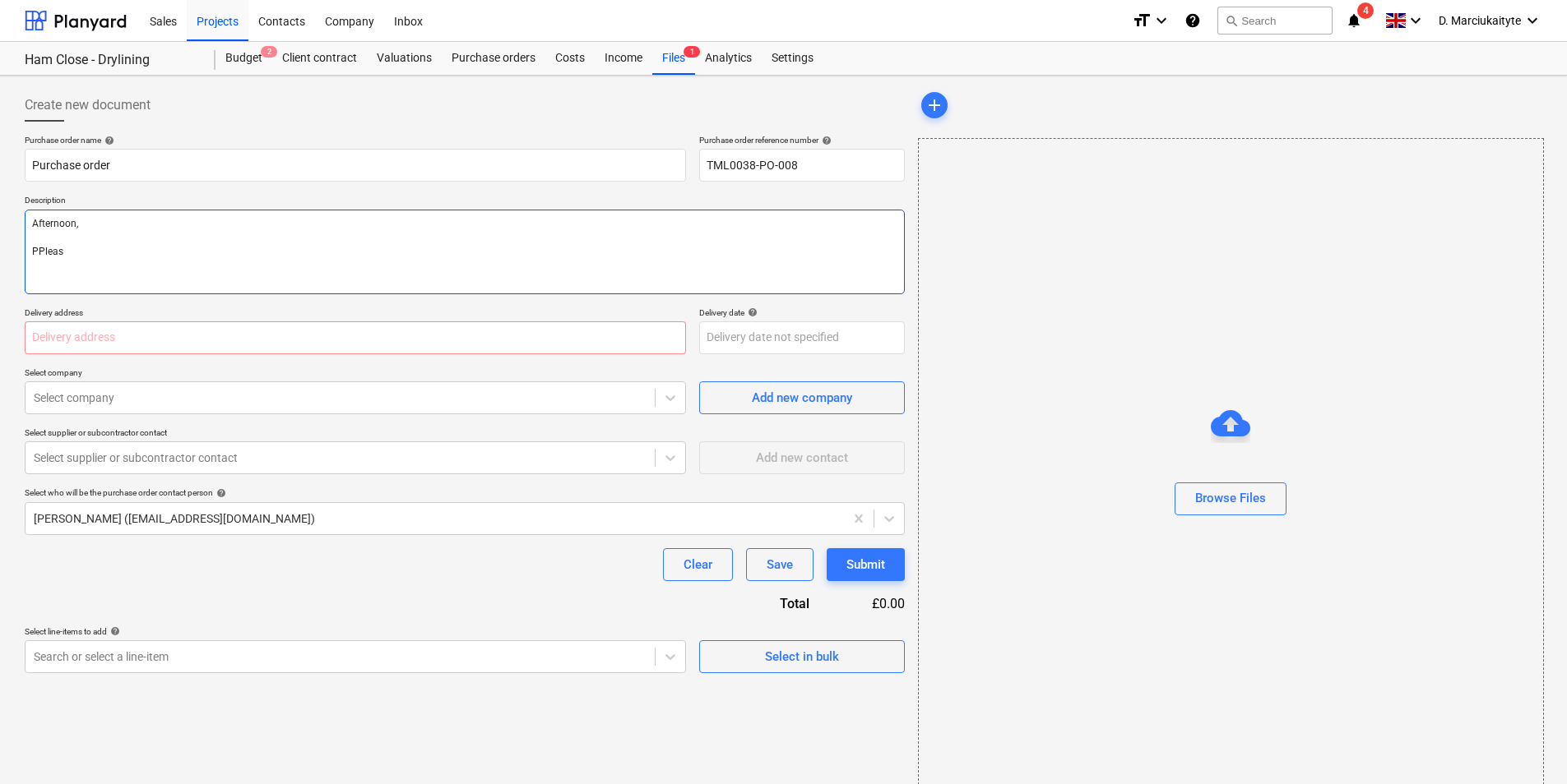
type textarea "Afternoon, PPlease"
type textarea "x"
type textarea "Afternoon, PPlease"
type textarea "x"
type textarea "Afternoon, PPlease"
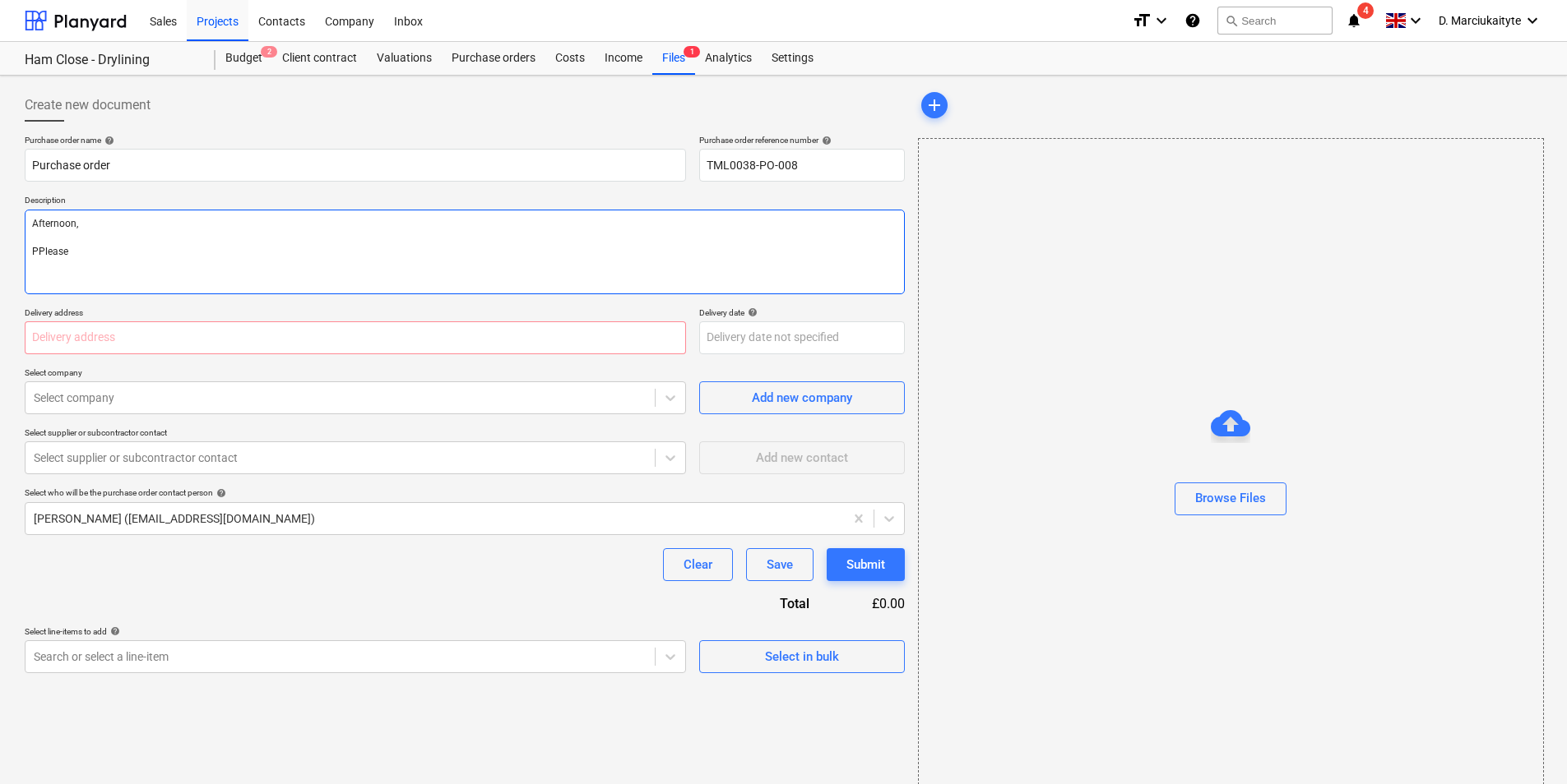
type textarea "x"
type textarea "Afternoon, PPleas"
type textarea "x"
type textarea "Afternoon, PPlea"
type textarea "x"
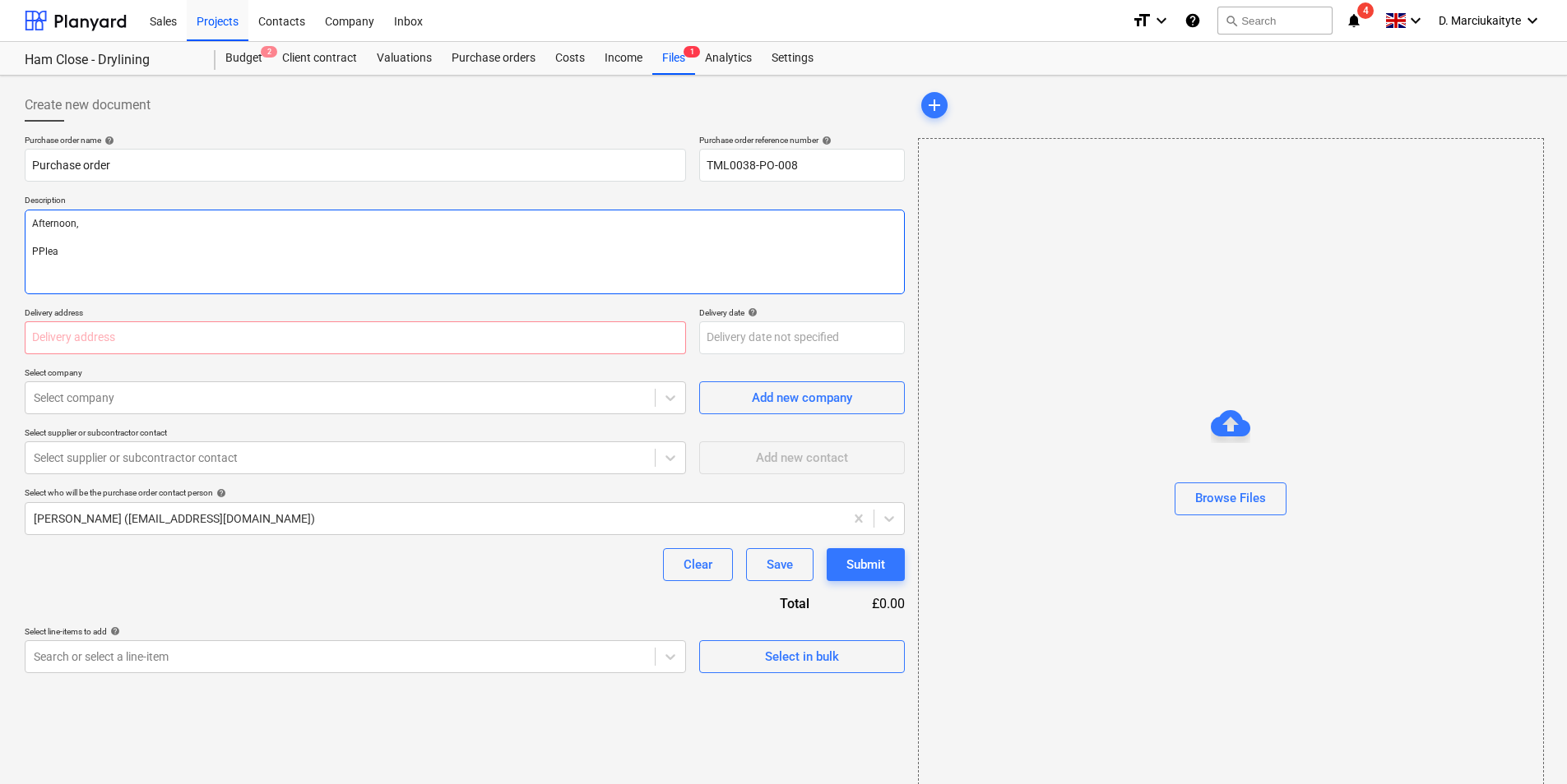
type textarea "Afternoon, PPle"
type textarea "x"
type textarea "Afternoon, PPl"
type textarea "x"
type textarea "Afternoon, PP"
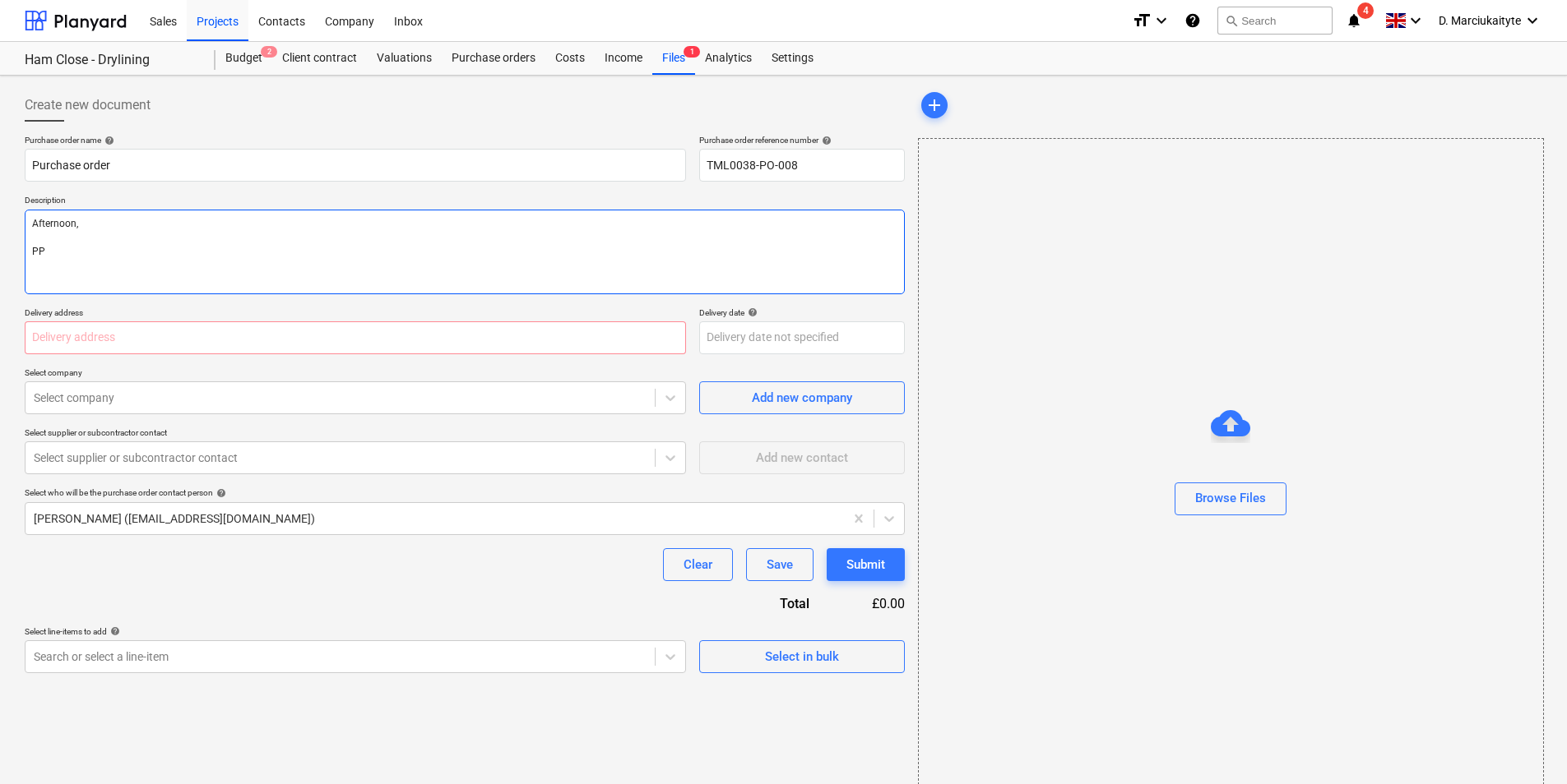
type textarea "x"
type textarea "Afternoon, P"
type textarea "x"
type textarea "Afternoon, Pl"
type textarea "x"
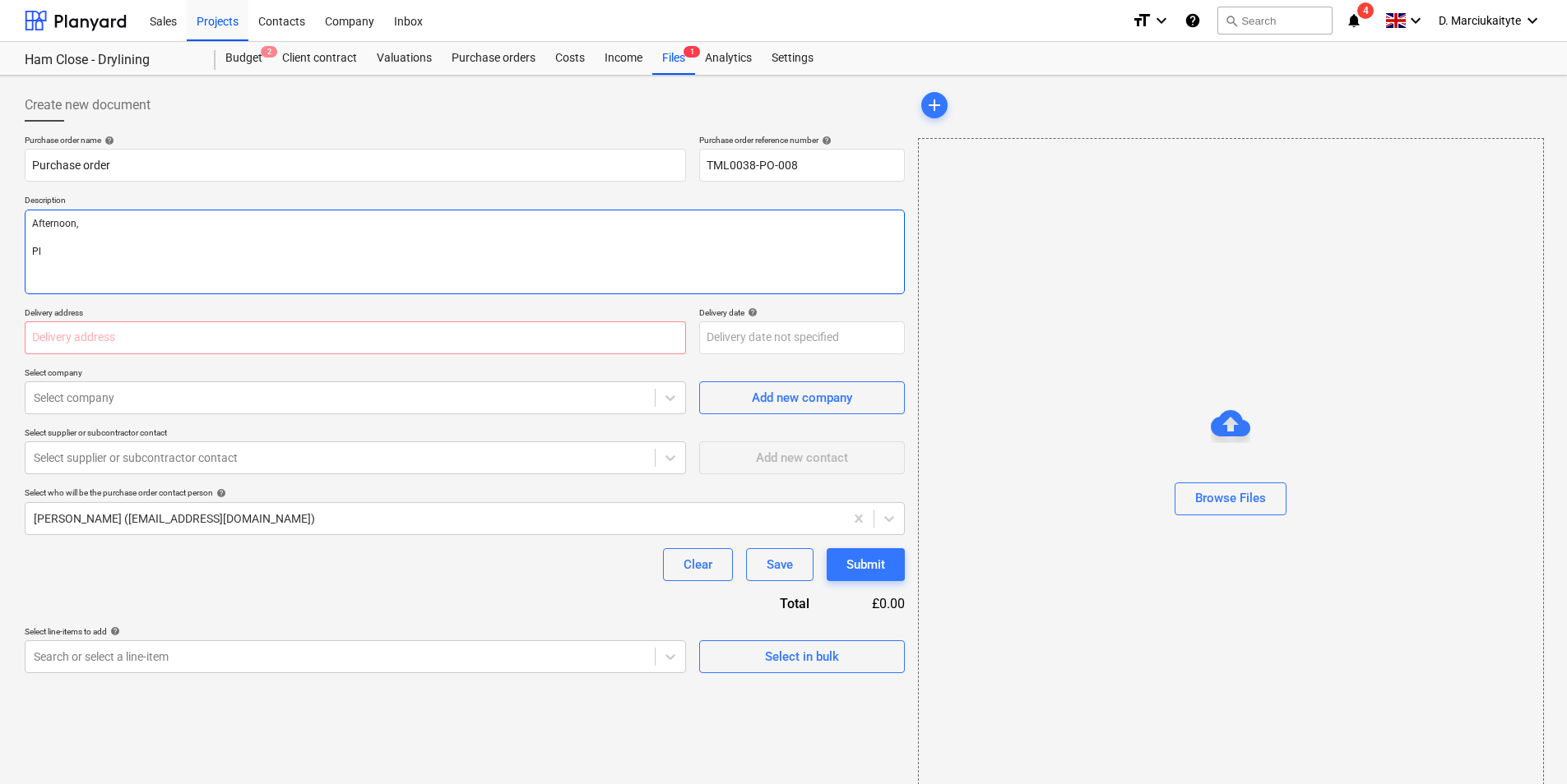
type textarea "Afternoon, Ple"
type textarea "x"
type textarea "Afternoon, Plea"
type textarea "x"
type textarea "Afternoon, Pleas"
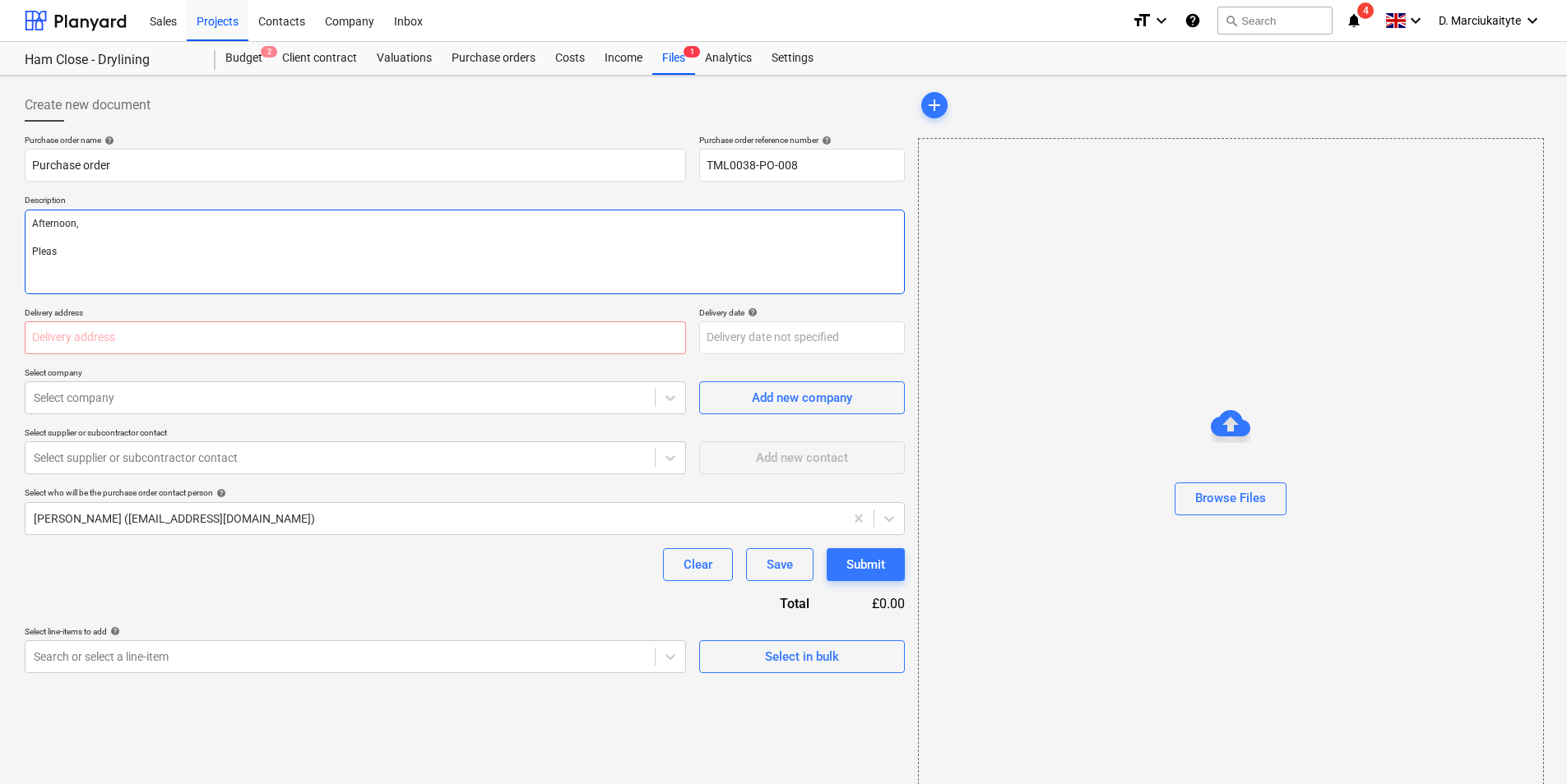
type textarea "x"
type textarea "Afternoon, Please"
type textarea "x"
type textarea "Afternoon, Please"
type textarea "x"
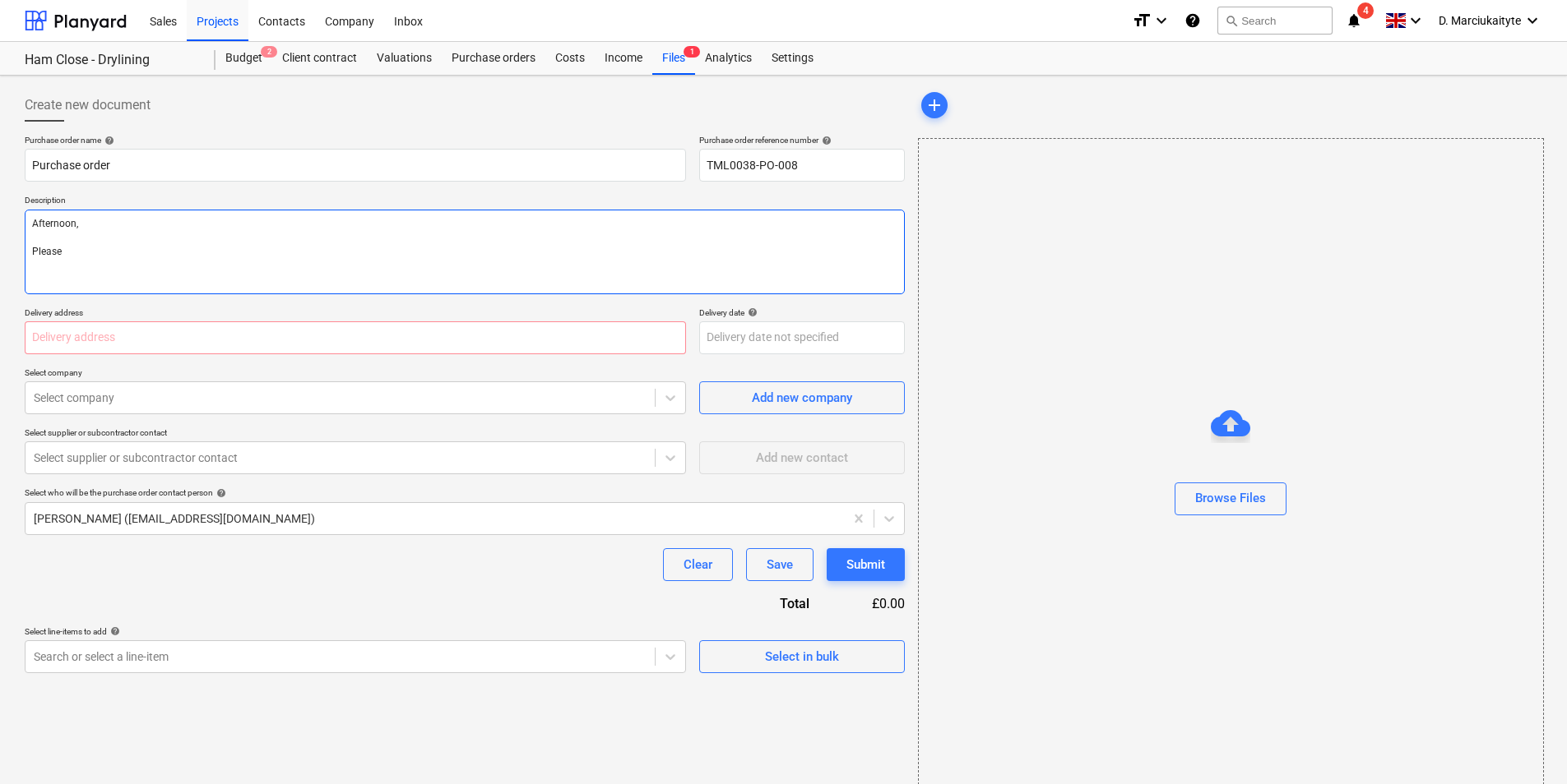
type textarea "Afternoon, Please p"
type textarea "x"
type textarea "Afternoon, Please pr"
type textarea "x"
type textarea "Afternoon, Please pro"
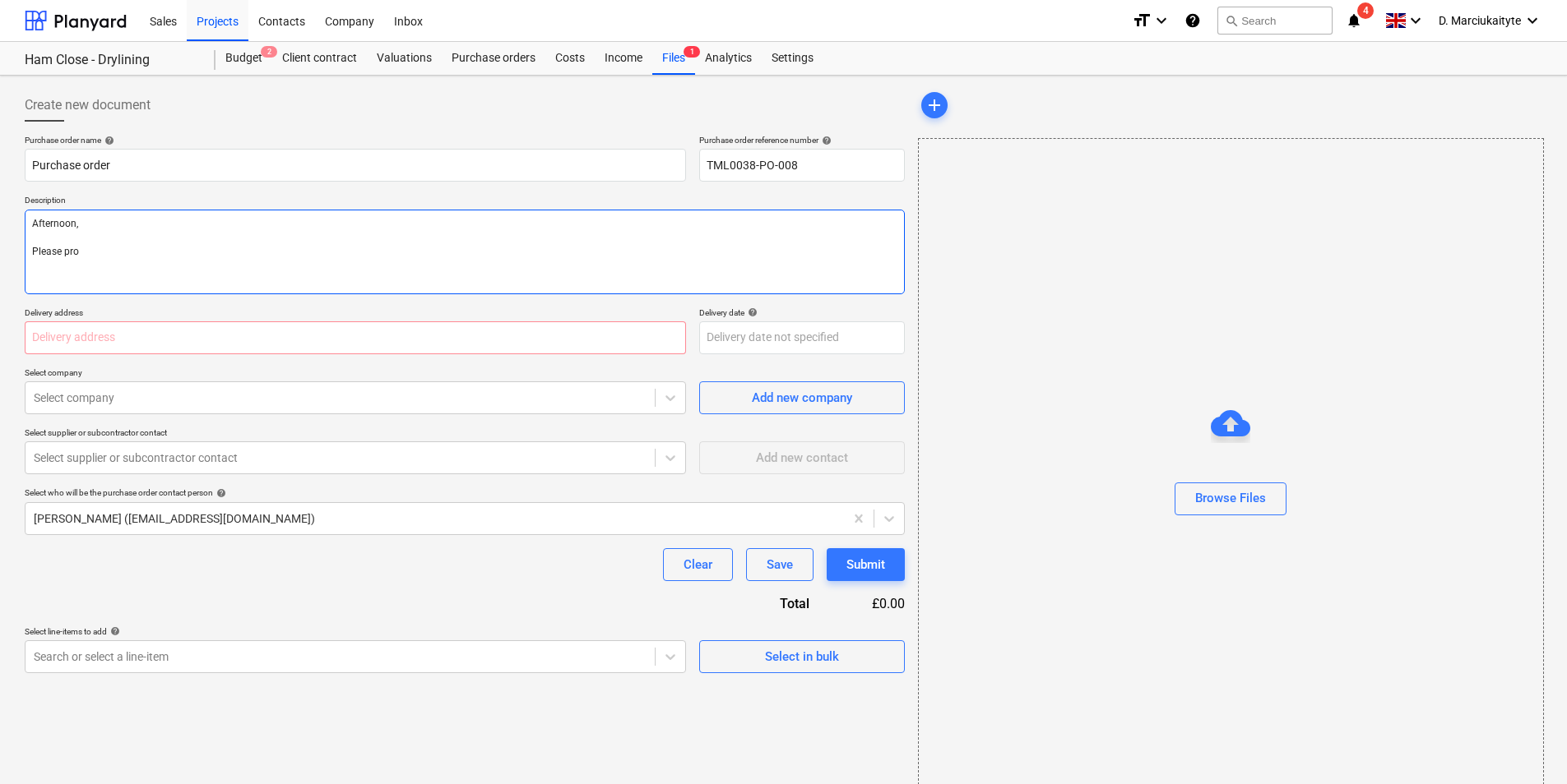
type textarea "x"
type textarea "Afternoon, Please proc"
type textarea "x"
type textarea "Afternoon, Please proce"
type textarea "x"
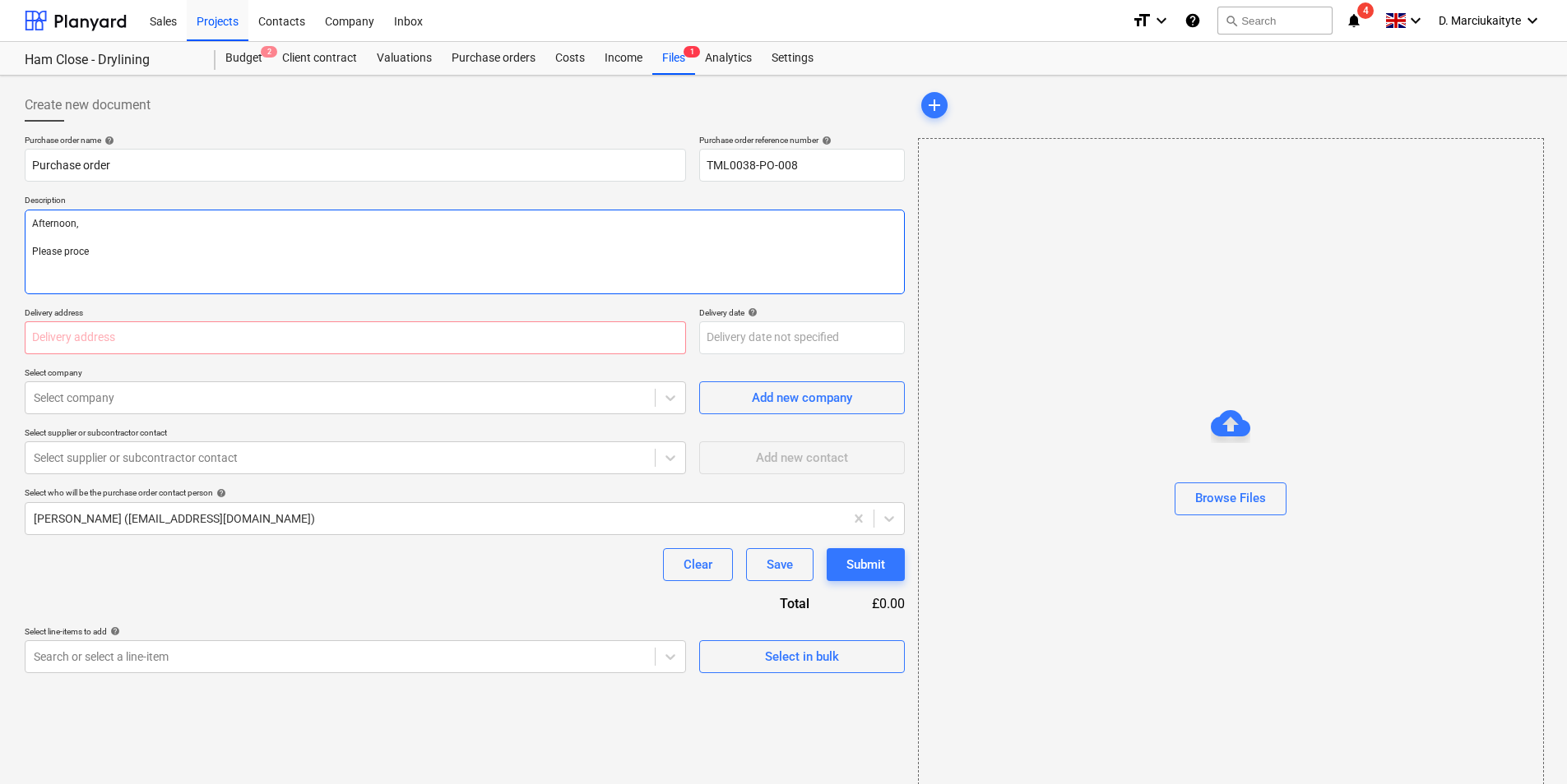
type textarea "Afternoon, Please procee"
type textarea "x"
type textarea "Afternoon, Please proceed"
type textarea "x"
type textarea "Afternoon, Please proceed"
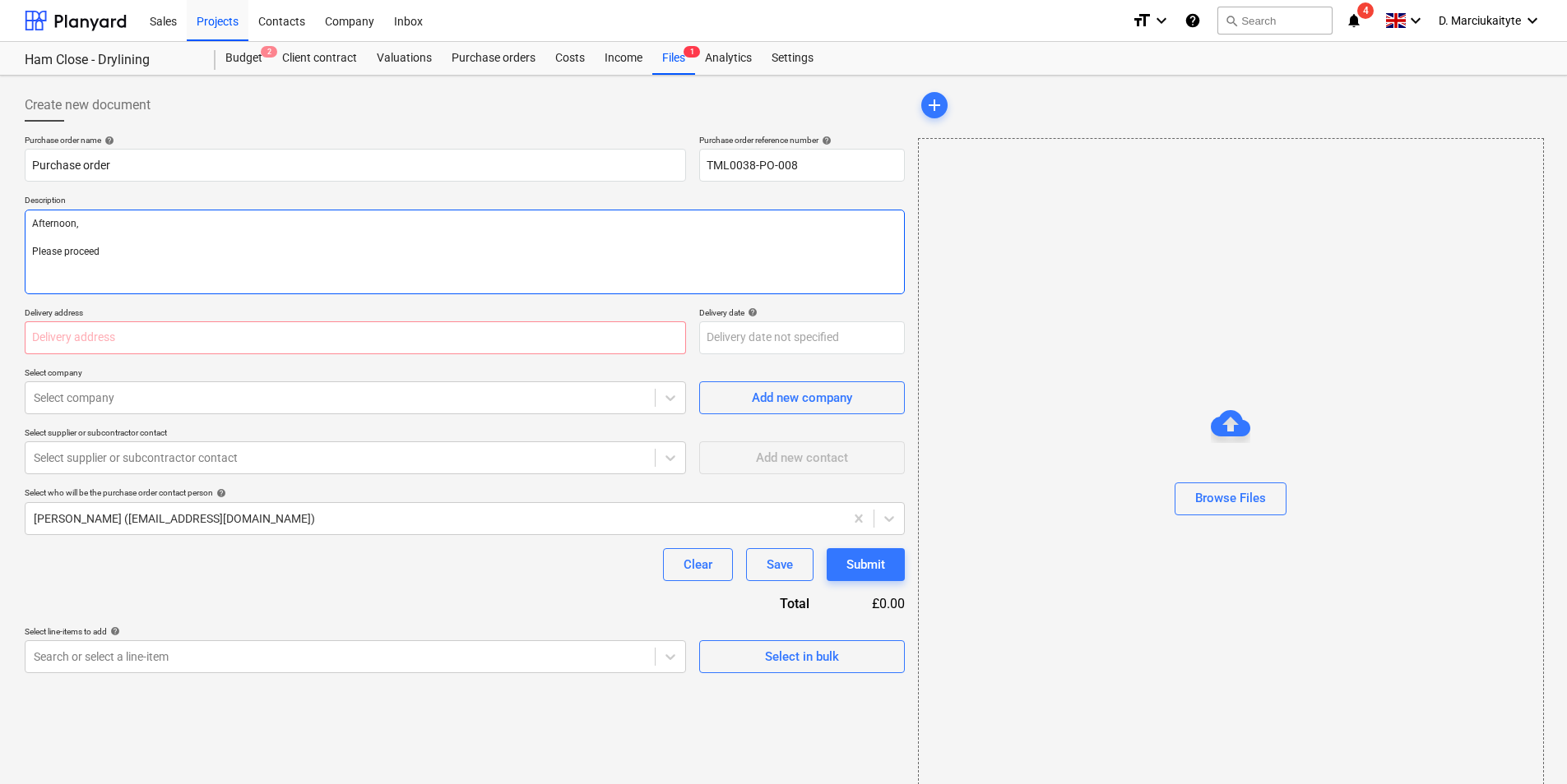
type textarea "x"
type textarea "Afternoon, Please proceed w"
type textarea "x"
type textarea "Afternoon, Please proceed wi"
type textarea "x"
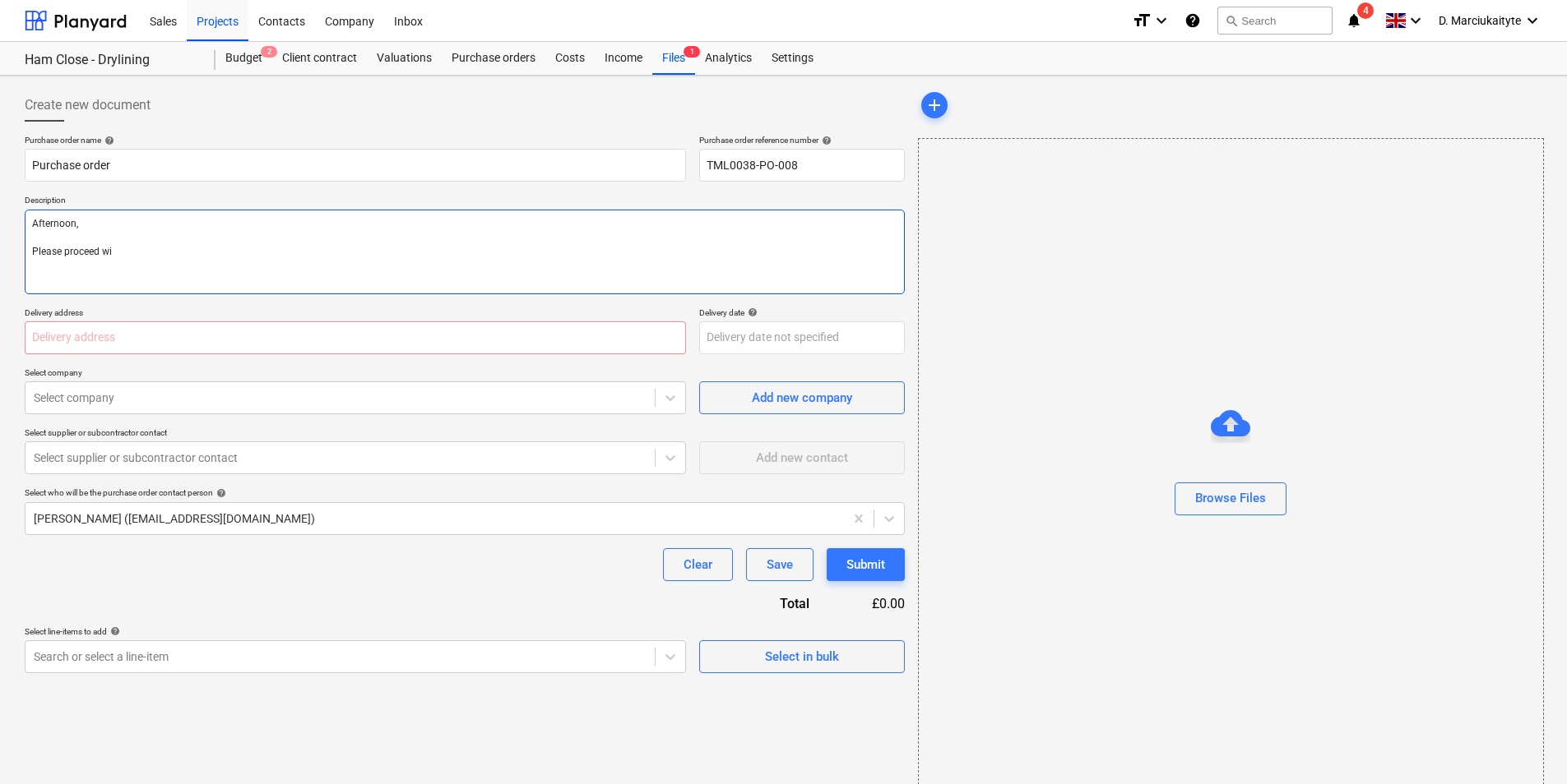
type textarea "Afternoon, Please proceed wit"
type textarea "x"
type textarea "Afternoon, Please proceed witb"
type textarea "x"
type textarea "Afternoon, Please proceed wit"
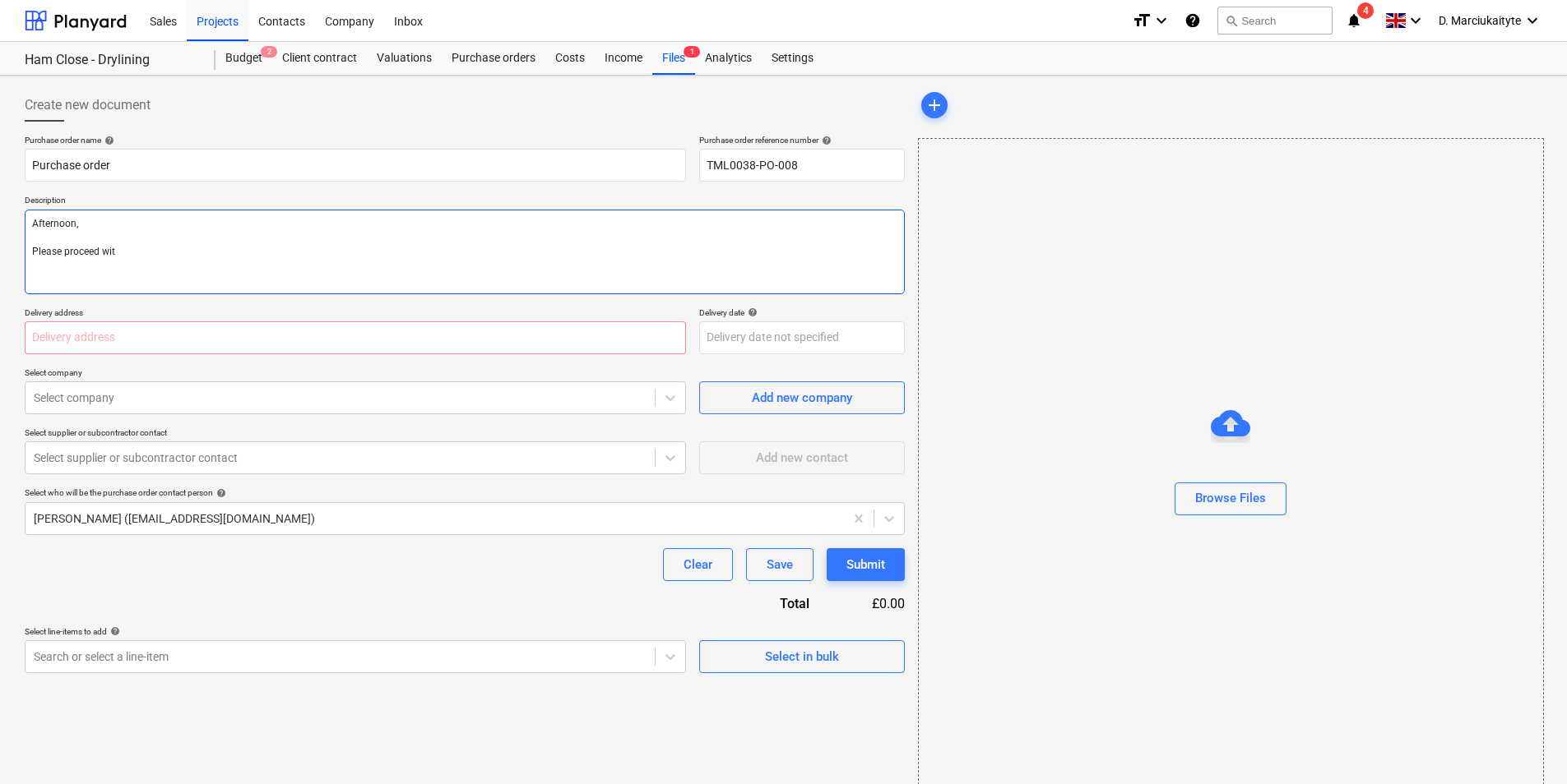
type textarea "x"
type textarea "Afternoon, Please proceed with"
type textarea "x"
type textarea "Afternoon, Please proceed with"
type textarea "x"
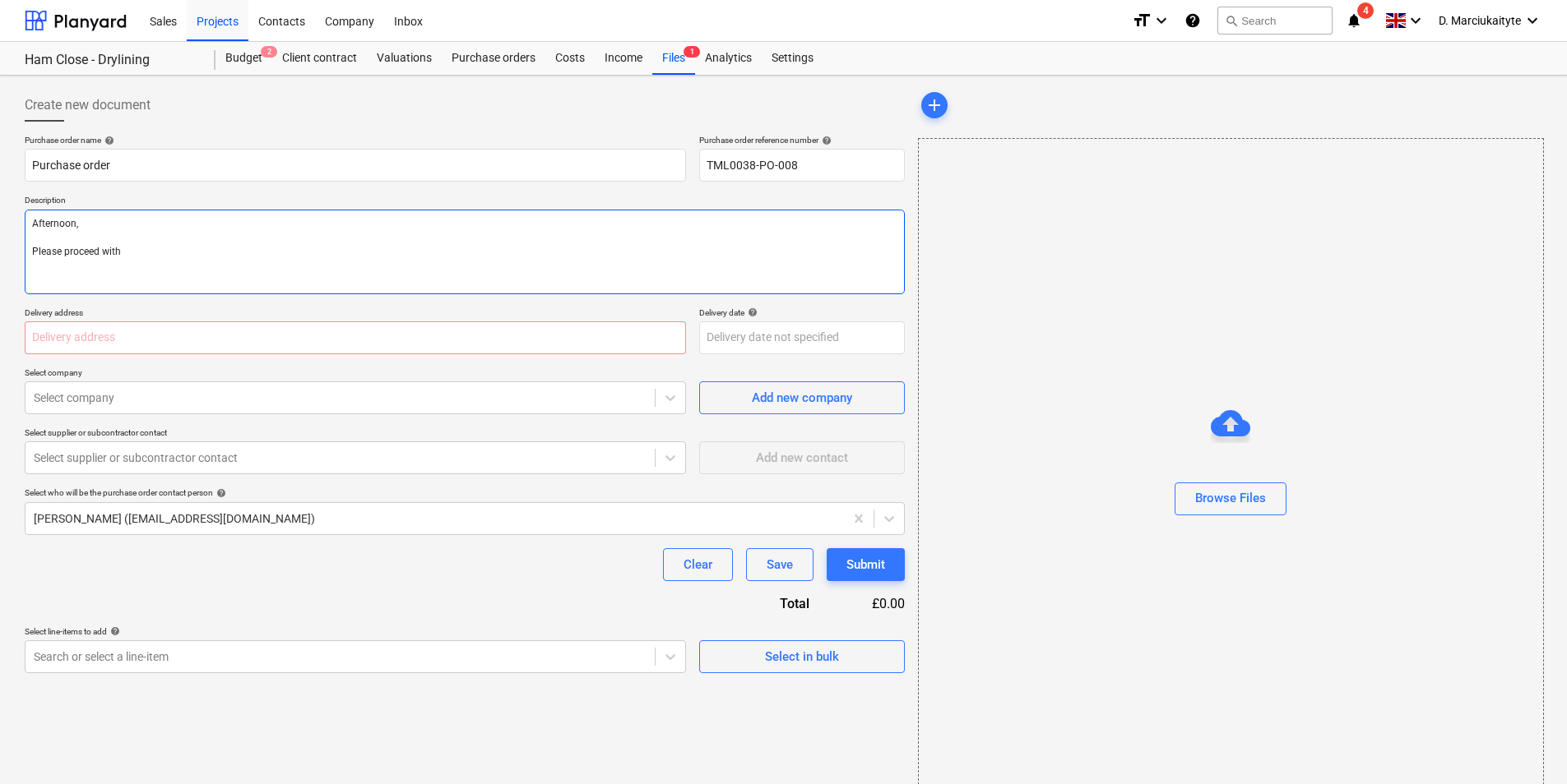
type textarea "Afternoon, Please proceed with a"
type textarea "x"
type textarea "Afternoon, Please proceed with at"
type textarea "x"
type textarea "Afternoon, Please proceed with att"
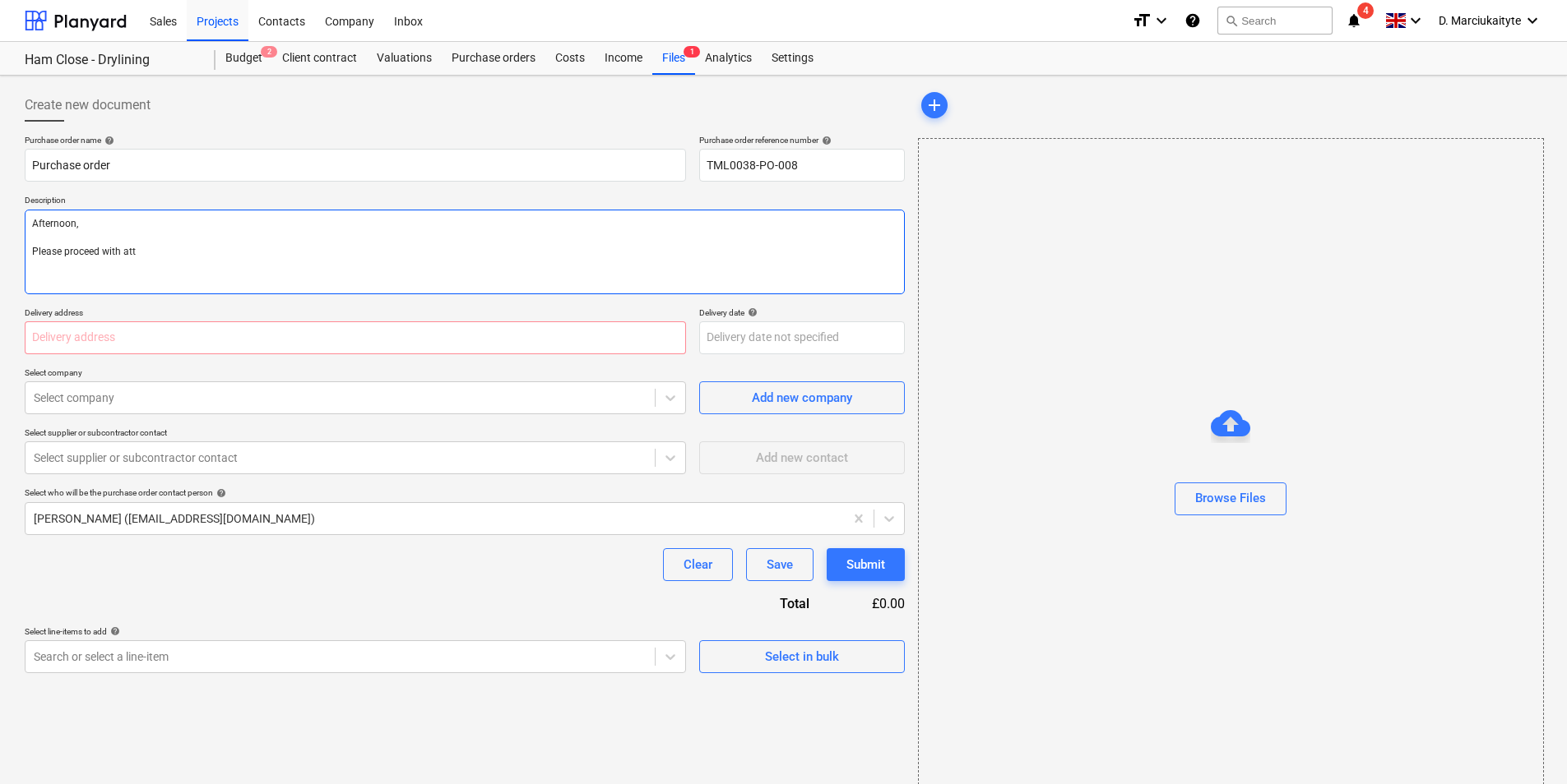
type textarea "x"
type textarea "Afternoon, Please proceed with atta"
type textarea "x"
type textarea "Afternoon, Please proceed with attac"
type textarea "x"
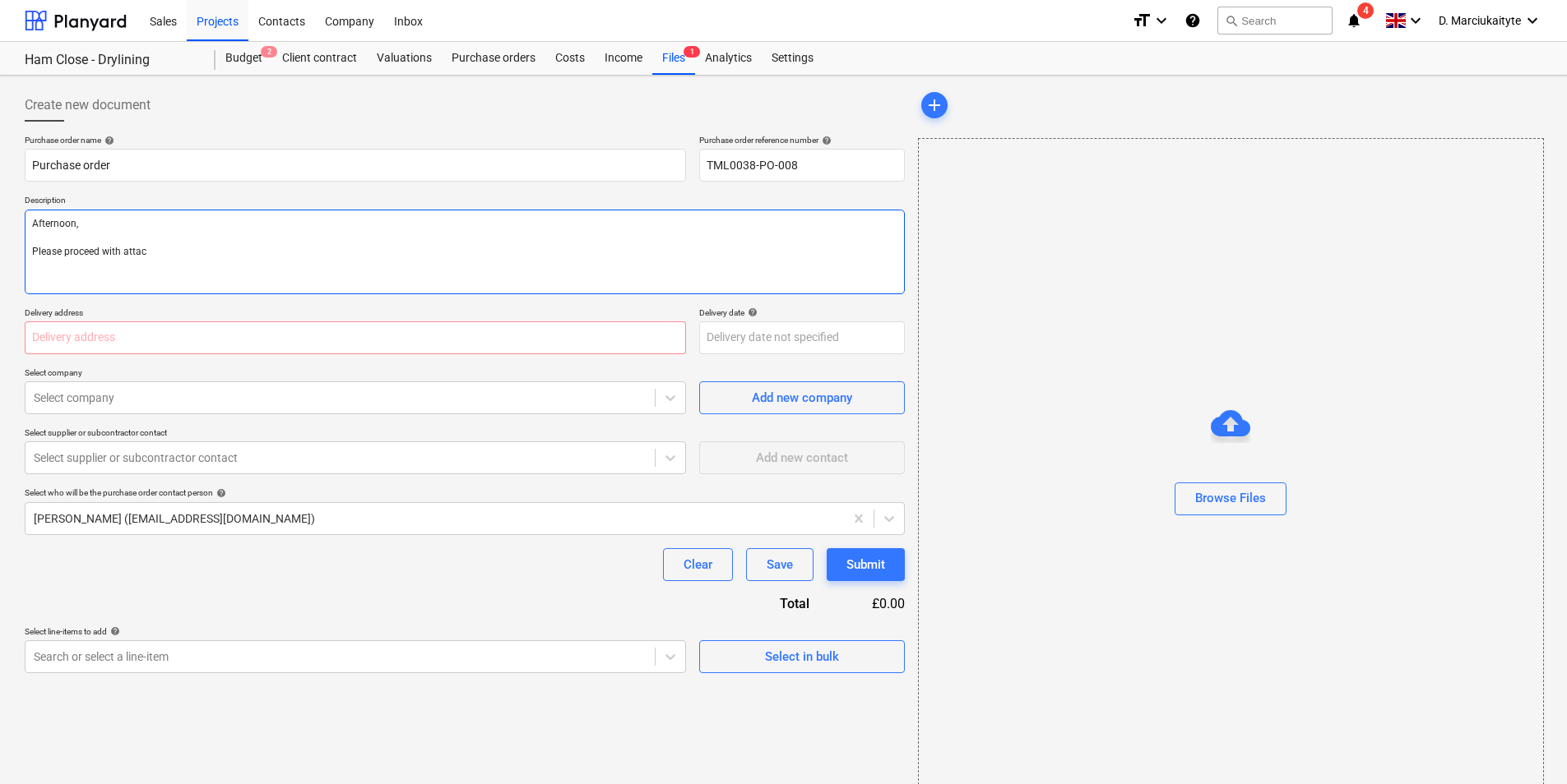
type textarea "Afternoon, Please proceed with attach"
type textarea "x"
type textarea "Afternoon, Please proceed with attache"
type textarea "x"
type textarea "Afternoon, Please proceed with attached"
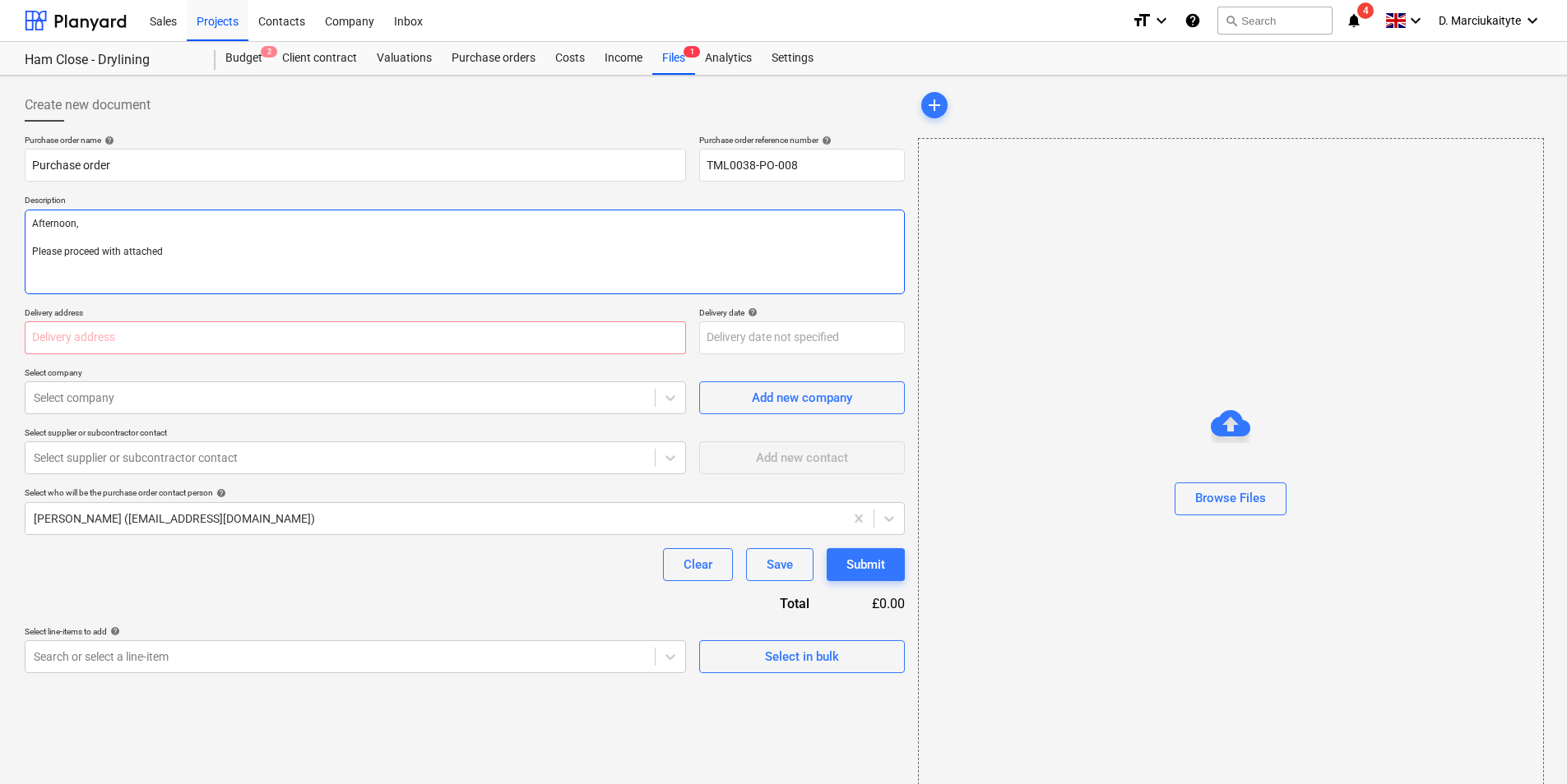
type textarea "x"
type textarea "Afternoon, Please proceed with attached"
type textarea "x"
type textarea "Afternoon, Please proceed with attached o"
type textarea "x"
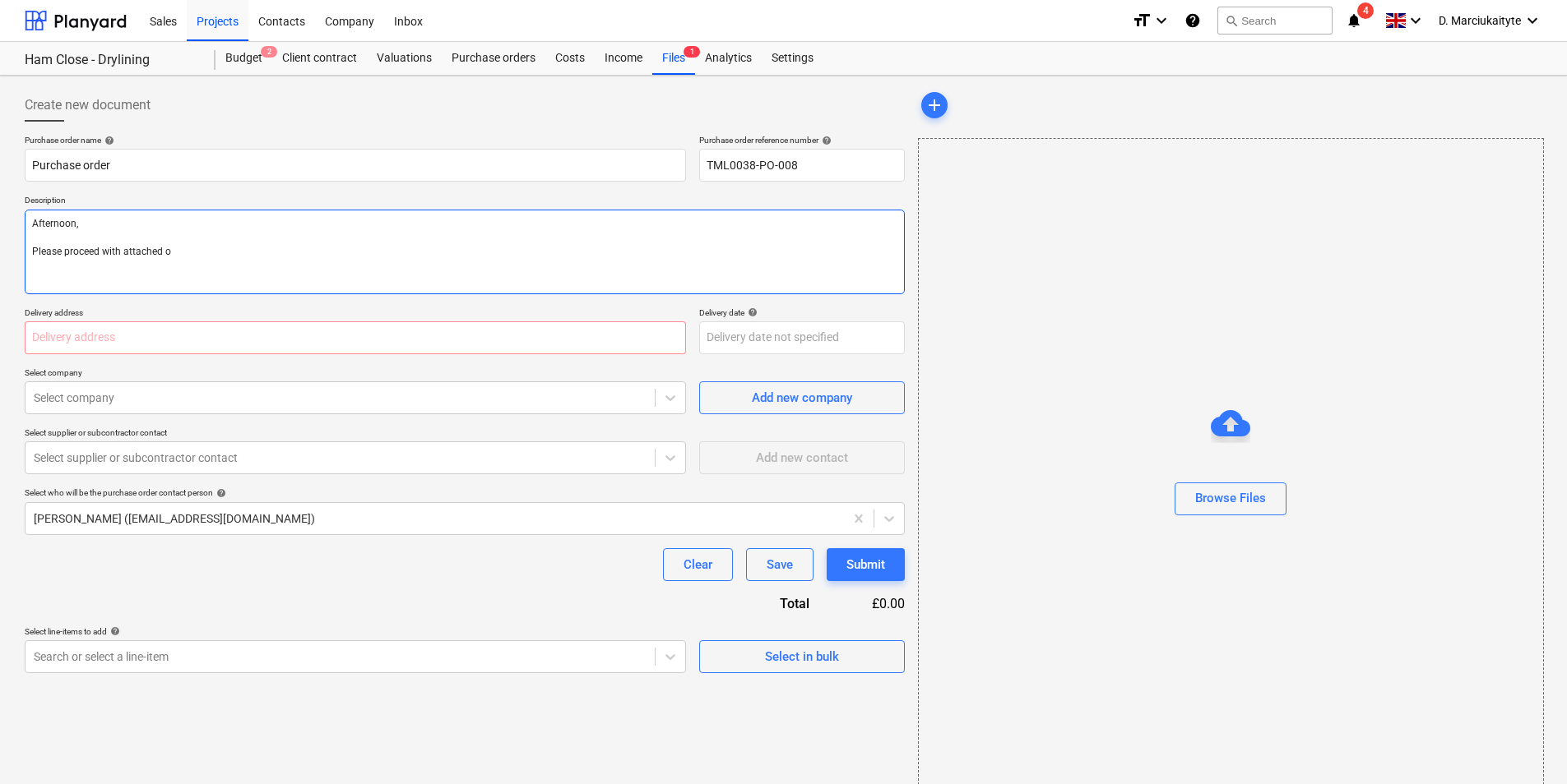
type textarea "Afternoon, Please proceed with attached or"
type textarea "x"
type textarea "Afternoon, Please proceed with attached ord"
type textarea "x"
type textarea "Afternoon, Please proceed with attached orde"
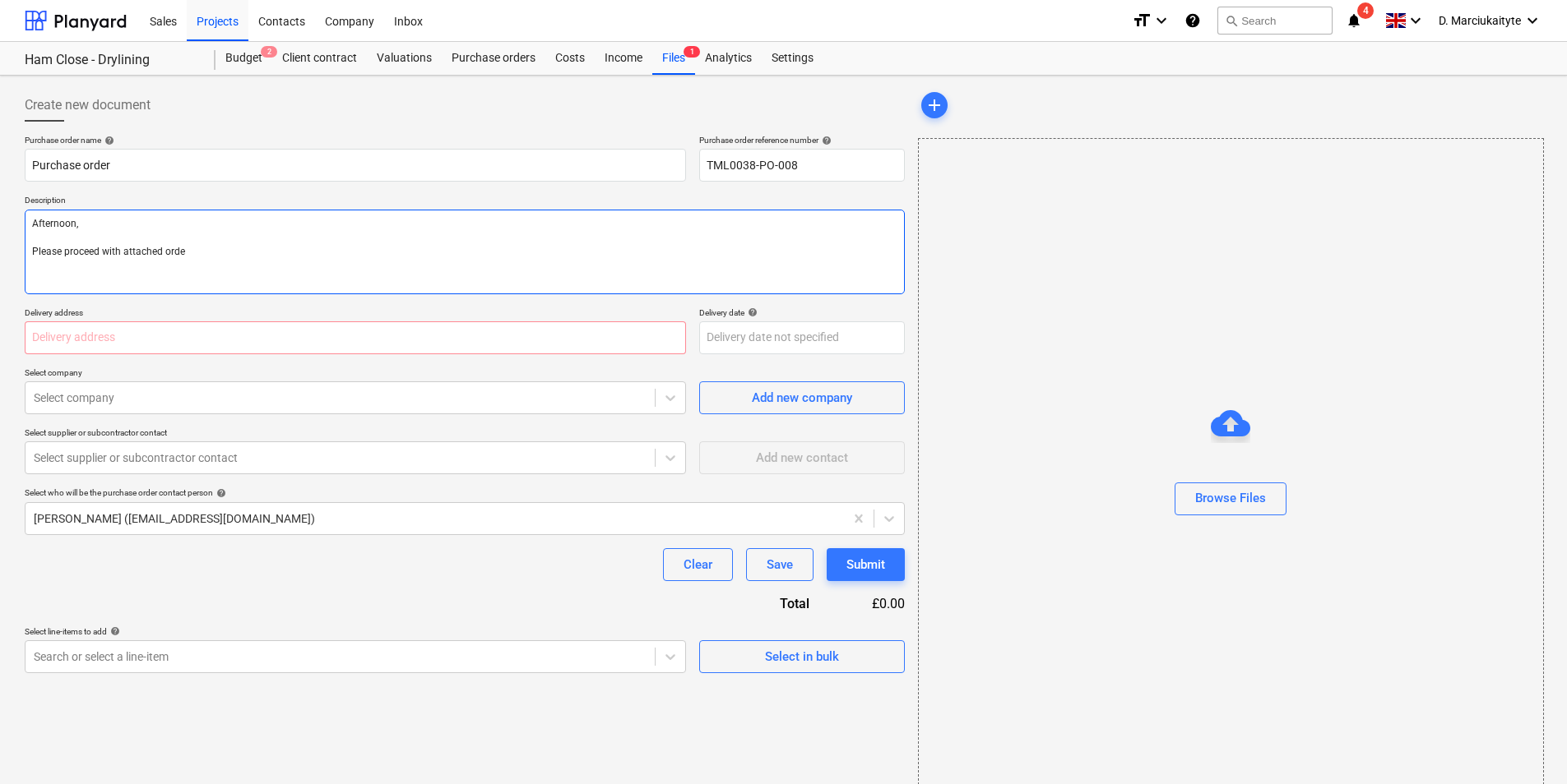
type textarea "x"
type textarea "Afternoon, Please proceed with attached order"
type textarea "x"
type textarea "Afternoon, Please proceed with attached order."
type textarea "x"
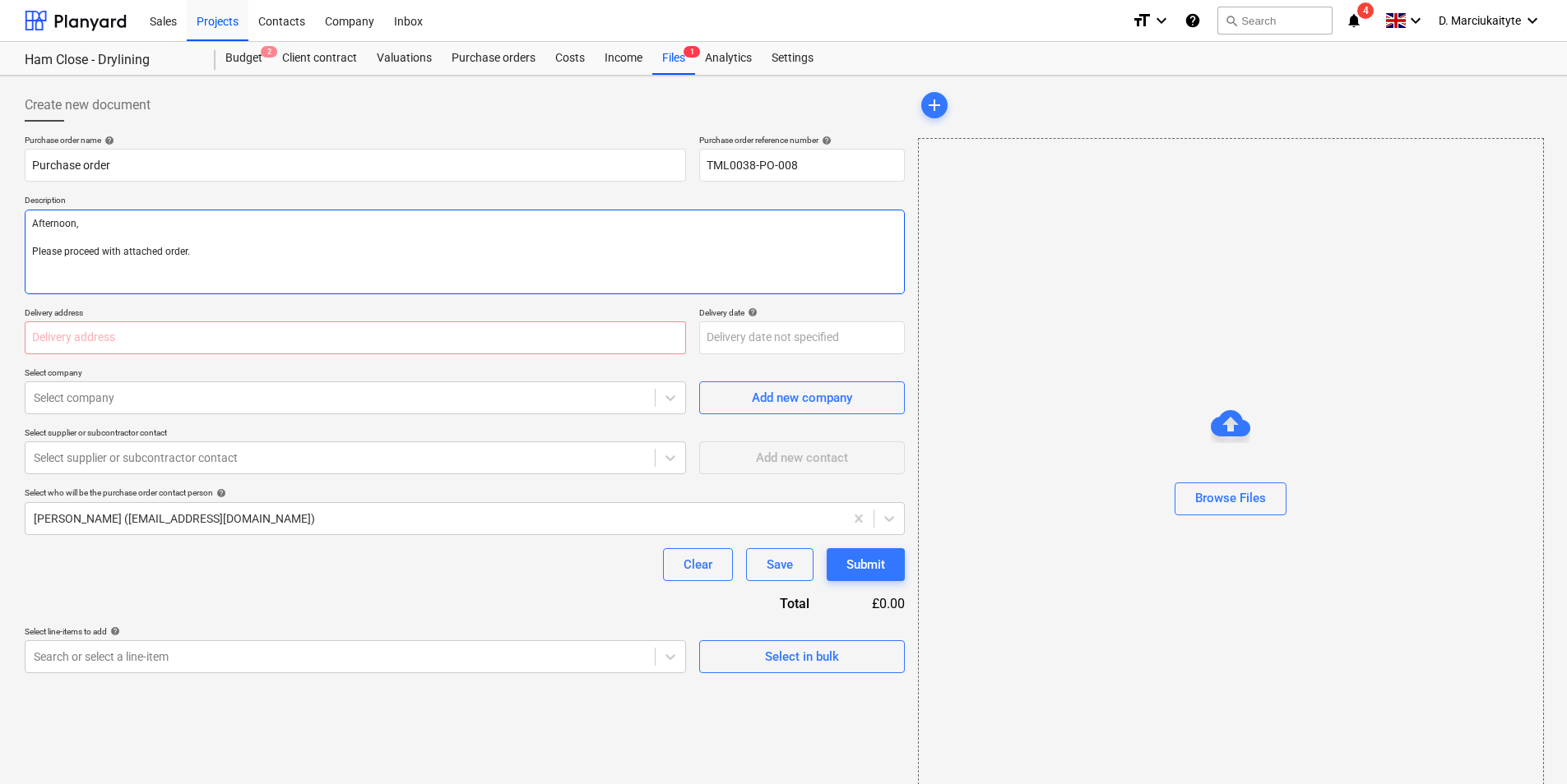
type textarea "Afternoon, Please proceed with attached order."
type textarea "x"
type textarea "Afternoon, Please proceed with attached order."
paste textarea "Good morning, Please proceed with attached order. Delivery ASAP. Site Contact :…"
type textarea "x"
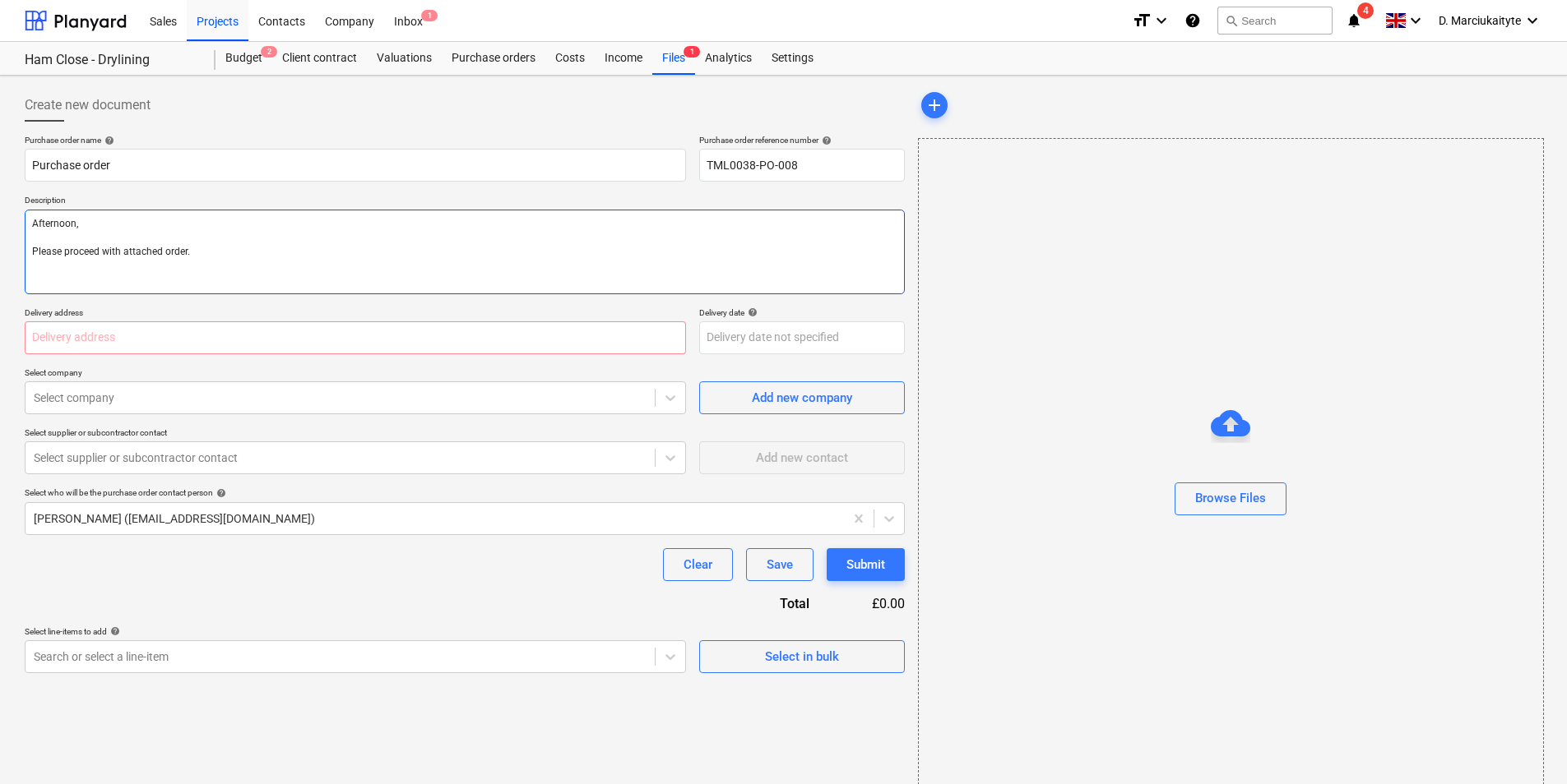
type textarea "Afternoon, Please proceed with attached order. Good morning, Please proceed wit…"
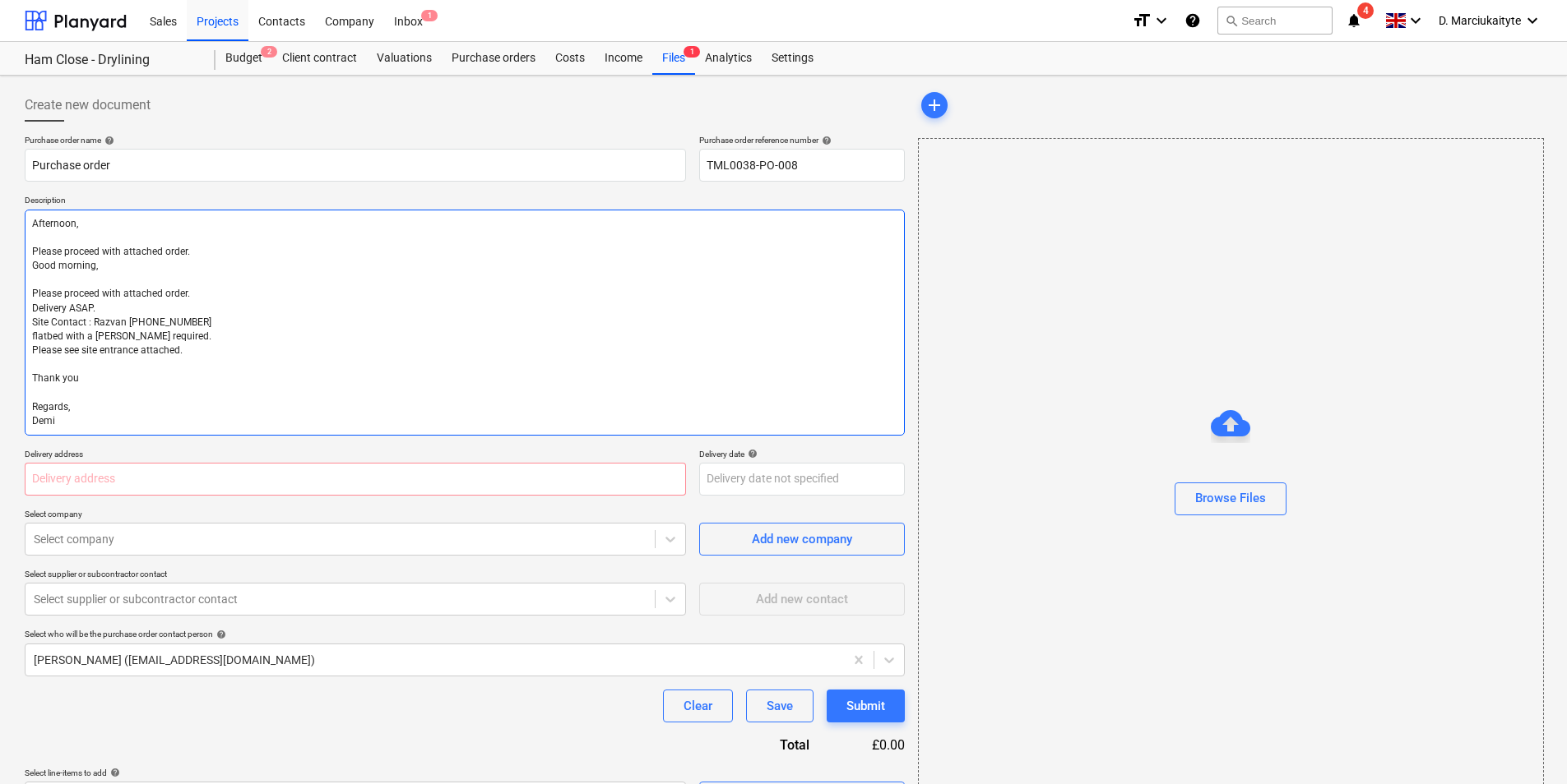
drag, startPoint x: 174, startPoint y: 270, endPoint x: 30, endPoint y: 255, distance: 144.8
click at [30, 255] on textarea "Afternoon, Please proceed with attached order. Good morning, Please proceed wit…" at bounding box center [464, 323] width 880 height 226
type textarea "x"
type textarea "Afternoon, Please proceed with attached order. Delivery ASAP. Site Contact : Ra…"
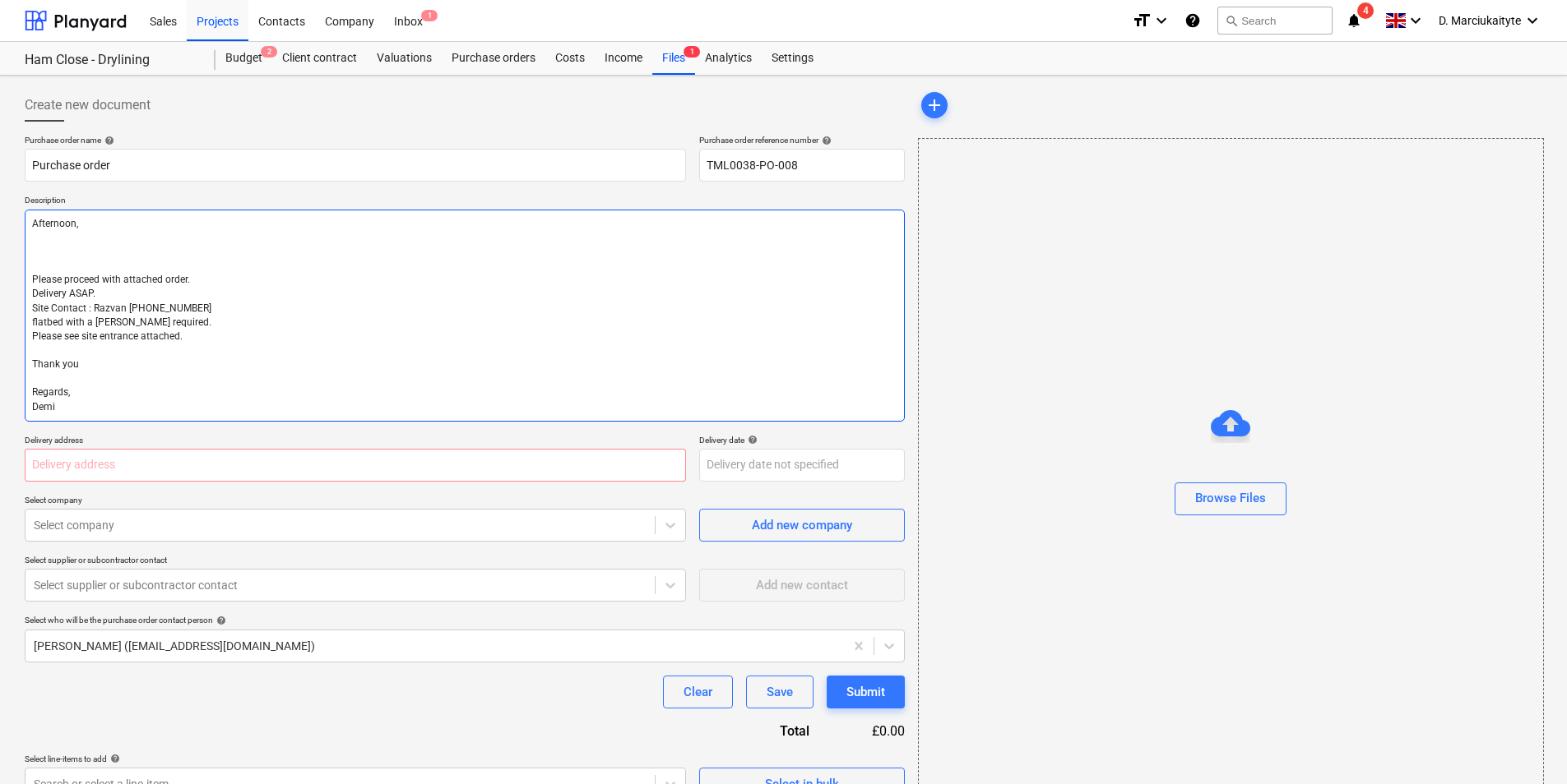
type textarea "x"
type textarea "Afternoon, Please proceed with attached order. Delivery ASAP. Site Contact : Ra…"
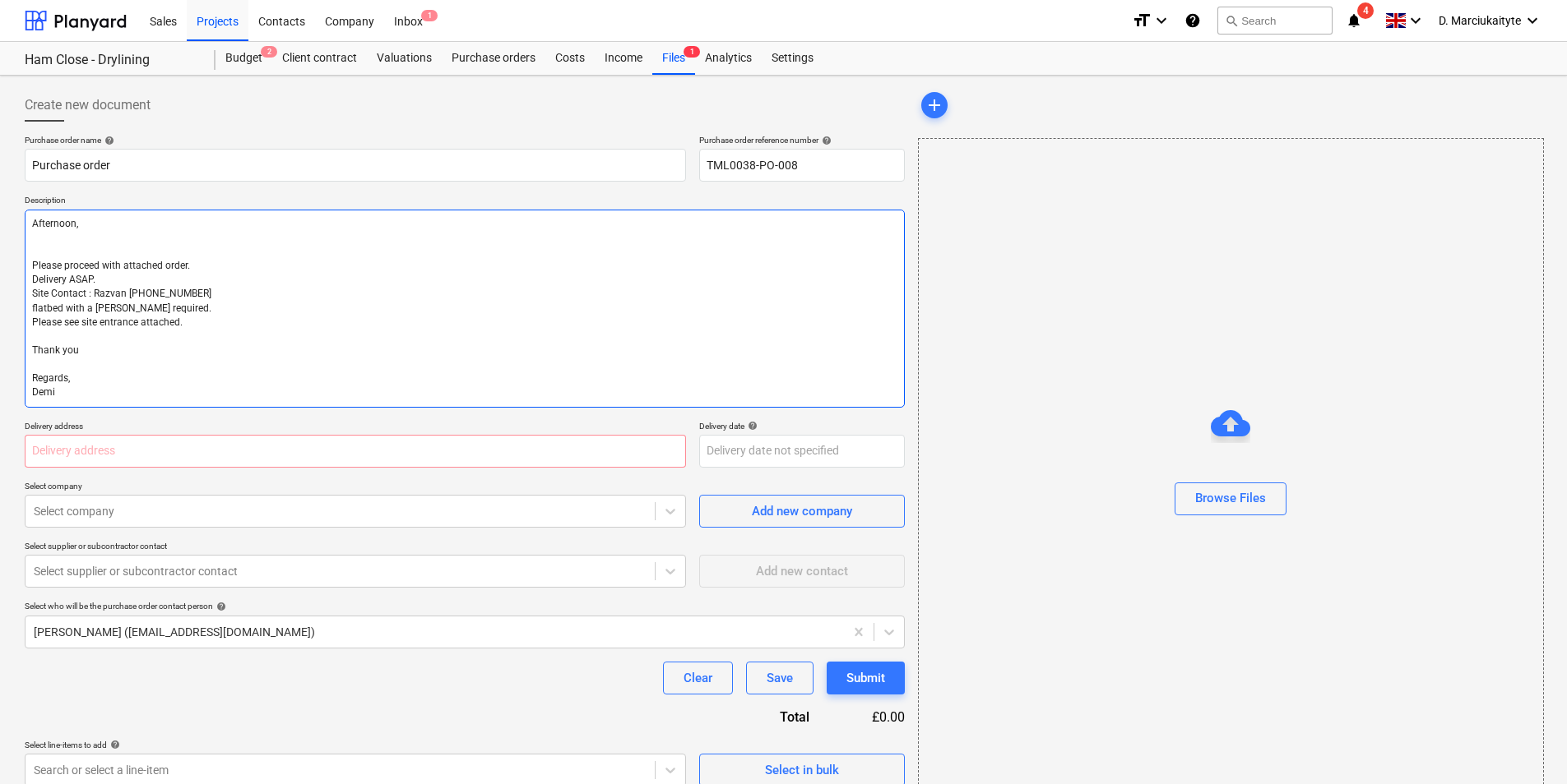
type textarea "x"
type textarea "Afternoon, Please proceed with attached order. Delivery ASAP. Site Contact : Ra…"
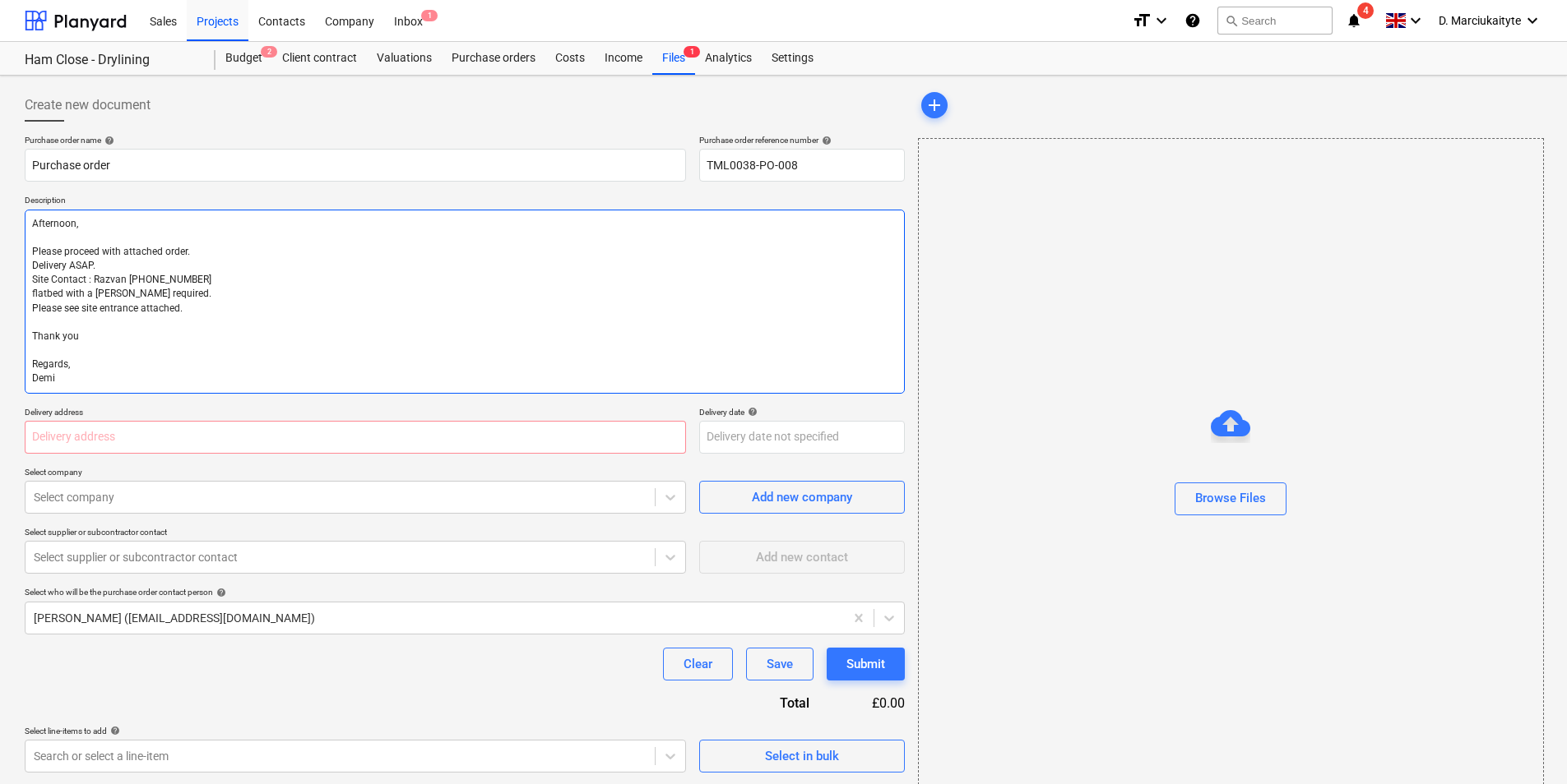
drag, startPoint x: 200, startPoint y: 308, endPoint x: 43, endPoint y: 299, distance: 157.3
click at [43, 299] on textarea "Afternoon, Please proceed with attached order. Delivery ASAP. Site Contact : Ra…" at bounding box center [464, 302] width 880 height 184
drag, startPoint x: 170, startPoint y: 333, endPoint x: 185, endPoint y: 308, distance: 29.2
click at [170, 332] on textarea "Afternoon, Please proceed with attached order. Delivery ASAP. Site Contact : Ra…" at bounding box center [464, 302] width 880 height 184
drag, startPoint x: 178, startPoint y: 299, endPoint x: 46, endPoint y: 294, distance: 132.1
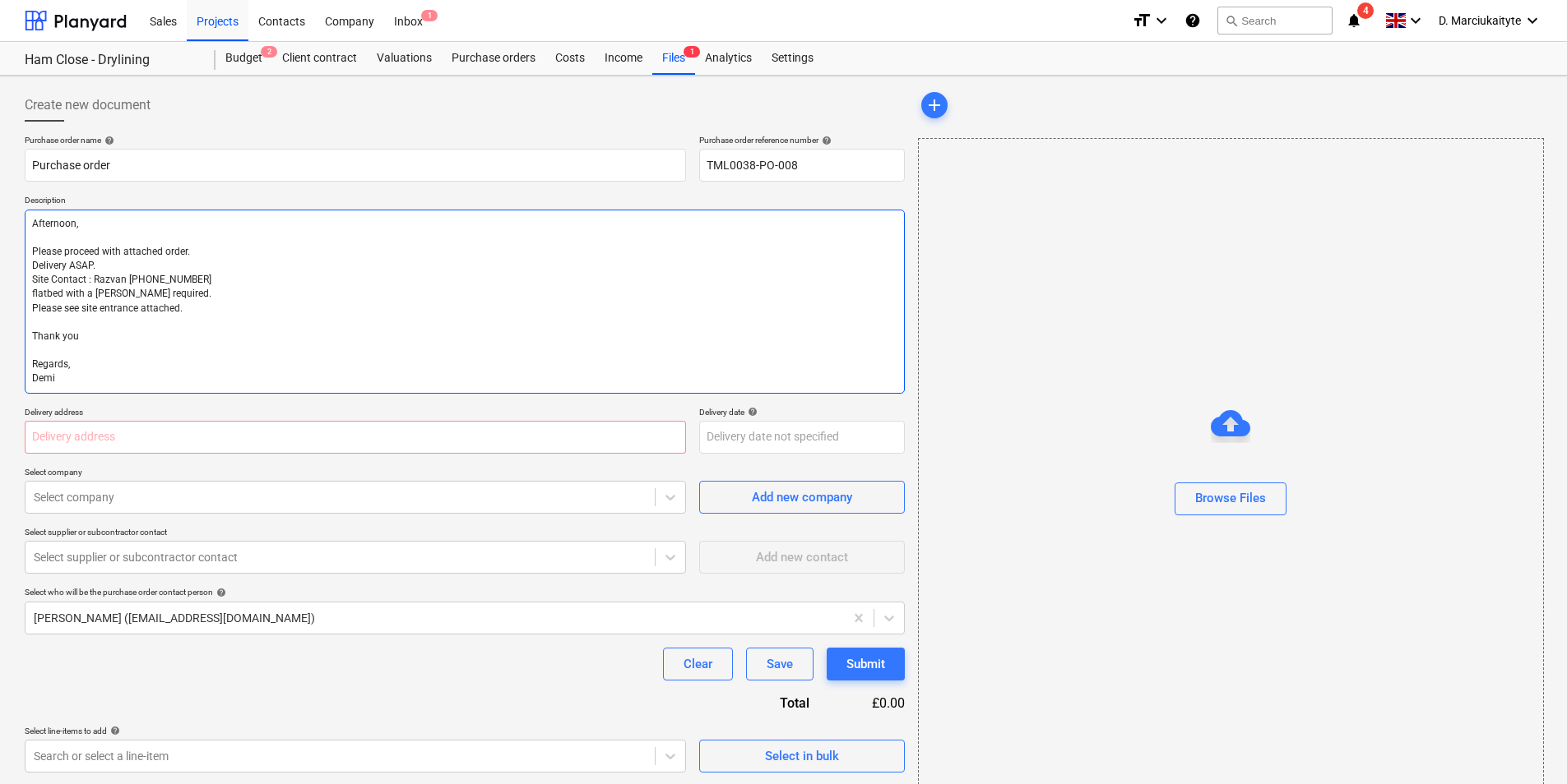
click at [46, 294] on textarea "Afternoon, Please proceed with attached order. Delivery ASAP. Site Contact : Ra…" at bounding box center [464, 302] width 880 height 184
type textarea "x"
type textarea "Afternoon, Please proceed with attached order. Delivery ASAP. Site Contact : Ra…"
type textarea "x"
type textarea "Afternoon, Please proceed with attached order. Delivery ASAP. Site Contact : Ra…"
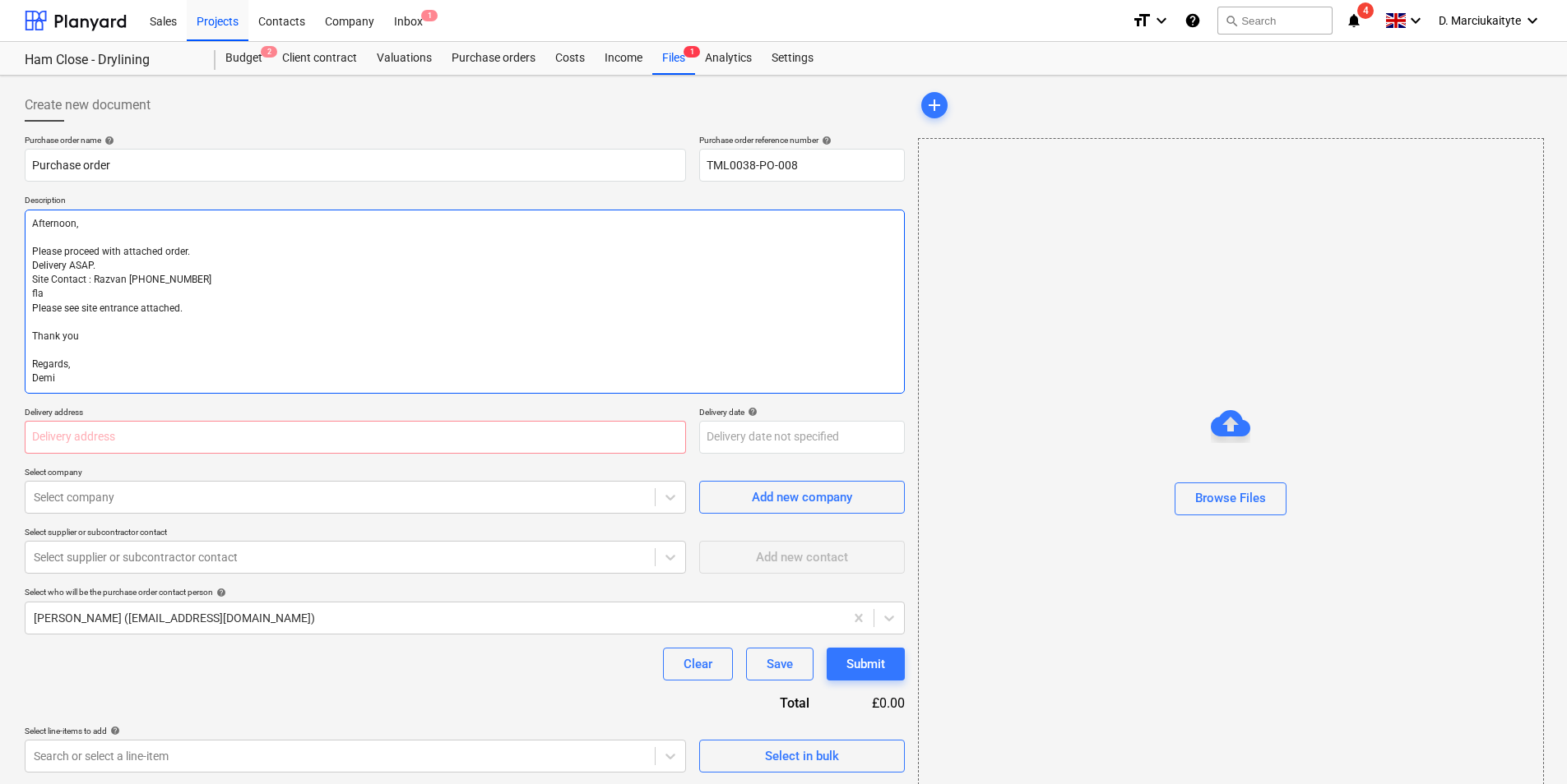
type textarea "x"
type textarea "Afternoon, Please proceed with attached order. Delivery ASAP. Site Contact : Ra…"
type textarea "x"
type textarea "Afternoon, Please proceed with attached order. Delivery ASAP. Site Contact : Ra…"
type textarea "x"
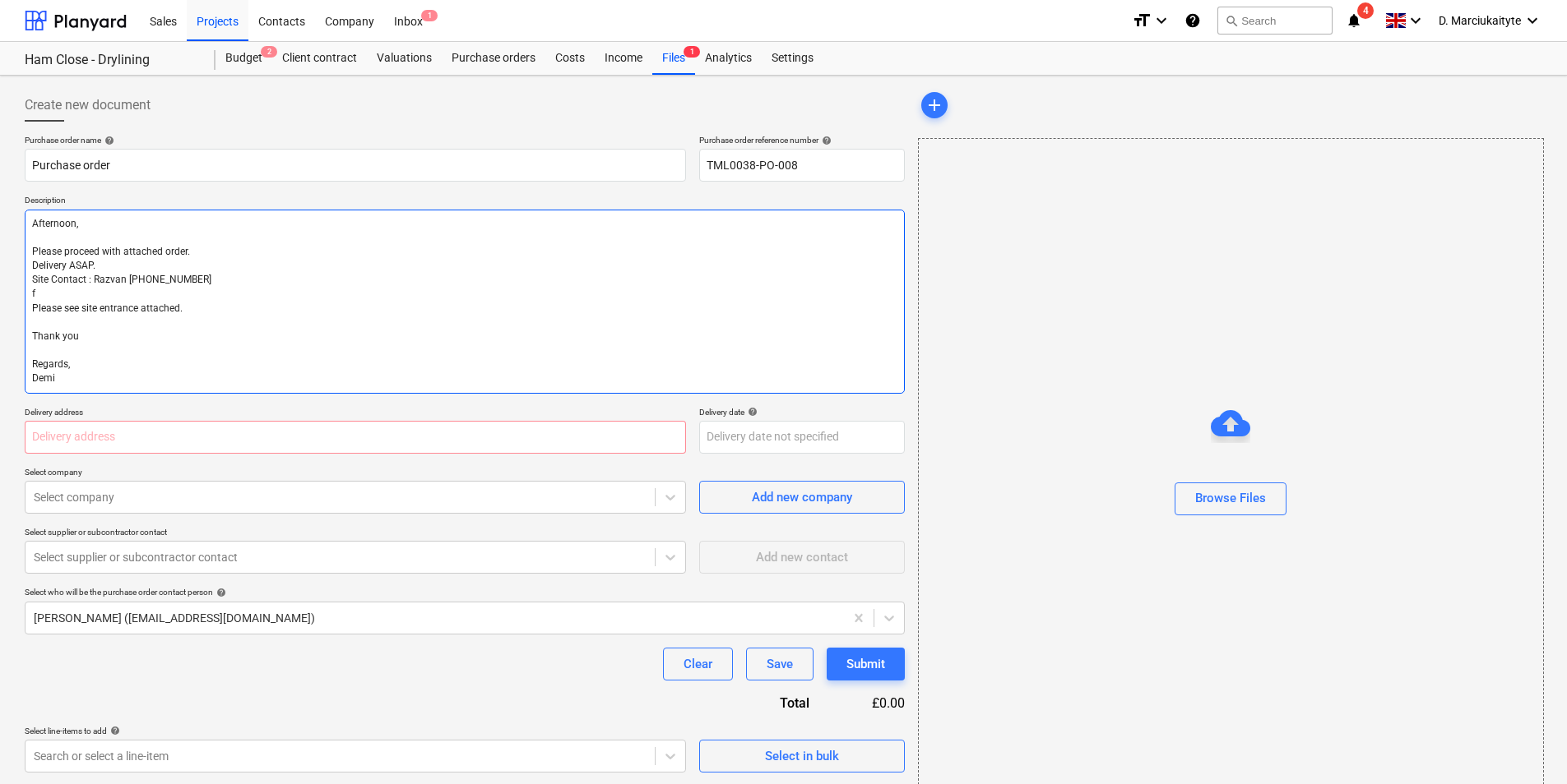
type textarea "Afternoon, Please proceed with attached order. Delivery ASAP. Site Contact : Ra…"
type textarea "x"
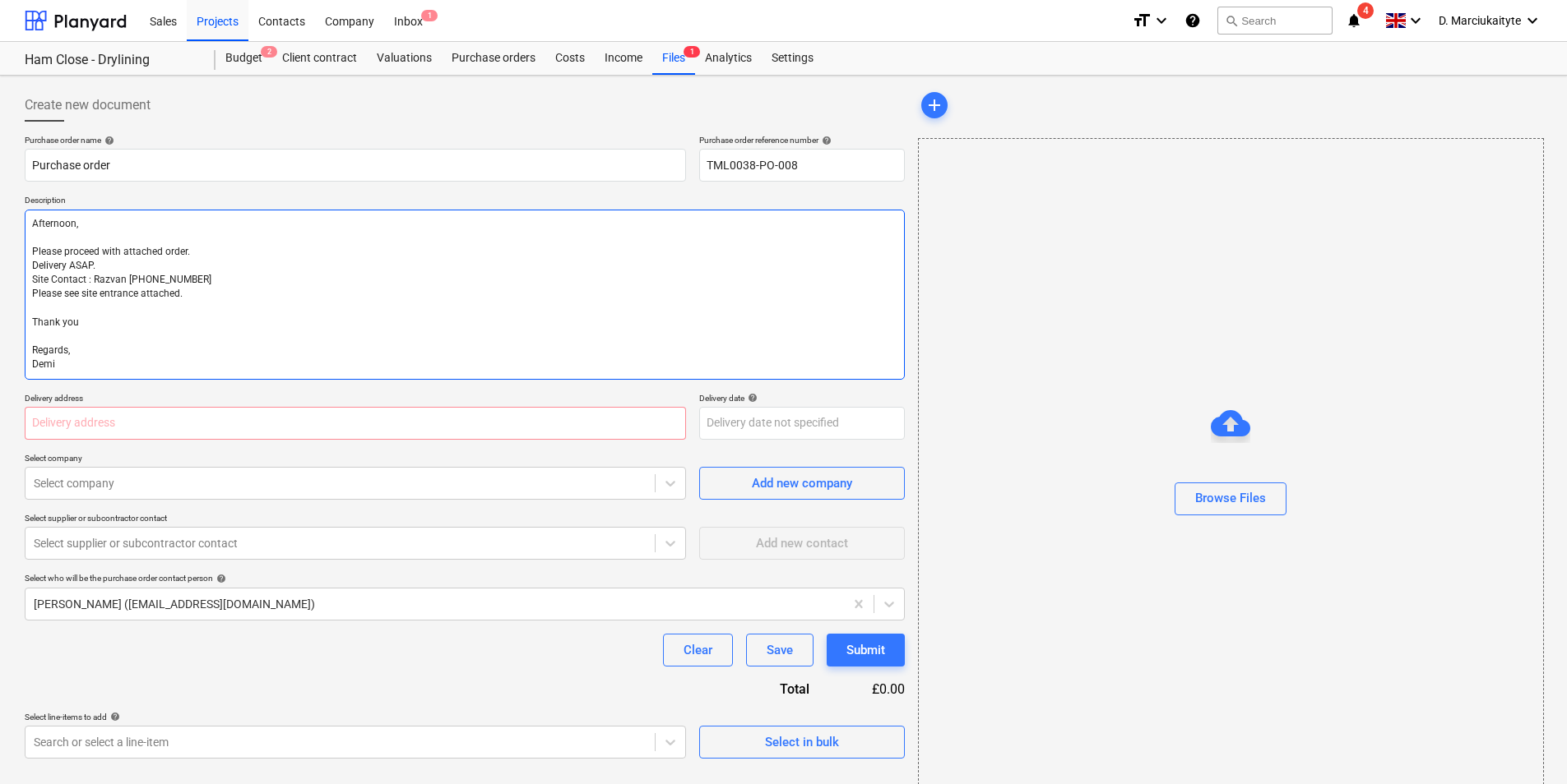
type textarea "Afternoon, Please proceed with attached order. Delivery ASAP. Site Contact : Ra…"
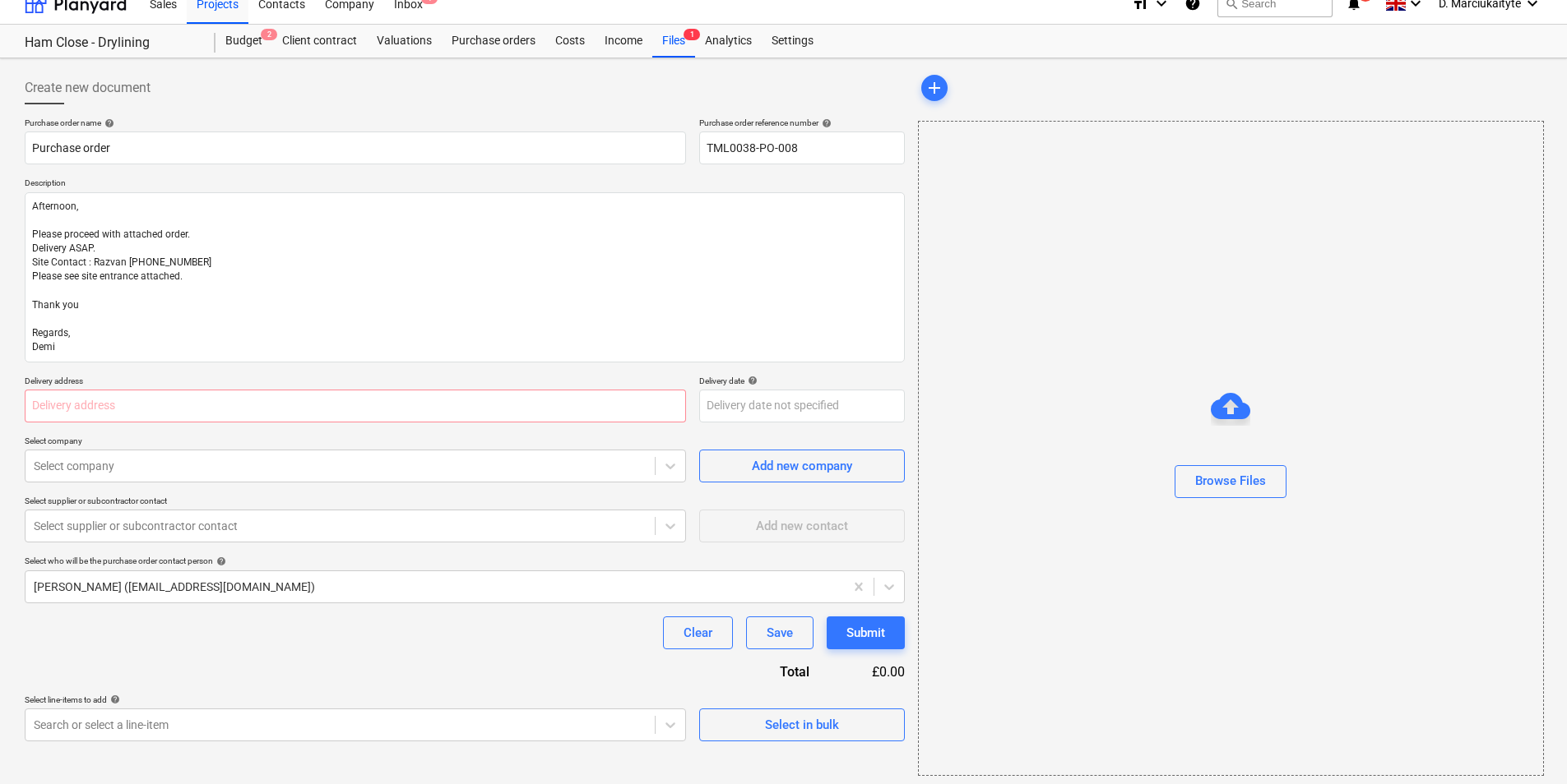
scroll to position [22, 0]
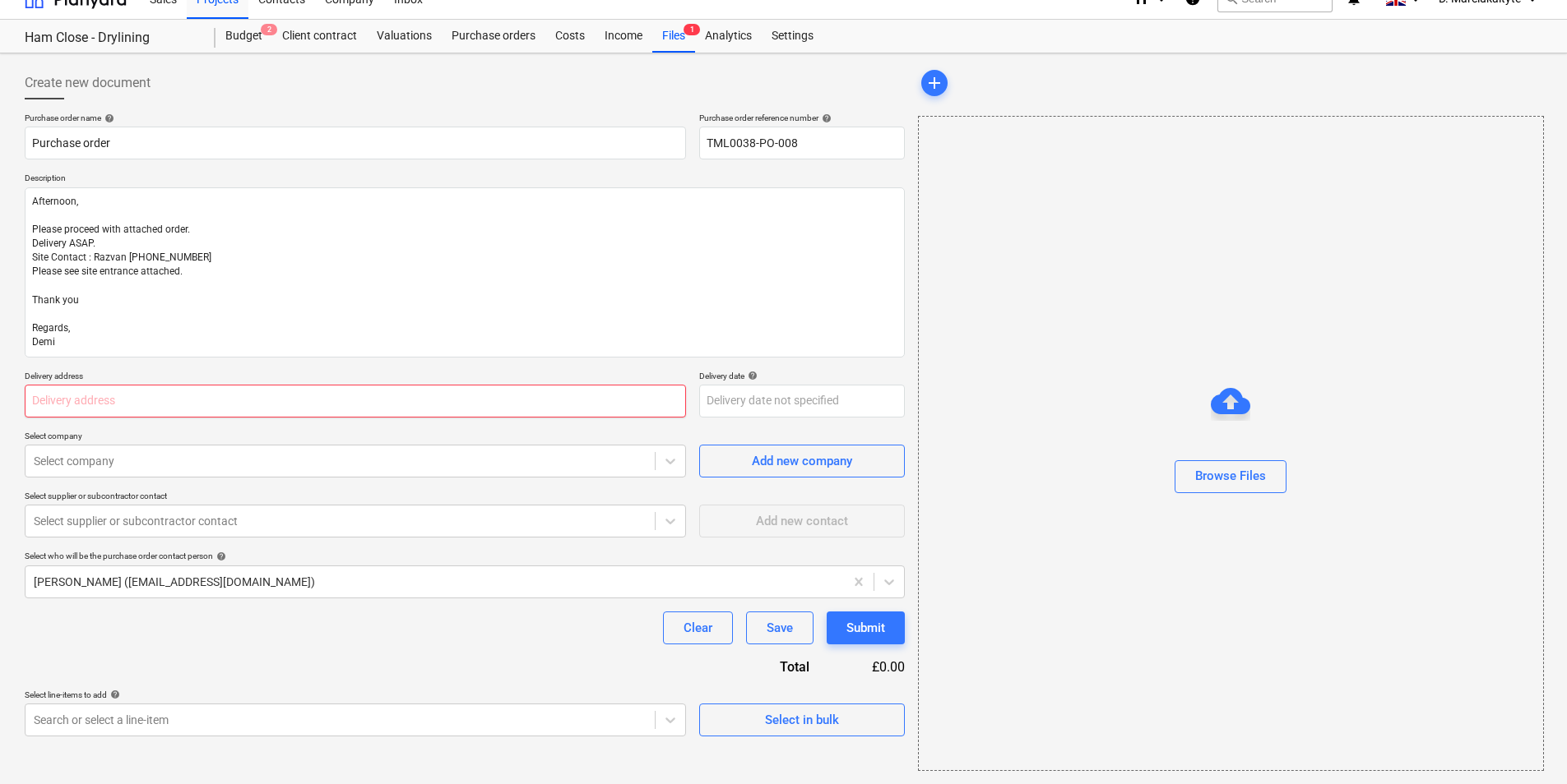
drag, startPoint x: 198, startPoint y: 403, endPoint x: 213, endPoint y: 403, distance: 15.0
click at [198, 403] on input "text" at bounding box center [355, 402] width 662 height 33
type textarea "x"
type input "[STREET_ADDRESS]"
type textarea "x"
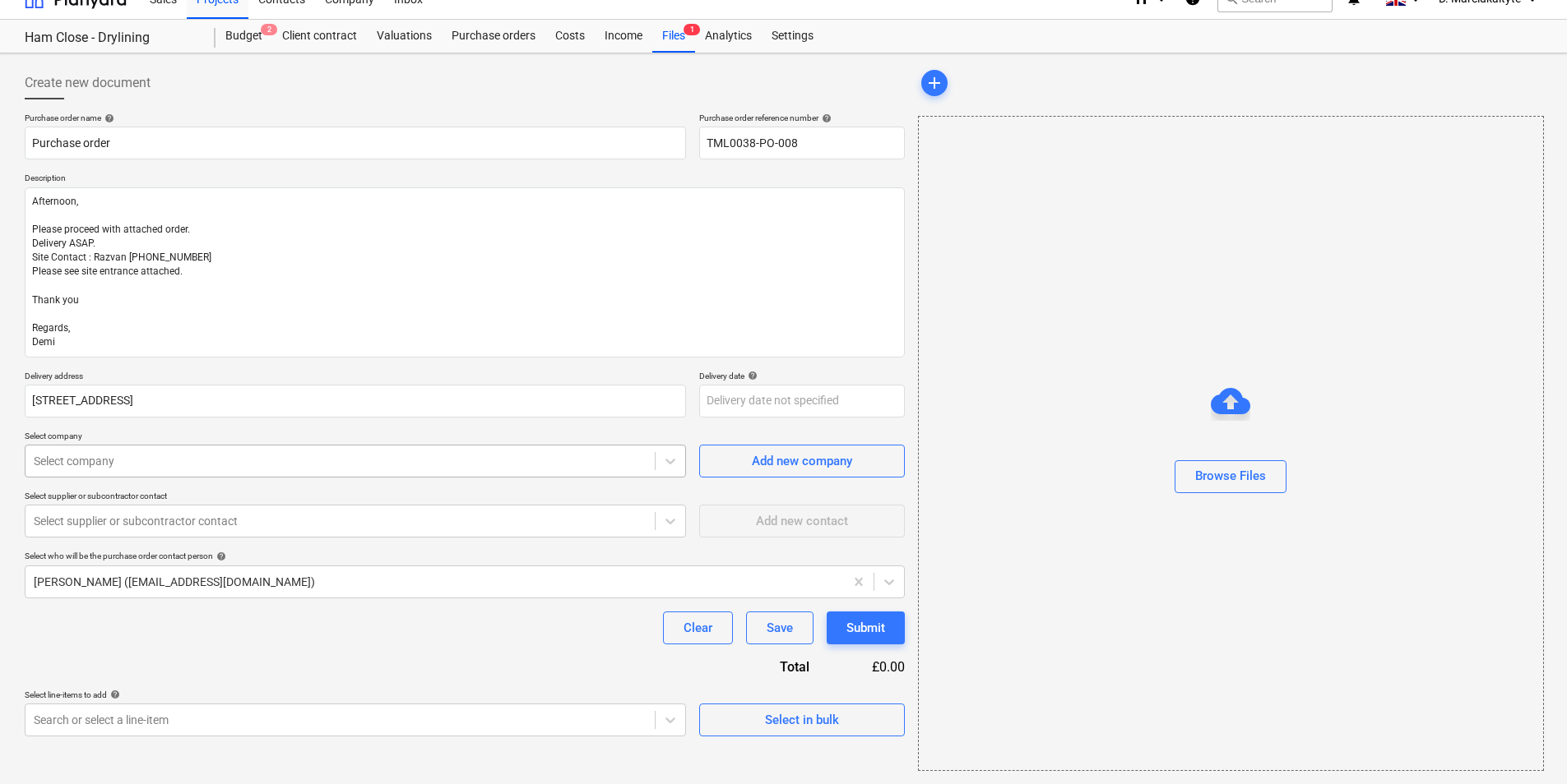
click at [180, 468] on div at bounding box center [340, 461] width 613 height 16
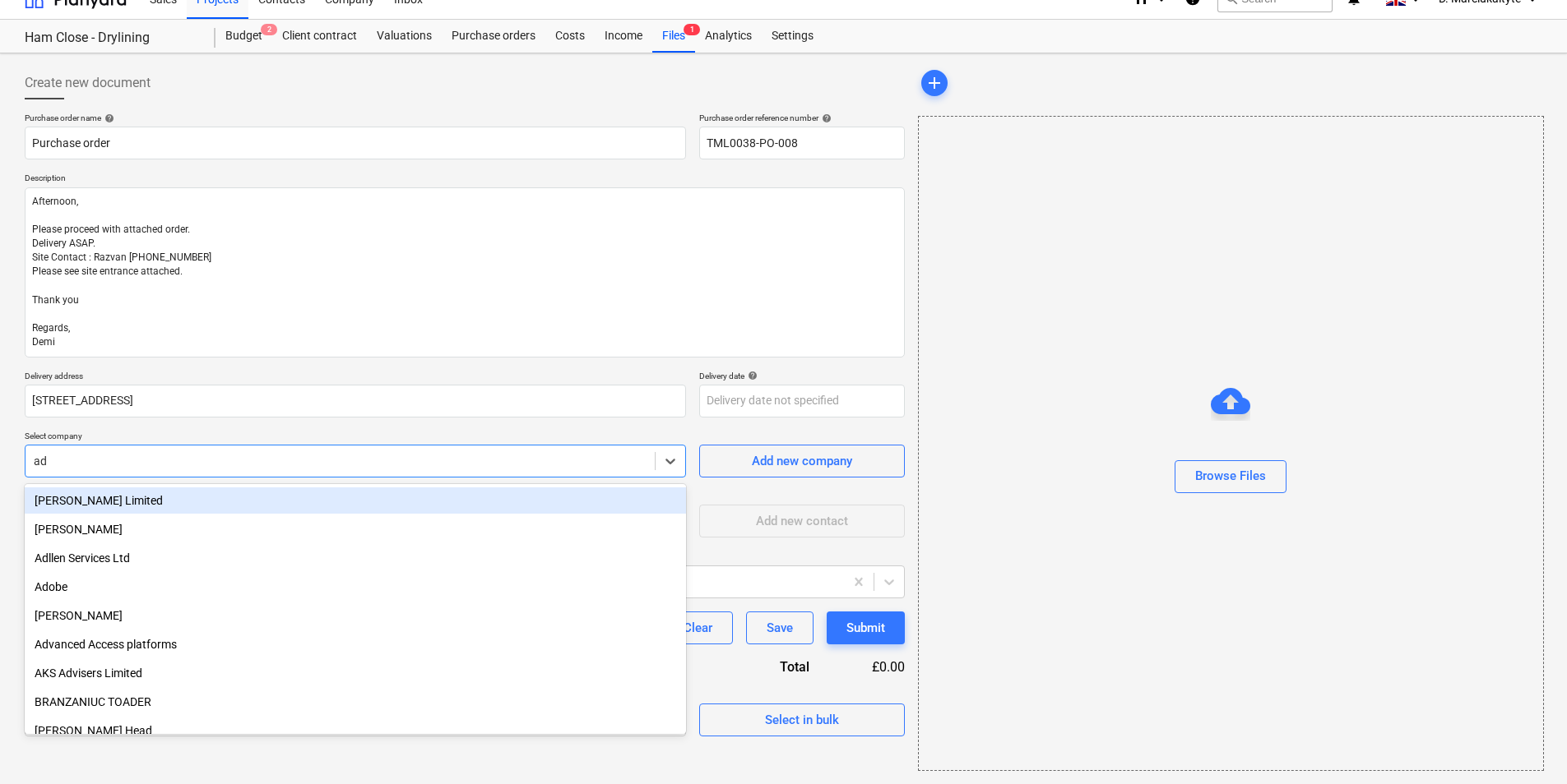
type input "a"
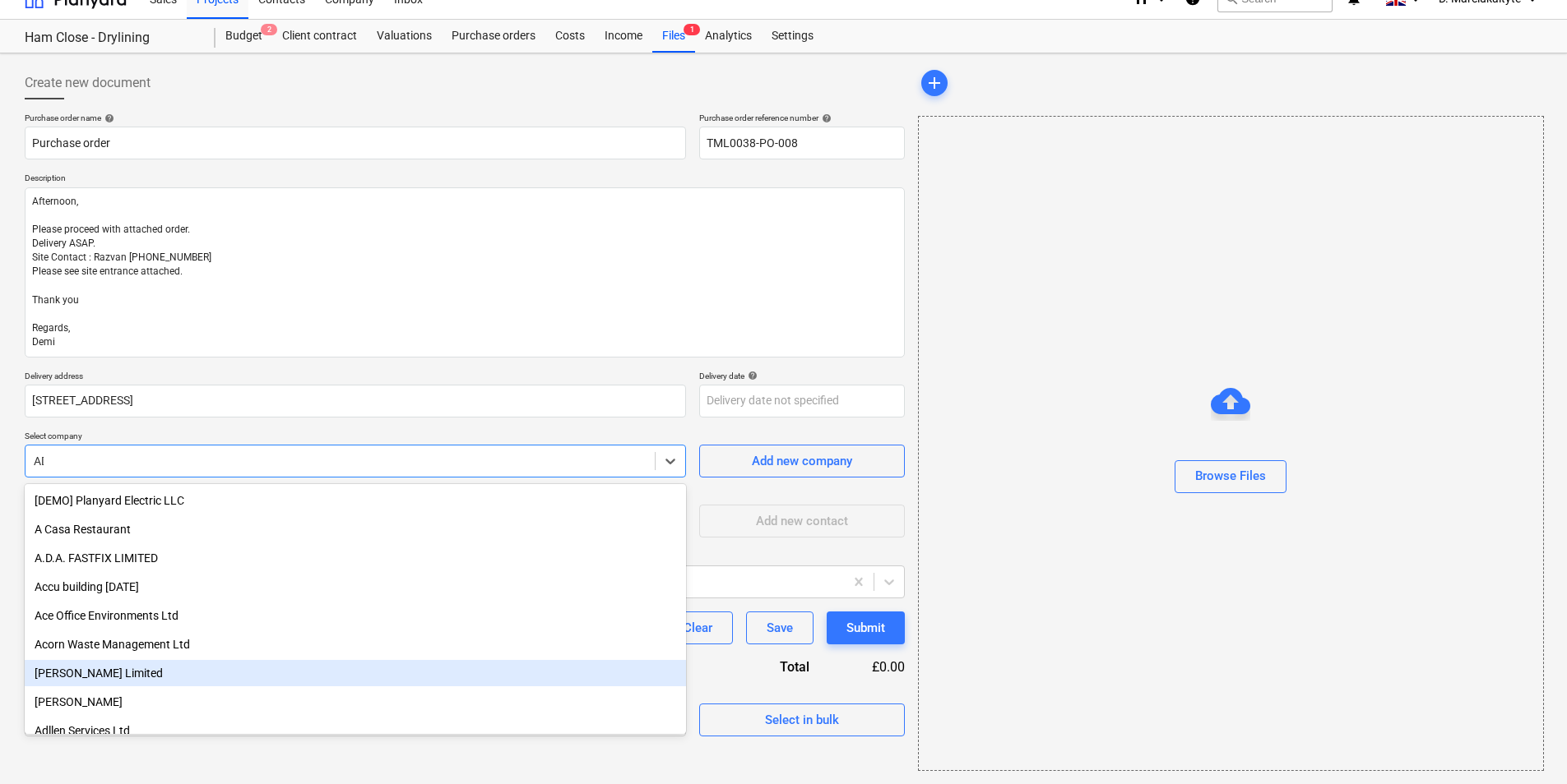
type input "ADA"
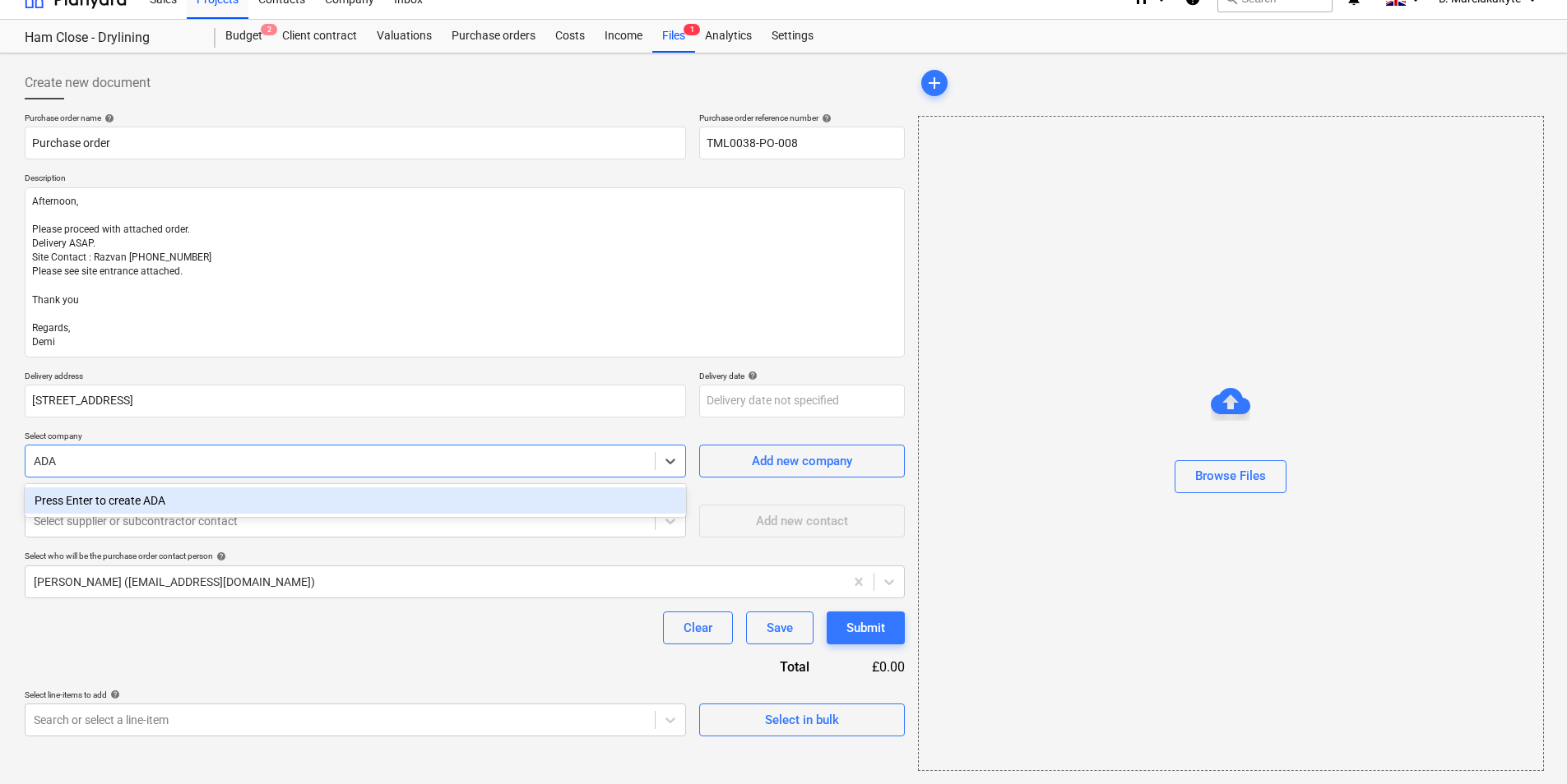
type textarea "x"
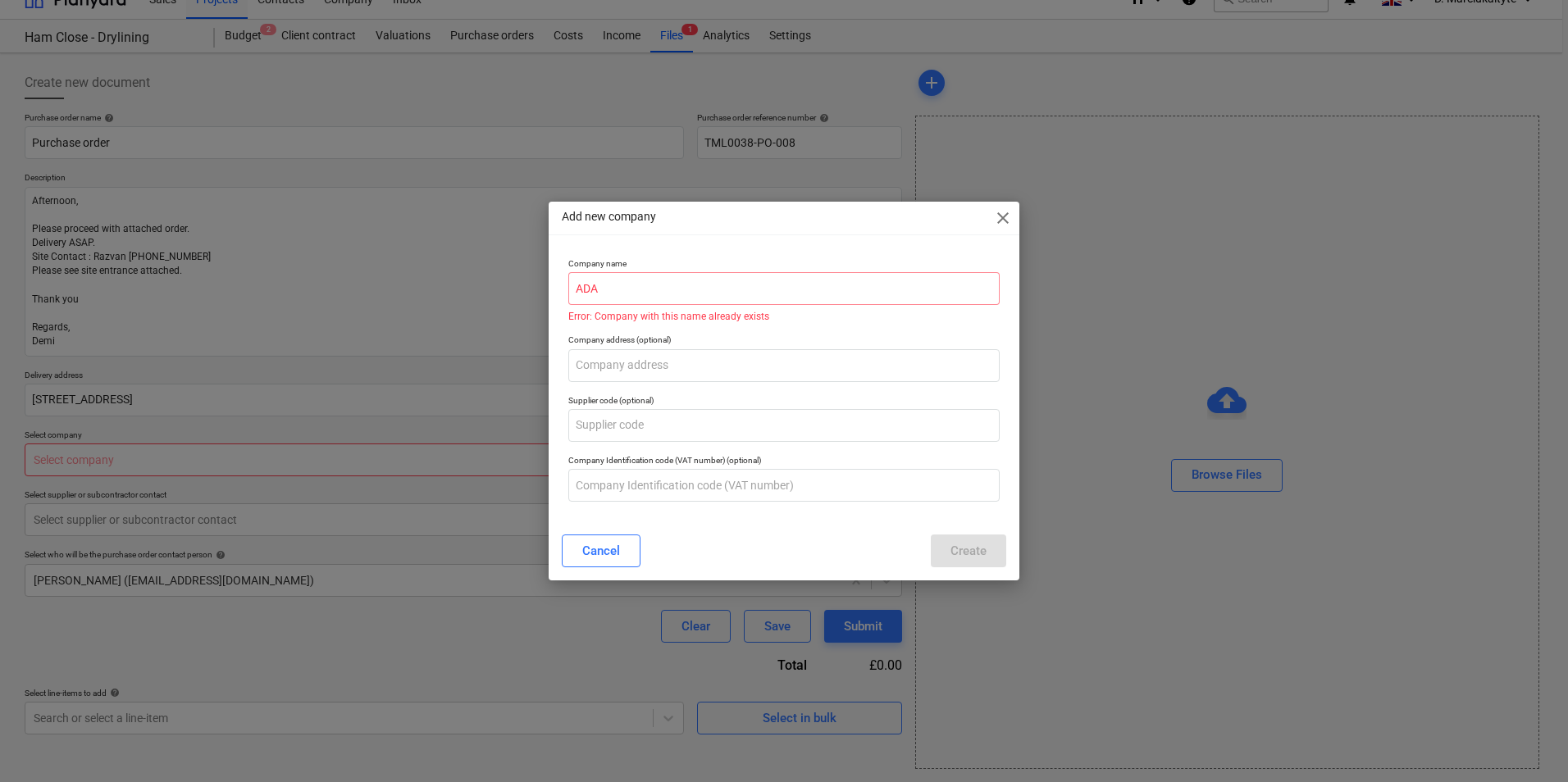
click at [561, 555] on div "Cancel Create" at bounding box center [784, 551] width 464 height 46
click at [588, 546] on div "Cancel" at bounding box center [601, 551] width 38 height 22
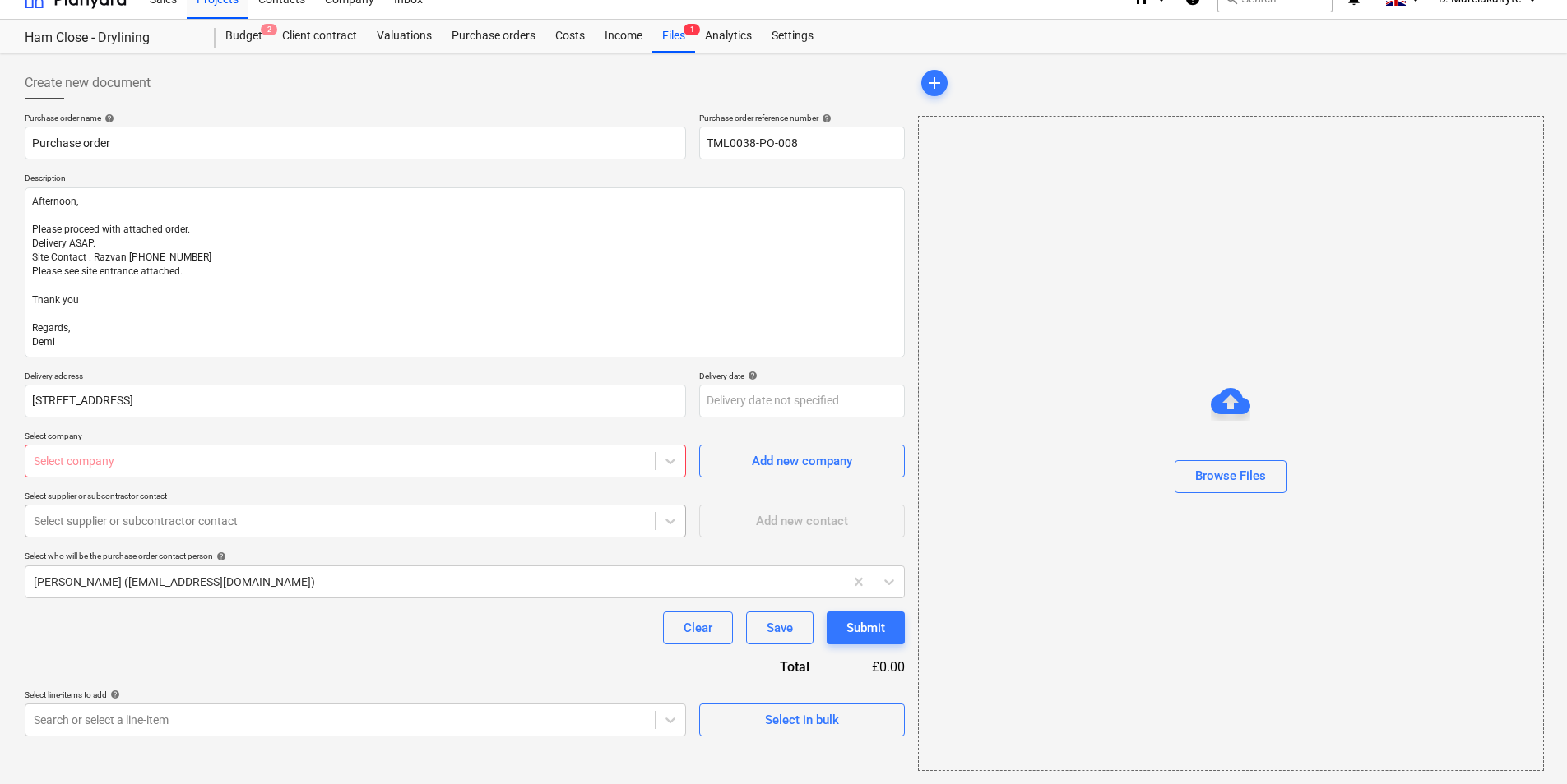
click at [238, 524] on div at bounding box center [340, 521] width 613 height 16
click at [338, 530] on div at bounding box center [340, 521] width 613 height 16
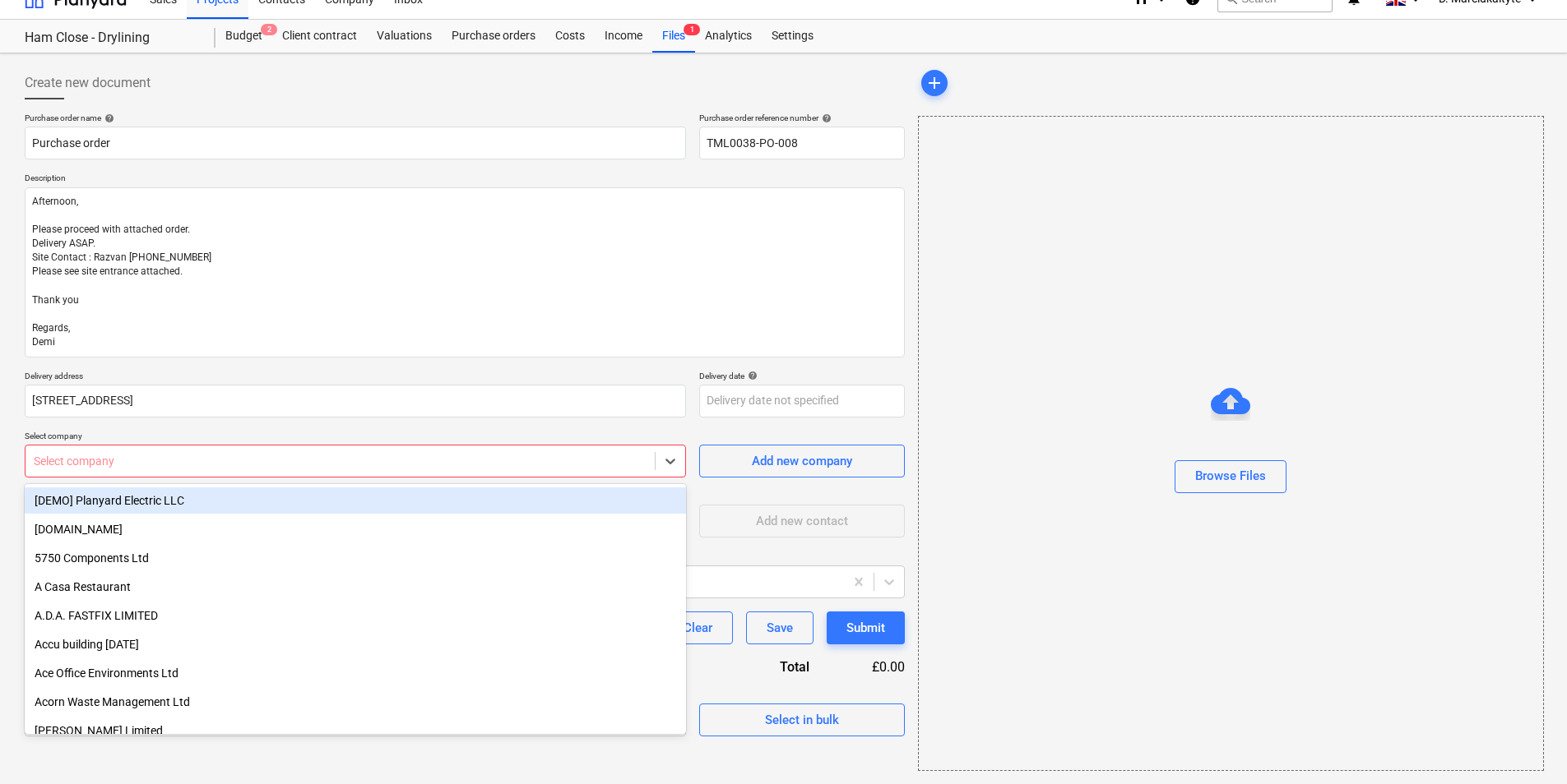
click at [247, 456] on div at bounding box center [340, 461] width 613 height 16
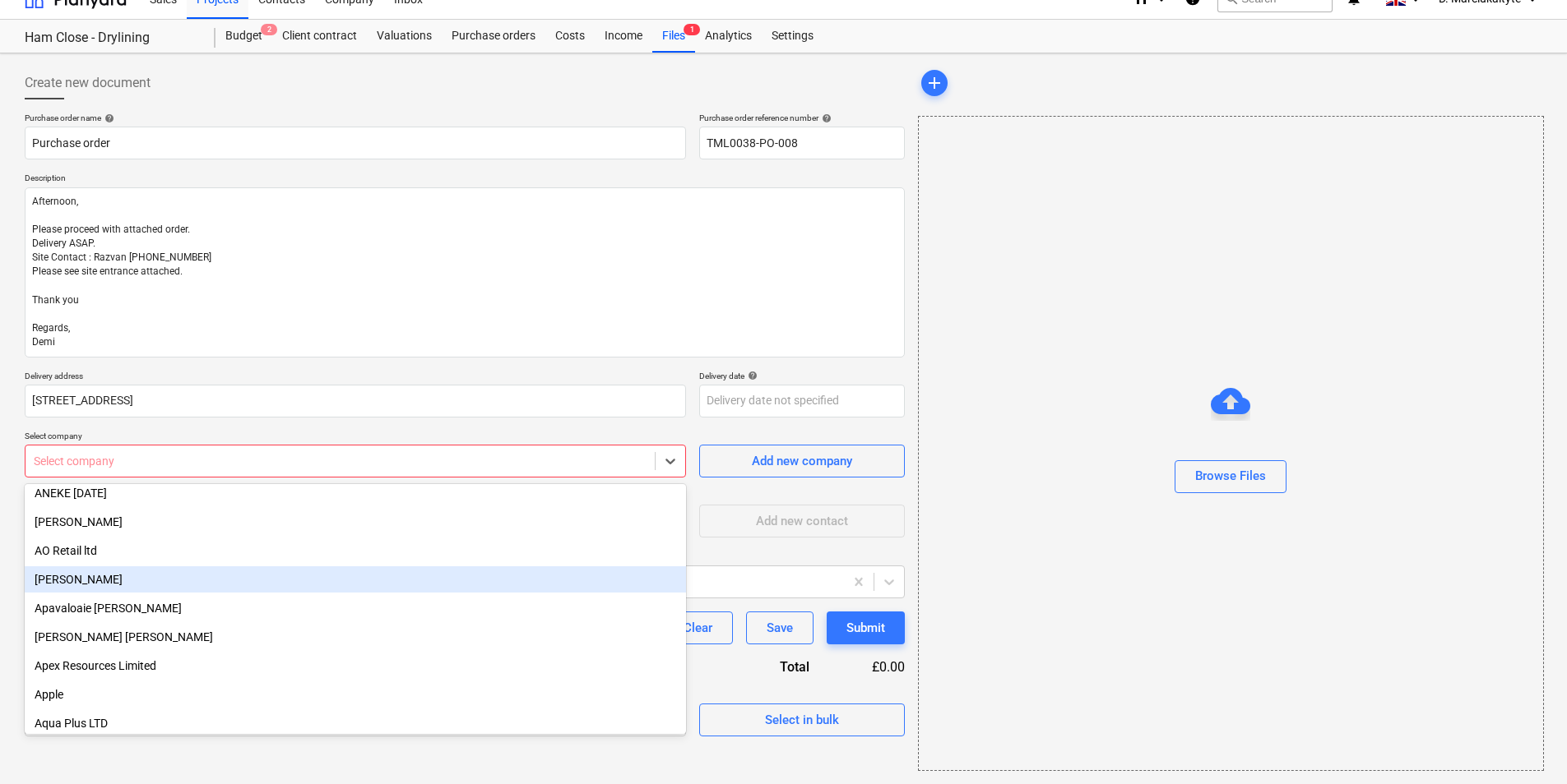
scroll to position [822, 0]
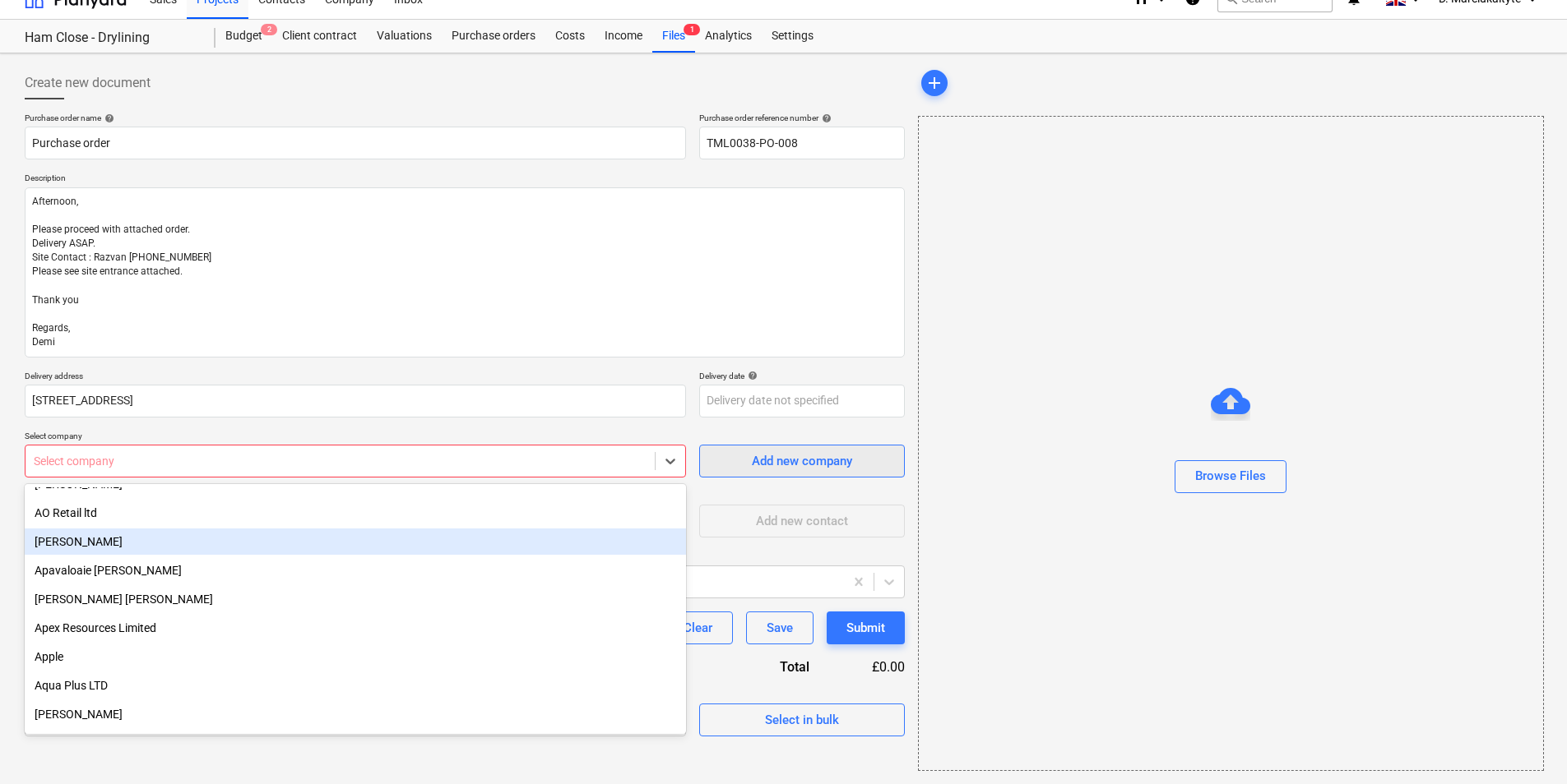
click at [894, 456] on button "Add new company" at bounding box center [802, 461] width 205 height 33
type textarea "x"
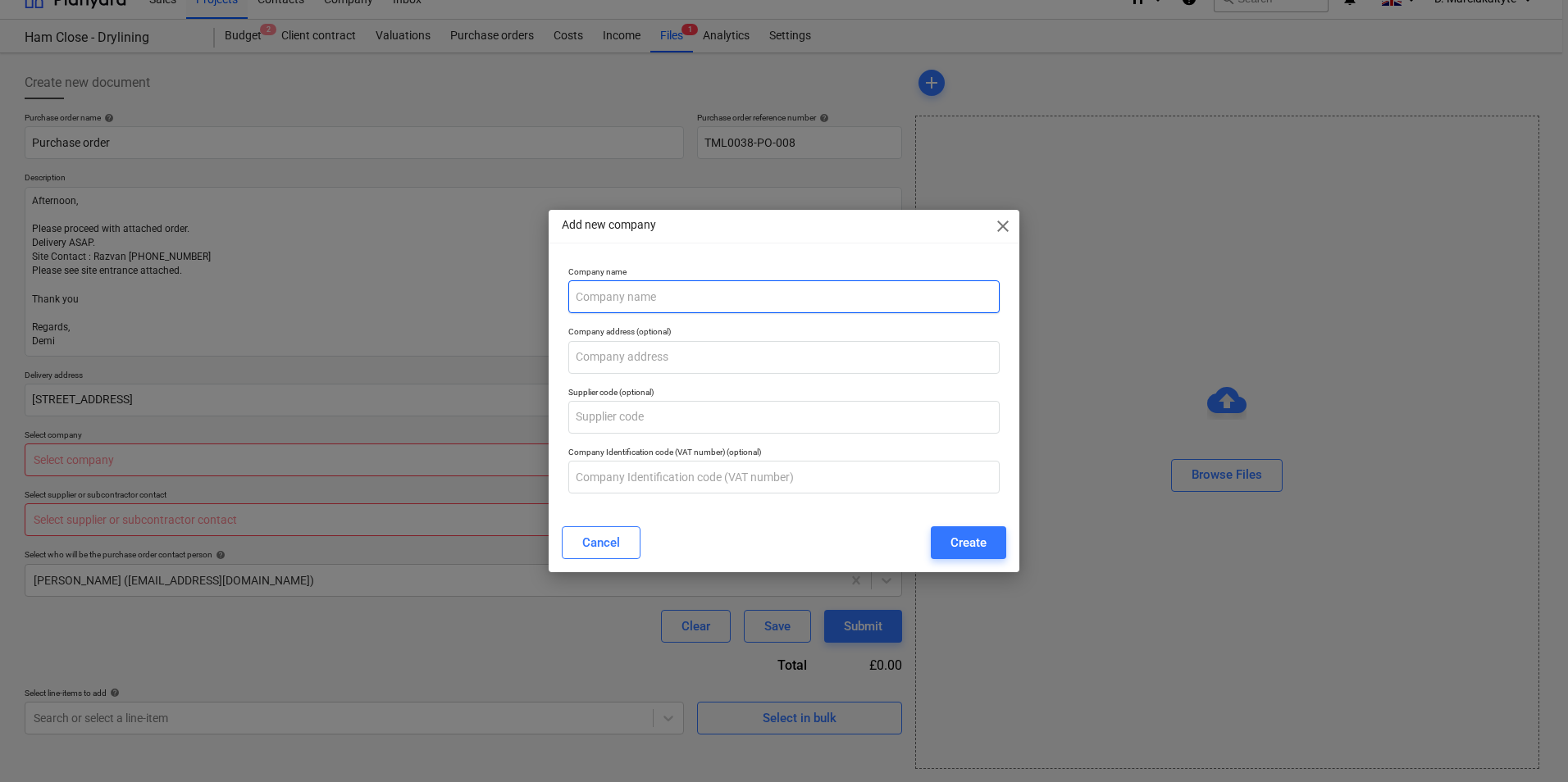
click at [783, 298] on input "text" at bounding box center [784, 297] width 431 height 33
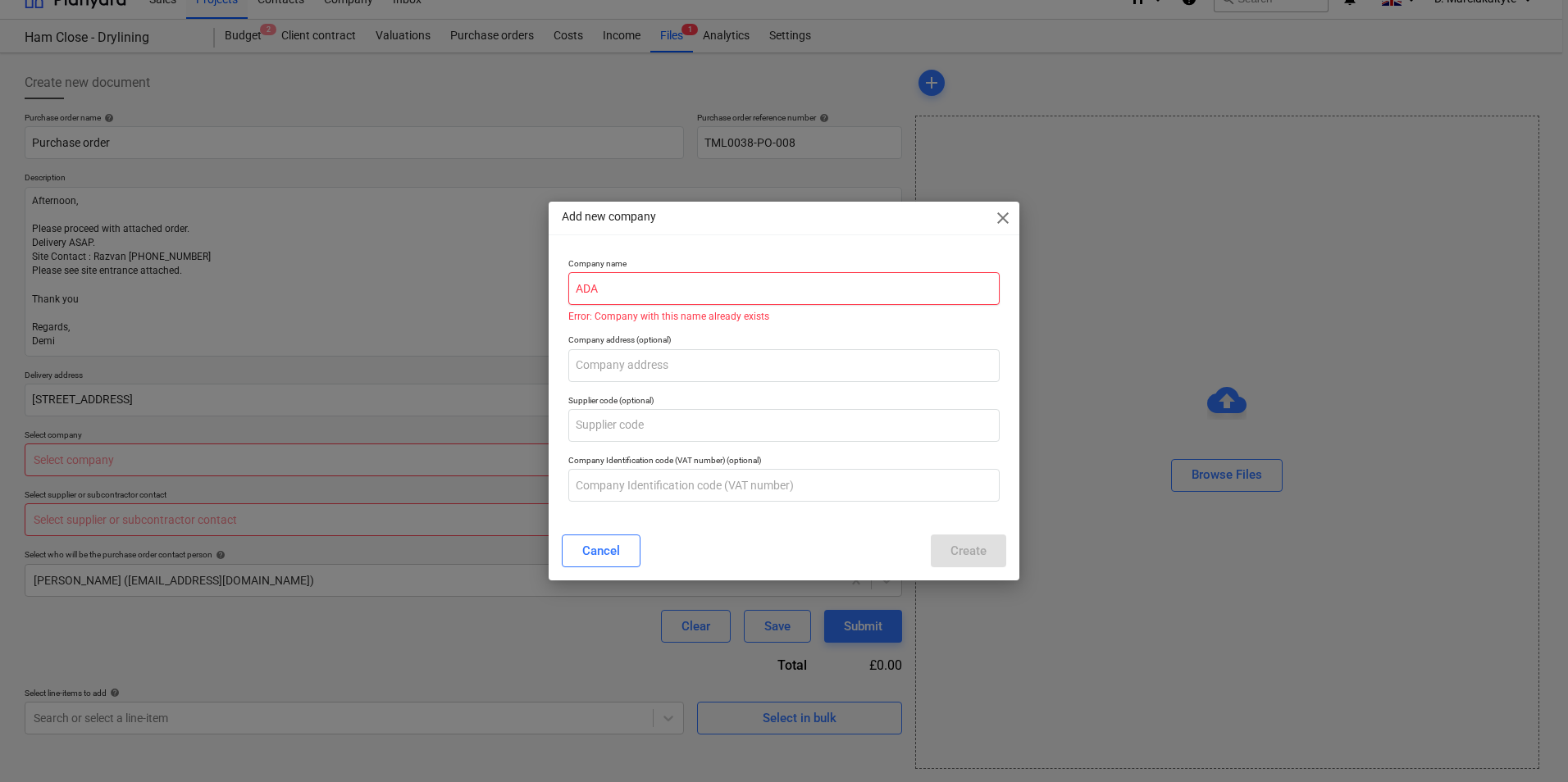
type input "ADA"
click at [1007, 212] on span "close" at bounding box center [1003, 218] width 20 height 20
type textarea "x"
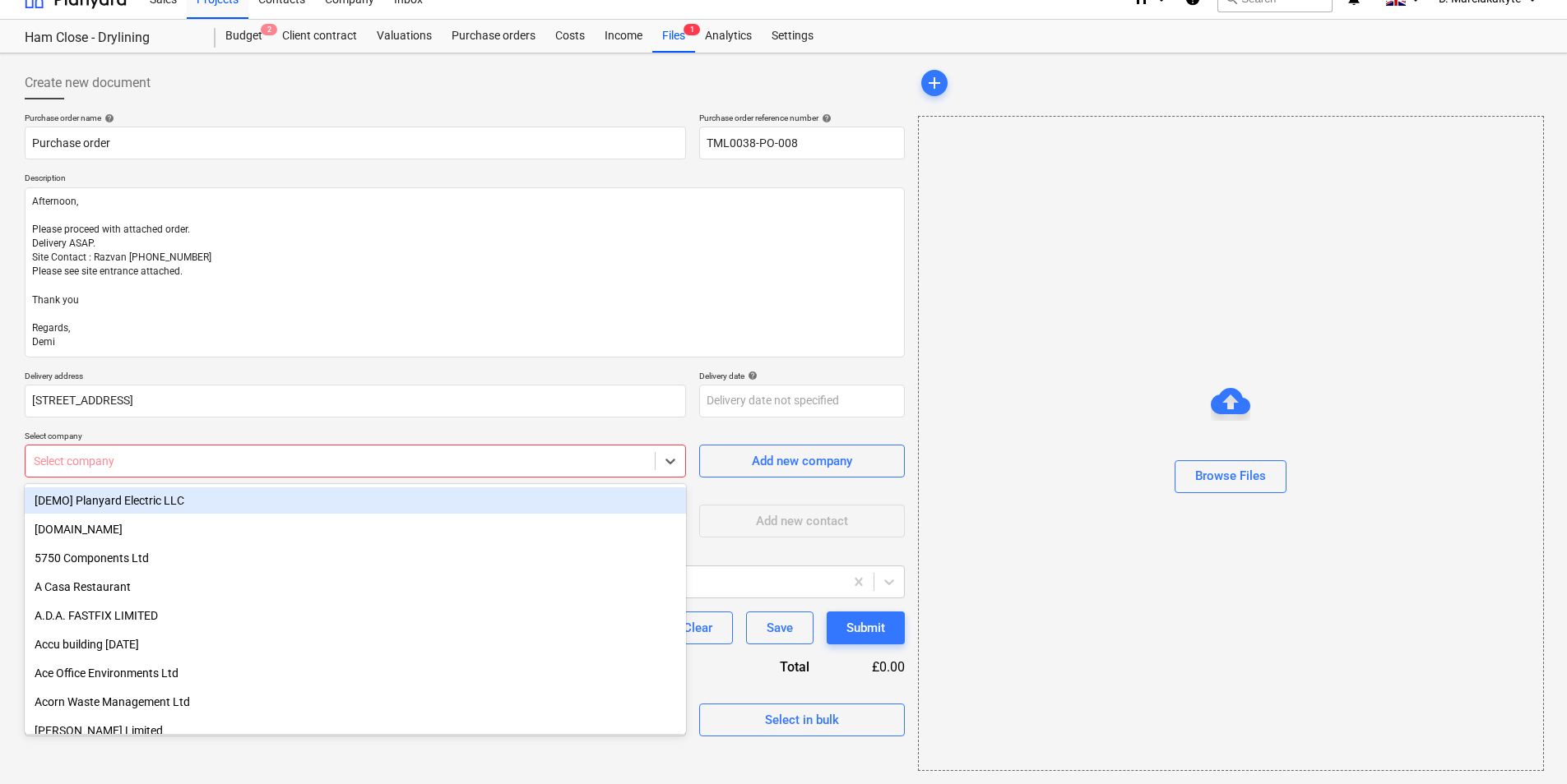
click at [160, 464] on div at bounding box center [340, 461] width 613 height 16
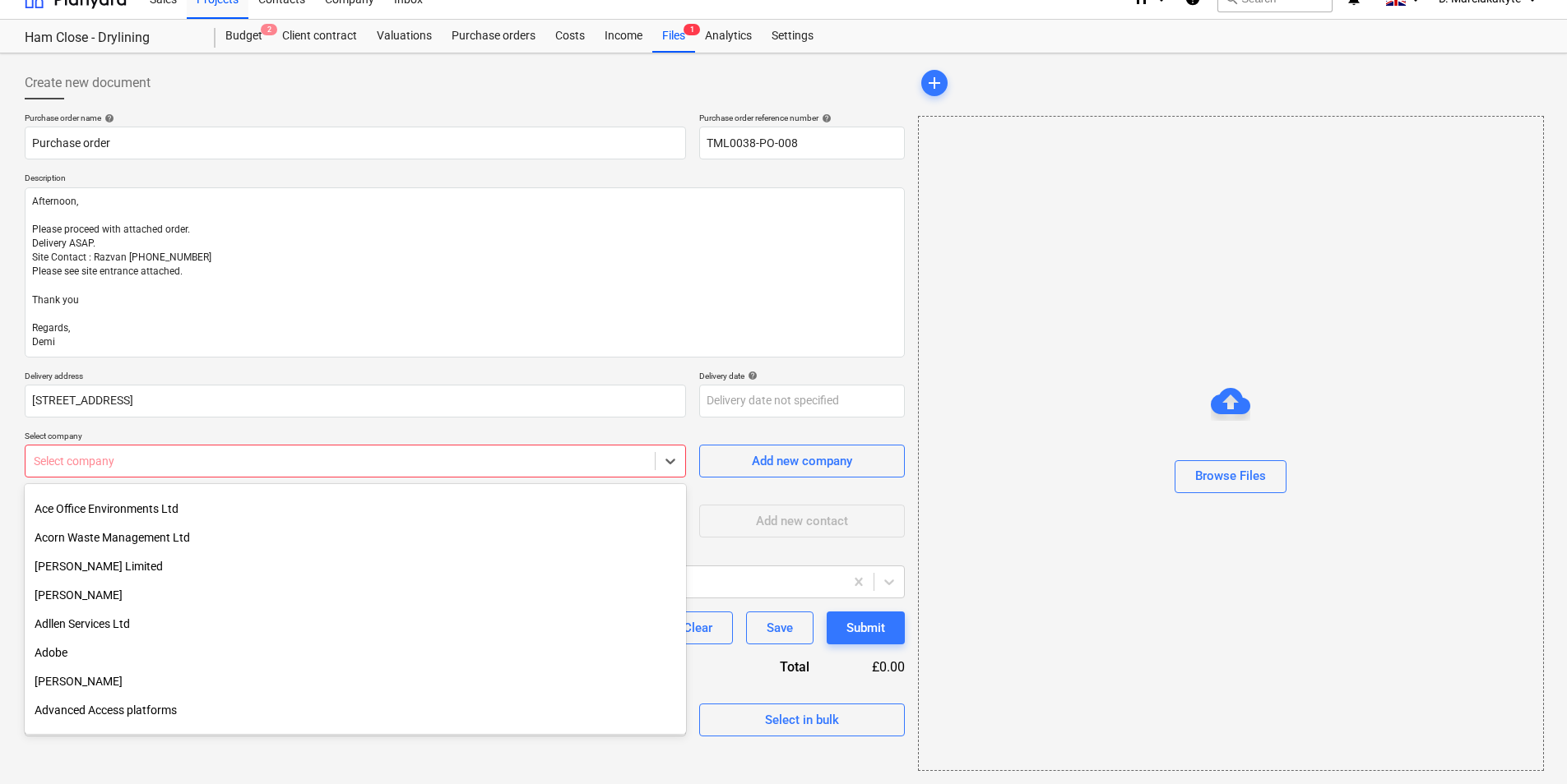
scroll to position [83, 0]
type input "ada"
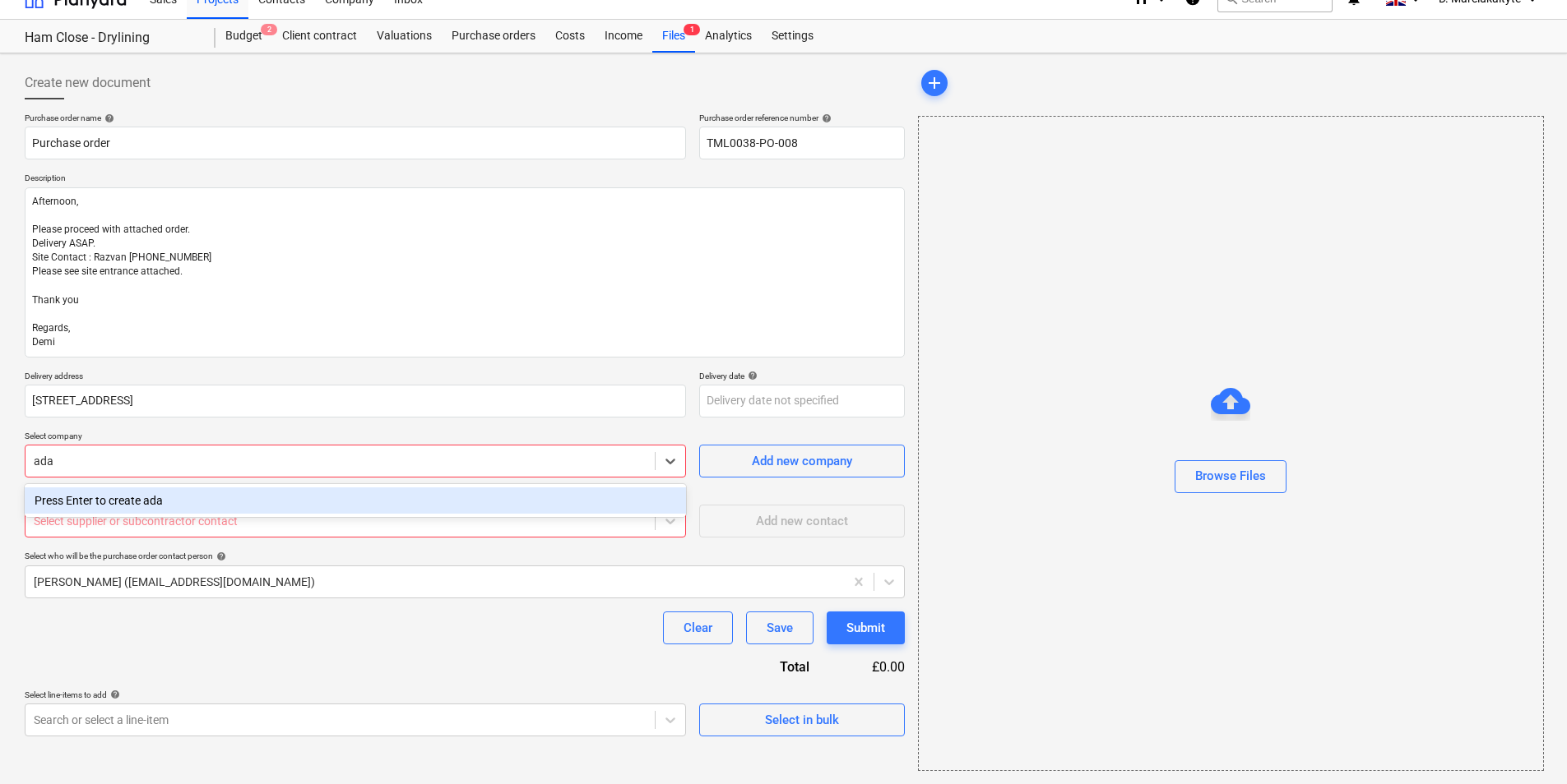
click at [161, 496] on div "Press Enter to create ada" at bounding box center [355, 501] width 662 height 26
type textarea "x"
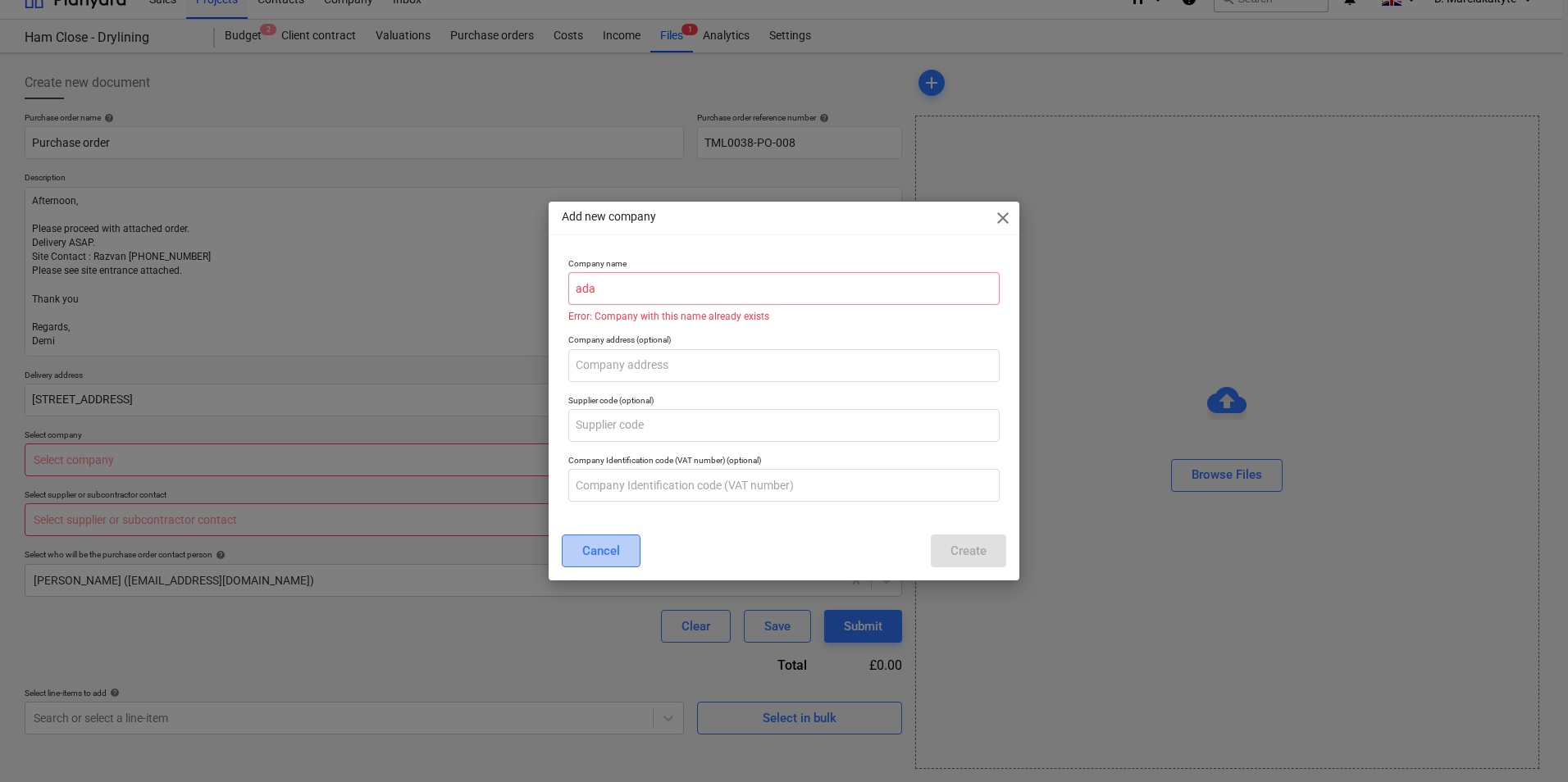
click at [588, 543] on div "Cancel" at bounding box center [601, 551] width 38 height 22
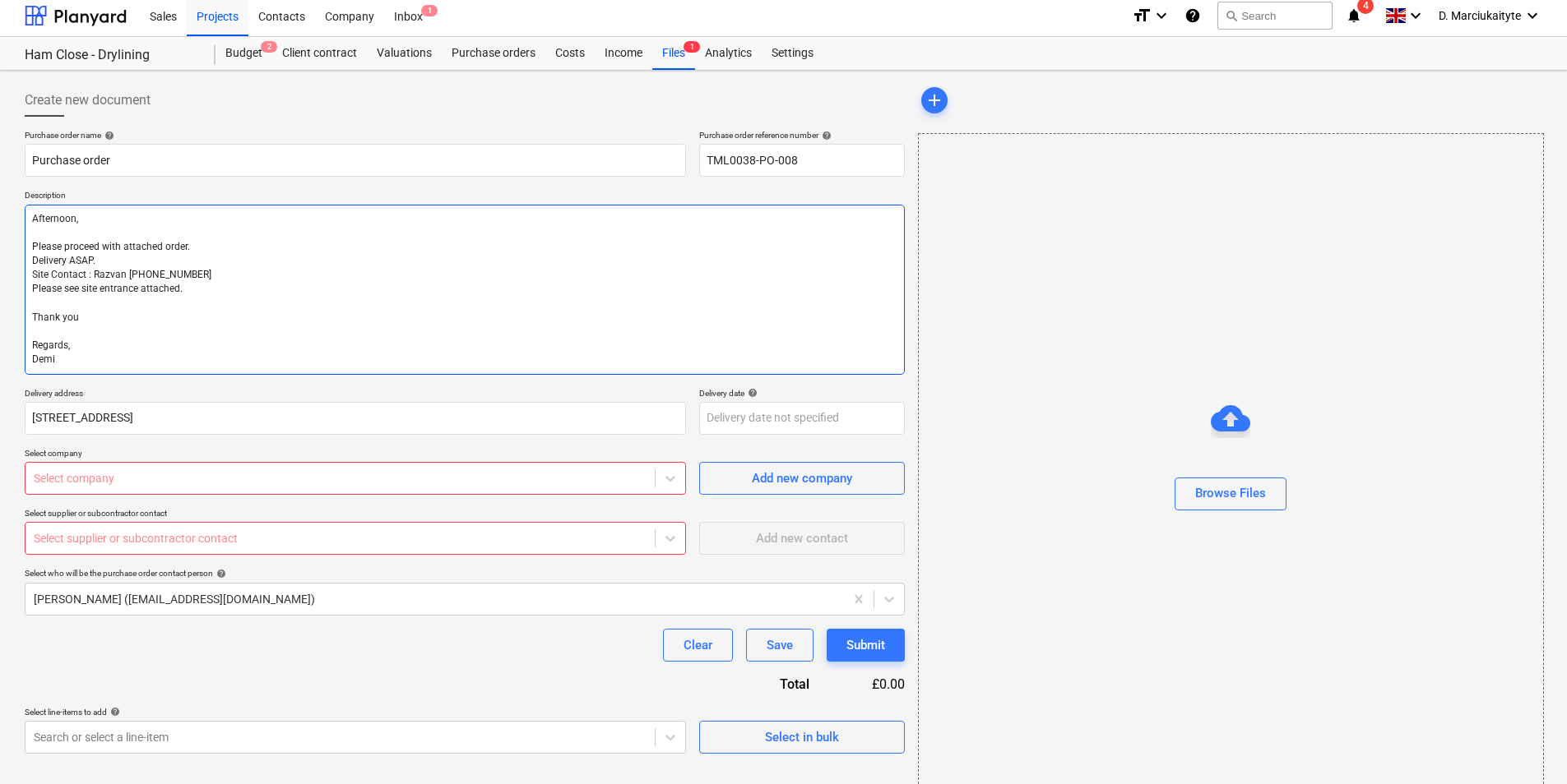
scroll to position [0, 0]
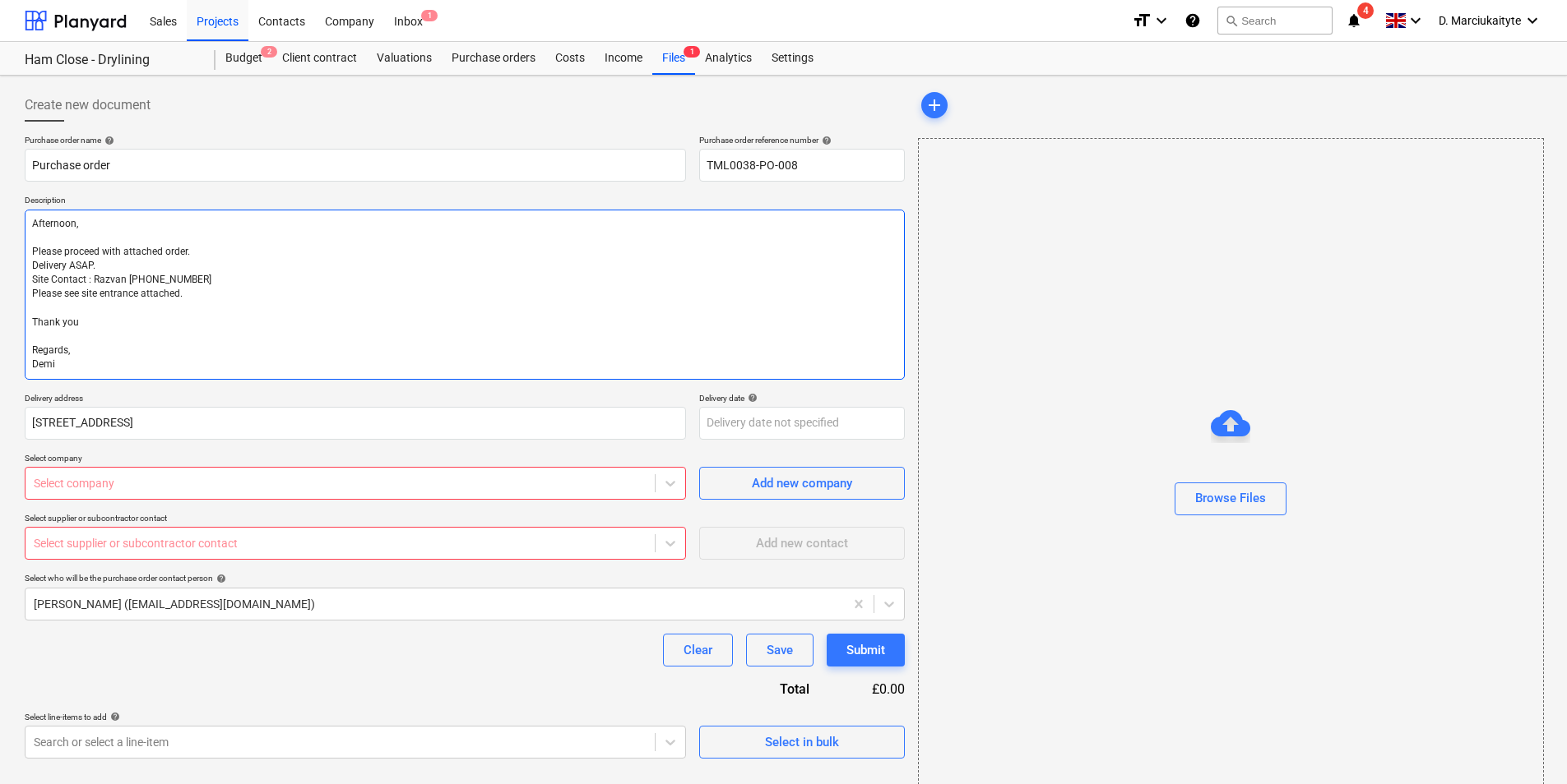
drag, startPoint x: 118, startPoint y: 378, endPoint x: 15, endPoint y: 188, distance: 216.1
click at [15, 188] on div "Create new document Purchase order name help Purchase order Purchase order refe…" at bounding box center [784, 441] width 1567 height 731
type textarea "x"
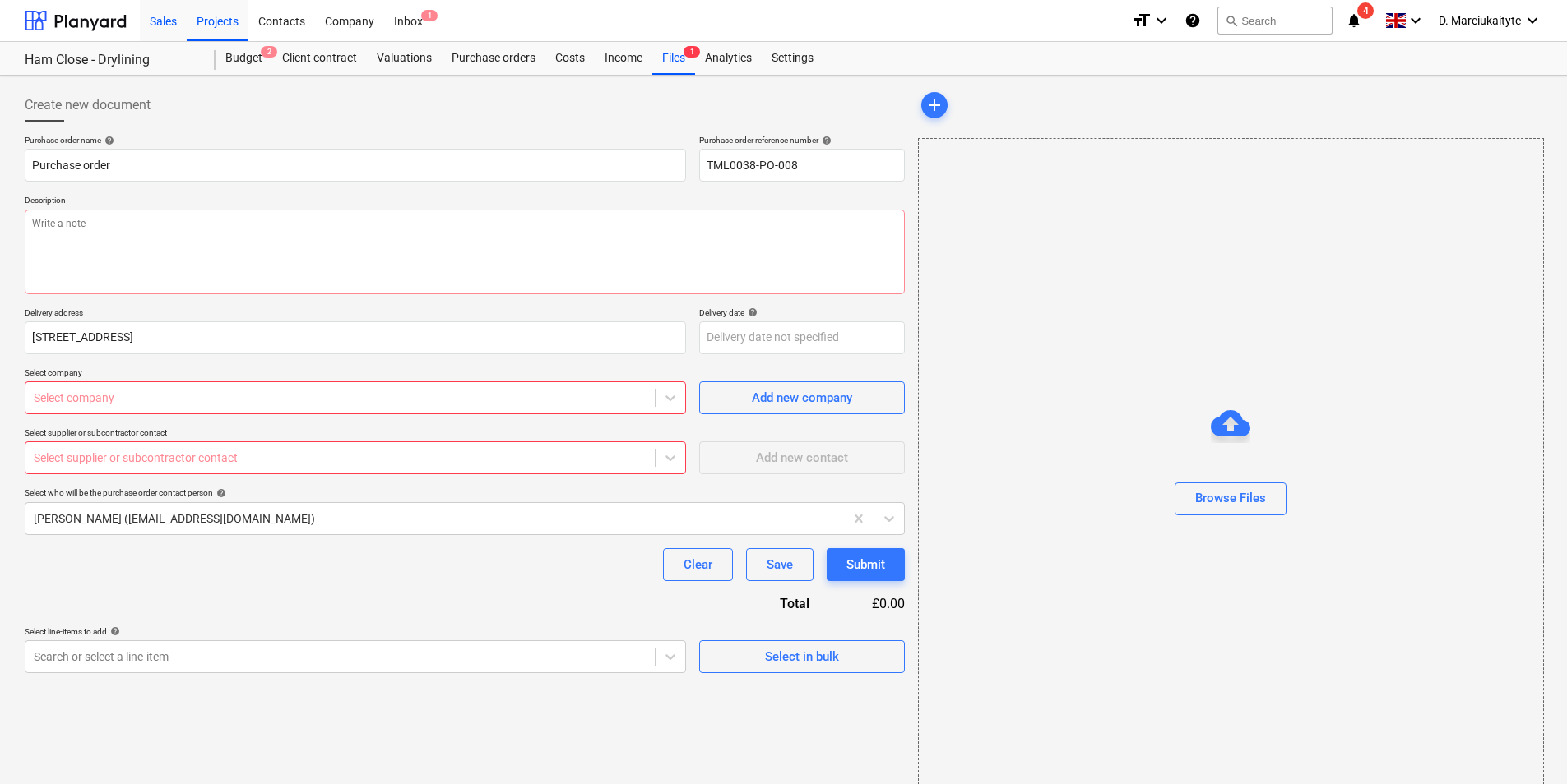
type textarea "x"
